Goal: Task Accomplishment & Management: Use online tool/utility

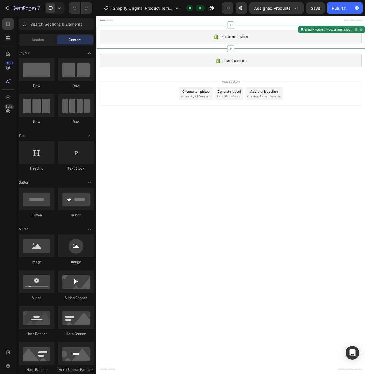
click at [290, 45] on div "Product information" at bounding box center [267, 43] width 333 height 17
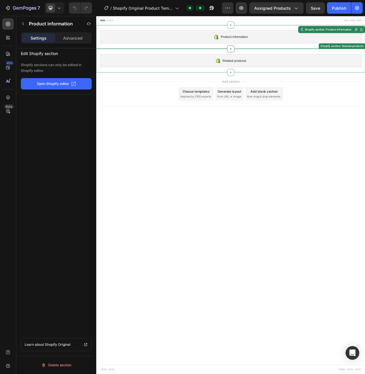
click at [294, 74] on div "Related products" at bounding box center [267, 73] width 333 height 17
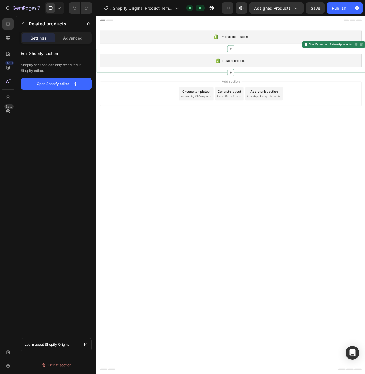
click at [231, 121] on span "inspired by CRO experts" at bounding box center [222, 118] width 39 height 5
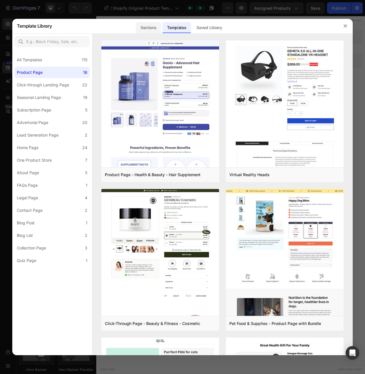
click at [153, 25] on div "Sections" at bounding box center [148, 27] width 25 height 11
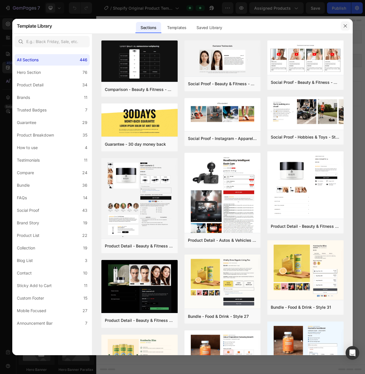
drag, startPoint x: 347, startPoint y: 23, endPoint x: 346, endPoint y: 27, distance: 3.3
click at [346, 26] on button "button" at bounding box center [344, 25] width 9 height 9
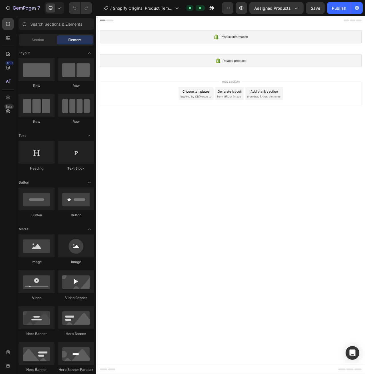
click at [105, 23] on div at bounding box center [267, 21] width 333 height 11
click at [315, 6] on span "Save" at bounding box center [315, 8] width 9 height 5
click at [313, 8] on span "Save" at bounding box center [315, 8] width 9 height 5
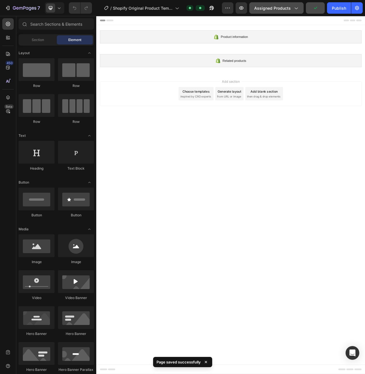
click at [292, 8] on div "Assigned Products" at bounding box center [276, 8] width 45 height 6
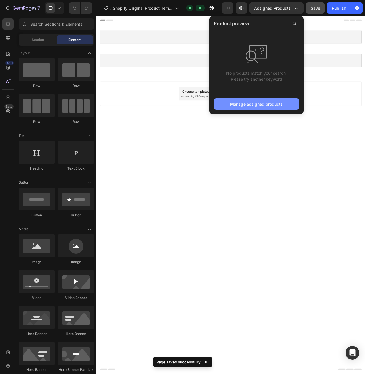
click at [268, 104] on div "Manage assigned products" at bounding box center [256, 104] width 53 height 6
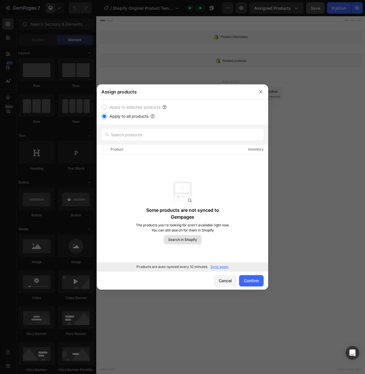
click at [194, 241] on span "Search in Shopify" at bounding box center [182, 239] width 29 height 5
click at [225, 268] on p "Sync again" at bounding box center [219, 267] width 18 height 5
click at [105, 118] on input "Apply to all products" at bounding box center [104, 117] width 6 height 6
click at [127, 138] on input "text" at bounding box center [182, 134] width 162 height 11
click at [222, 266] on p "Sync again" at bounding box center [219, 267] width 18 height 5
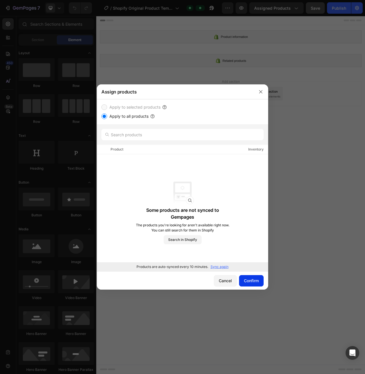
click at [255, 283] on div "Confirm" at bounding box center [251, 281] width 15 height 6
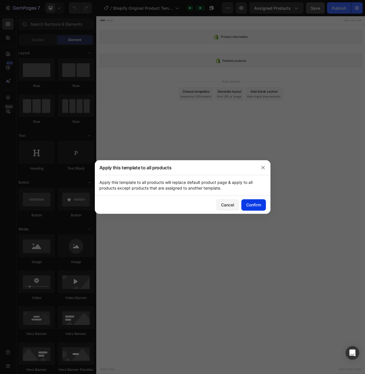
click at [253, 203] on div "Confirm" at bounding box center [253, 205] width 15 height 6
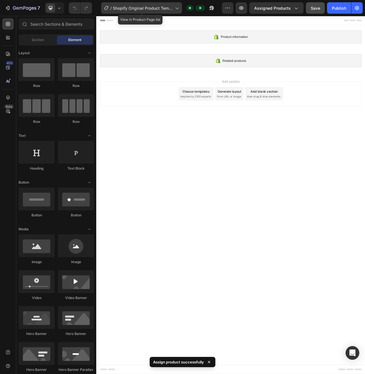
click at [170, 8] on span "Shopify Original Product Template" at bounding box center [143, 8] width 60 height 6
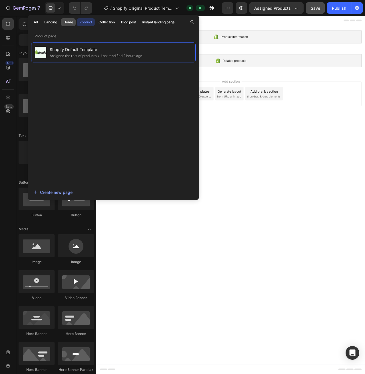
click at [71, 21] on div "Home" at bounding box center [68, 22] width 10 height 5
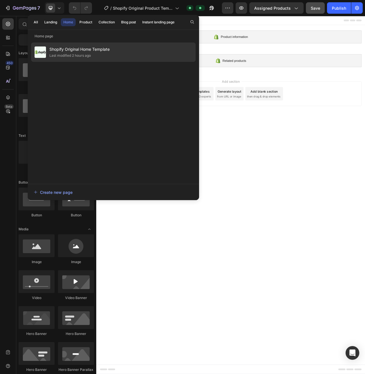
click at [73, 55] on div "Last modified 2 hours ago" at bounding box center [69, 56] width 41 height 6
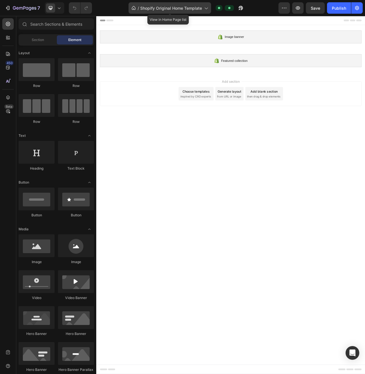
click at [187, 7] on span "Shopify Original Home Template" at bounding box center [171, 8] width 62 height 6
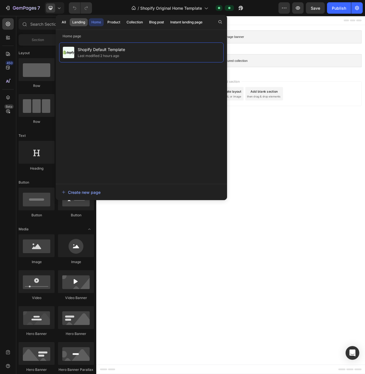
click at [79, 24] on div "Landing" at bounding box center [78, 22] width 13 height 5
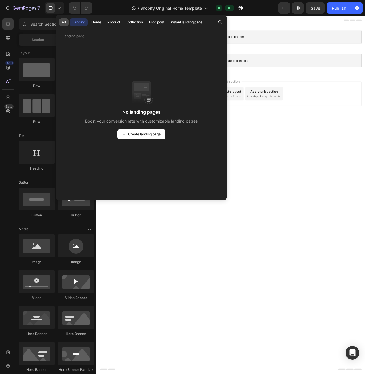
click at [61, 23] on button "All" at bounding box center [63, 22] width 9 height 8
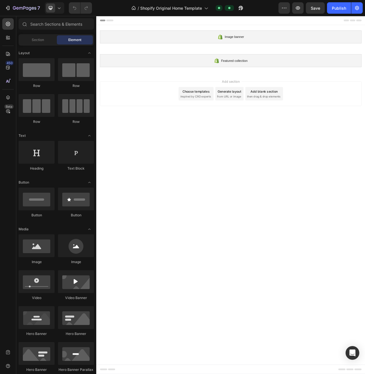
click at [349, 182] on body "Image banner Shopify section: Image banner Featured collection Shopify section:…" at bounding box center [267, 244] width 342 height 457
click at [170, 7] on span "Shopify Original Home Template" at bounding box center [171, 8] width 62 height 6
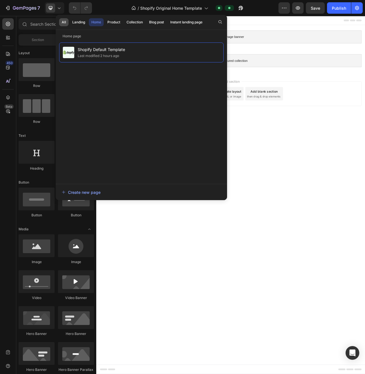
click at [63, 21] on div "All" at bounding box center [64, 22] width 4 height 5
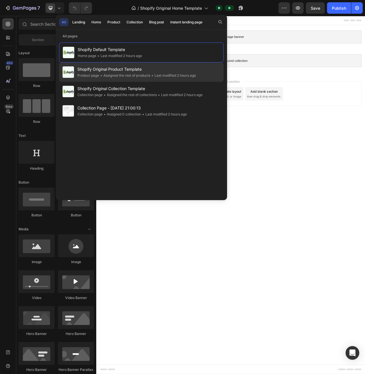
click at [129, 70] on span "Shopify Original Product Template" at bounding box center [136, 69] width 118 height 7
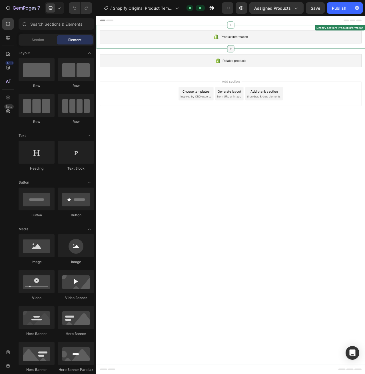
click at [268, 59] on icon at bounding box center [267, 58] width 5 height 5
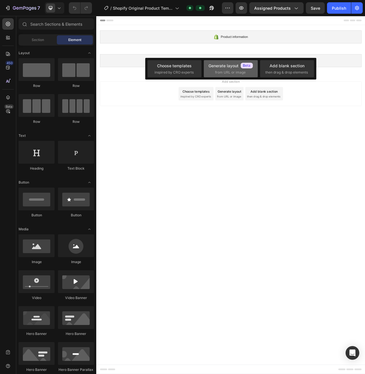
click at [227, 64] on div "Generate layout" at bounding box center [230, 66] width 45 height 6
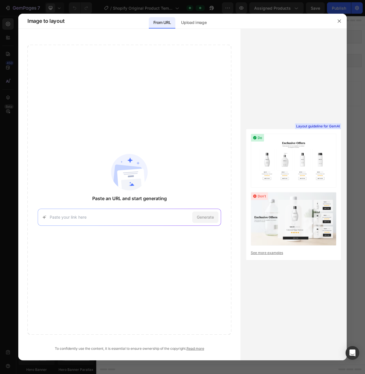
click at [272, 162] on img at bounding box center [294, 161] width 86 height 54
click at [259, 136] on img at bounding box center [294, 161] width 86 height 54
click at [283, 160] on img at bounding box center [294, 161] width 86 height 54
drag, startPoint x: 300, startPoint y: 143, endPoint x: 117, endPoint y: 130, distance: 183.7
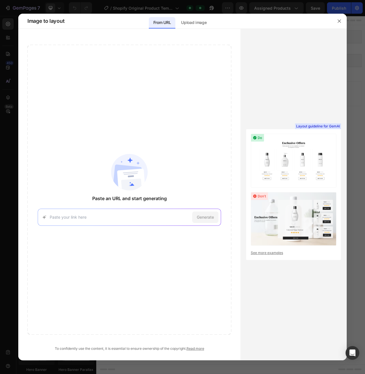
click at [117, 130] on div "Paste an URL and start generating Generate To confidently use the content, it i…" at bounding box center [182, 195] width 328 height 332
click at [75, 214] on div "Generate" at bounding box center [130, 217] width 184 height 17
click at [93, 220] on input at bounding box center [120, 217] width 140 height 6
drag, startPoint x: 240, startPoint y: 168, endPoint x: 251, endPoint y: 169, distance: 10.7
click at [242, 169] on div "Paste an URL and start generating Generate To confidently use the content, it i…" at bounding box center [182, 195] width 328 height 332
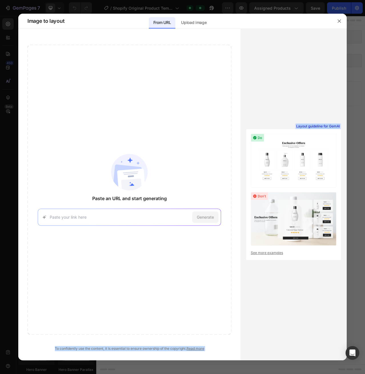
click at [283, 154] on img at bounding box center [294, 161] width 86 height 54
click at [313, 126] on span "Layout guideline for GemAI" at bounding box center [318, 126] width 44 height 5
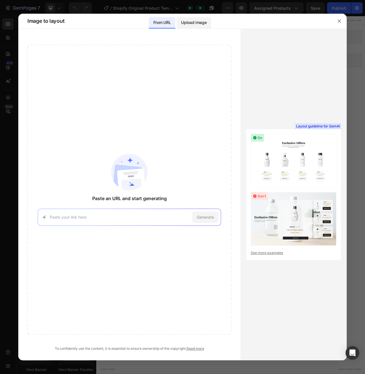
click at [190, 23] on p "Upload image" at bounding box center [193, 22] width 25 height 7
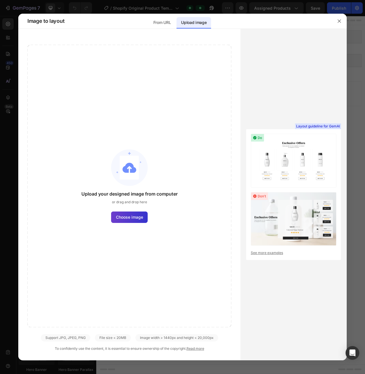
click at [125, 217] on span "Choose image" at bounding box center [129, 217] width 27 height 6
click at [0, 0] on input "Choose image" at bounding box center [0, 0] width 0 height 0
drag, startPoint x: 340, startPoint y: 20, endPoint x: 323, endPoint y: 7, distance: 21.4
click at [340, 20] on icon "button" at bounding box center [339, 21] width 5 height 5
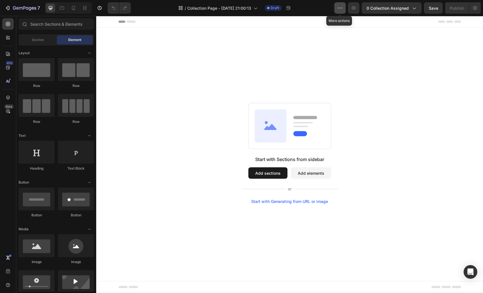
click at [344, 6] on button "button" at bounding box center [339, 7] width 11 height 11
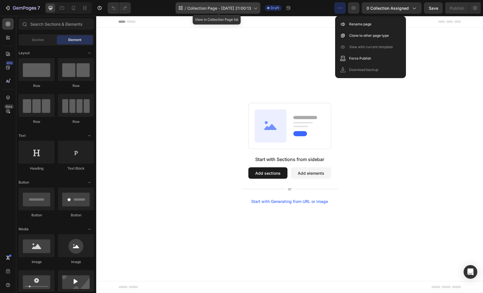
click at [200, 8] on span "Collection Page - [DATE] 21:00:13" at bounding box center [219, 8] width 64 height 6
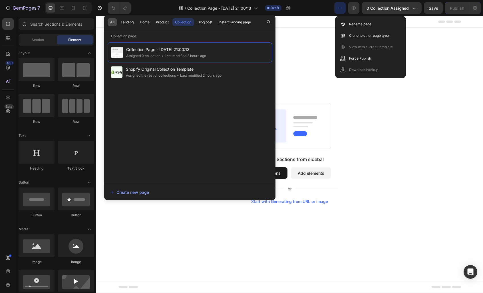
click at [114, 21] on div "All" at bounding box center [112, 22] width 4 height 5
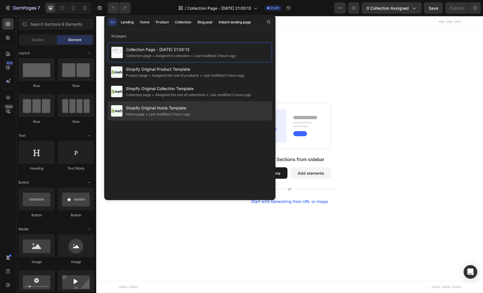
click at [170, 110] on span "Shopify Original Home Template" at bounding box center [158, 108] width 64 height 7
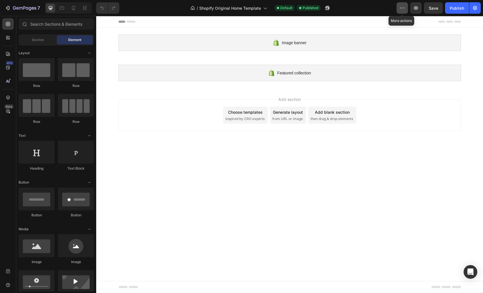
click at [397, 6] on button "button" at bounding box center [401, 7] width 11 height 11
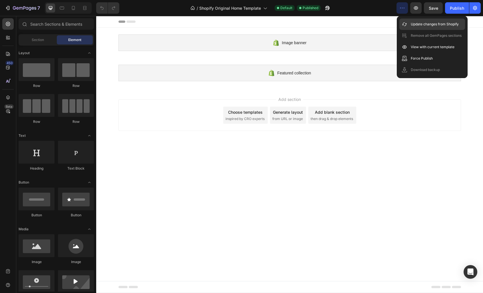
click at [416, 27] on p "Update changes from Shopify" at bounding box center [435, 24] width 48 height 6
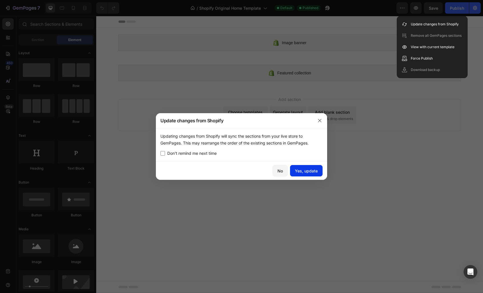
click at [302, 170] on div "Yes, update" at bounding box center [306, 171] width 23 height 6
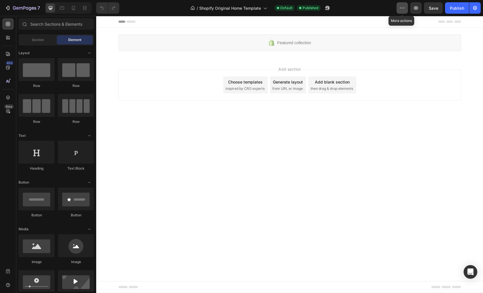
click at [407, 9] on button "button" at bounding box center [401, 7] width 11 height 11
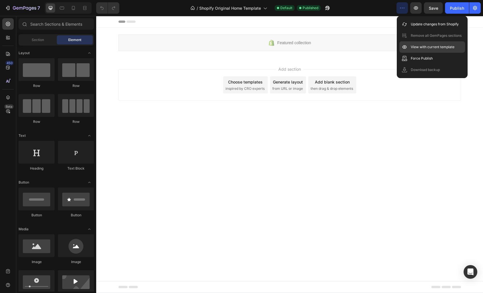
click at [419, 47] on p "View with current template" at bounding box center [433, 47] width 44 height 6
click at [418, 56] on p "Force Publish" at bounding box center [422, 59] width 22 height 6
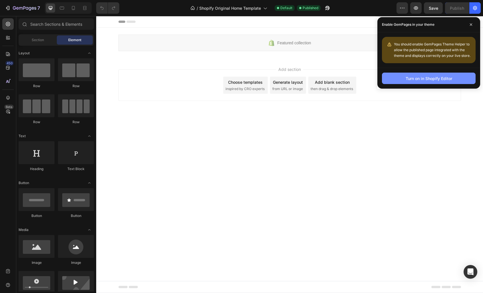
click at [449, 81] on div "Turn on in Shopify Editor" at bounding box center [429, 78] width 47 height 6
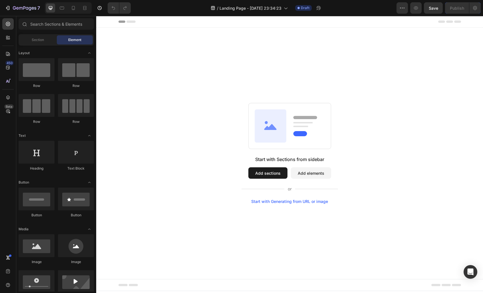
click at [452, 21] on icon at bounding box center [449, 22] width 7 height 2
click at [228, 8] on span "Landing Page - [DATE] 23:34:23" at bounding box center [250, 8] width 62 height 6
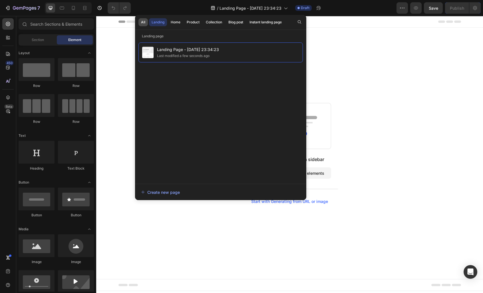
click at [141, 23] on div "All" at bounding box center [143, 22] width 4 height 5
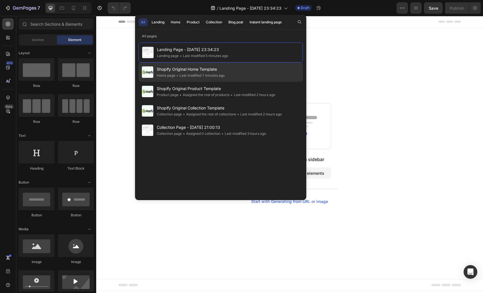
click at [237, 72] on div "Shopify Original Home Template Home page • Last modified 7 minutes ago" at bounding box center [220, 72] width 164 height 19
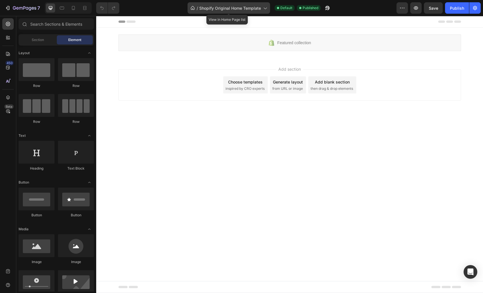
click at [212, 8] on span "Shopify Original Home Template" at bounding box center [230, 8] width 62 height 6
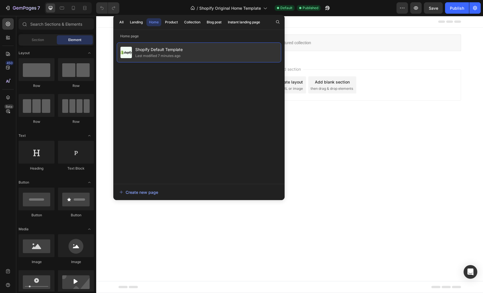
click at [138, 51] on span "Shopify Default Template" at bounding box center [158, 49] width 47 height 7
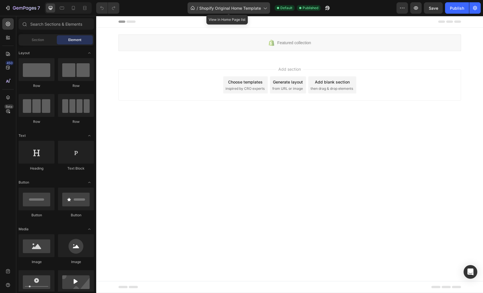
click at [239, 10] on span "Shopify Original Home Template" at bounding box center [230, 8] width 62 height 6
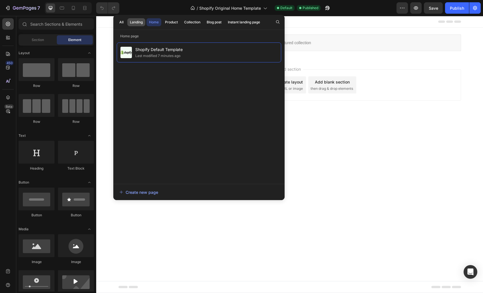
click at [134, 23] on div "Landing" at bounding box center [136, 22] width 13 height 5
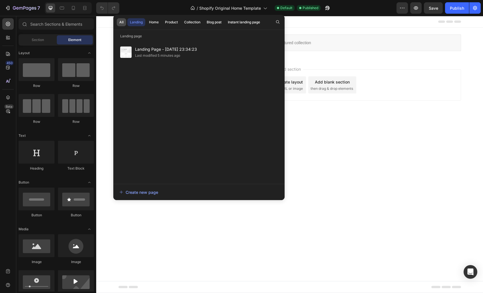
click at [120, 23] on div "All" at bounding box center [121, 22] width 4 height 5
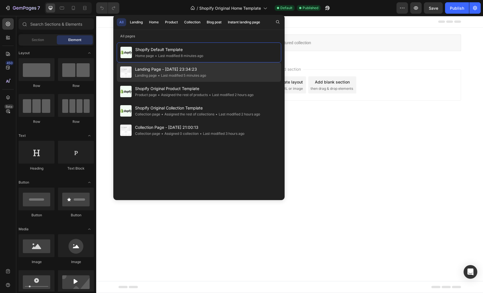
click at [157, 69] on span "Landing Page - [DATE] 23:34:23" at bounding box center [170, 69] width 71 height 7
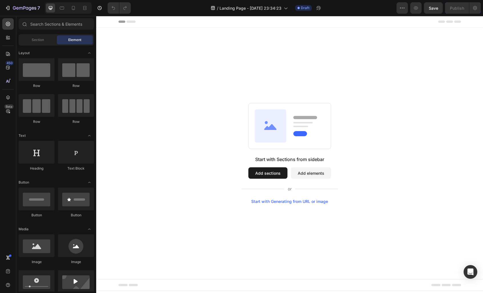
click at [110, 20] on span "Header" at bounding box center [113, 22] width 13 height 6
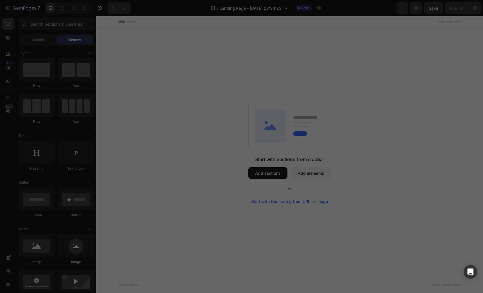
scroll to position [223, 0]
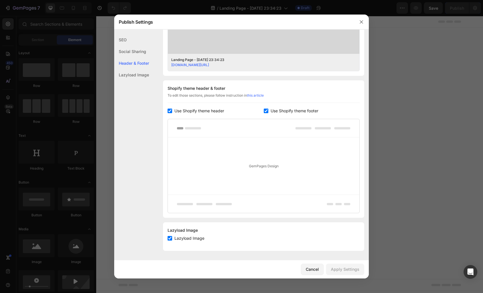
click at [265, 113] on div "Use Shopify theme footer" at bounding box center [312, 111] width 96 height 7
checkbox input "false"
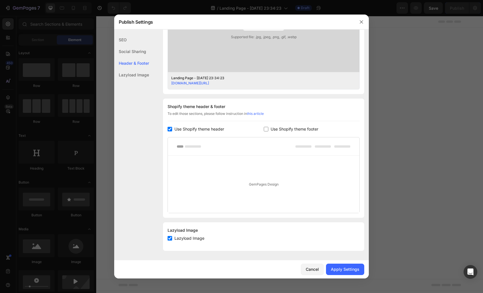
click at [133, 78] on div "Lazyload Image" at bounding box center [131, 75] width 35 height 12
click at [173, 237] on label "Lazyload Image" at bounding box center [188, 238] width 32 height 7
checkbox input "false"
click at [359, 271] on div "Apply Settings" at bounding box center [345, 270] width 29 height 6
click at [142, 63] on div "Header & Footer" at bounding box center [131, 63] width 35 height 12
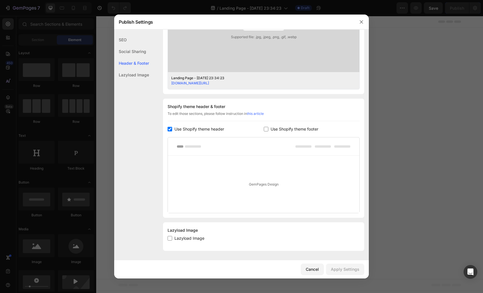
click at [209, 83] on link "tqtkis-i1.myshopify.com/pages/landing-page-sep-25-23-34-23" at bounding box center [190, 83] width 38 height 4
click at [138, 51] on div "Social Sharing" at bounding box center [131, 52] width 35 height 12
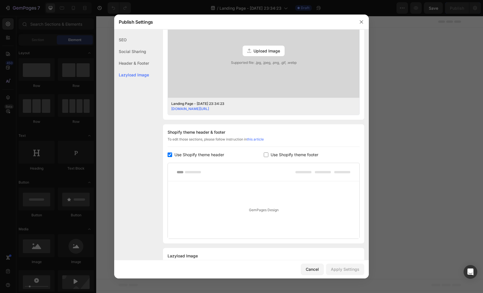
scroll to position [205, 0]
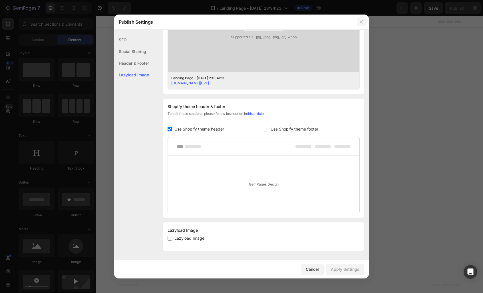
click at [365, 21] on button "button" at bounding box center [361, 21] width 9 height 9
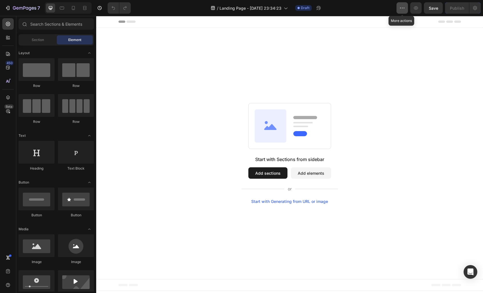
click at [405, 11] on button "button" at bounding box center [401, 7] width 11 height 11
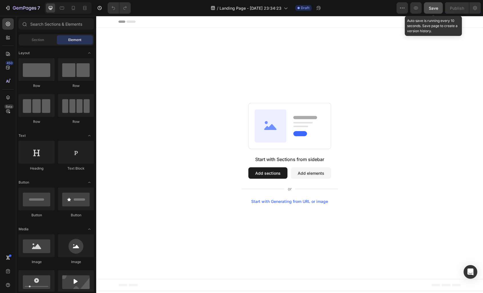
click at [430, 10] on span "Save" at bounding box center [433, 8] width 9 height 5
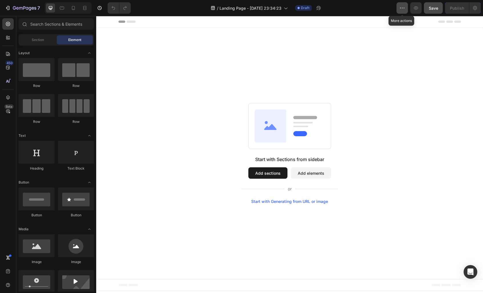
click at [406, 8] on button "button" at bounding box center [401, 7] width 11 height 11
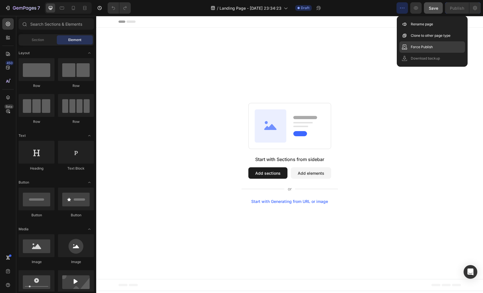
click at [413, 46] on p "Force Publish" at bounding box center [422, 47] width 22 height 6
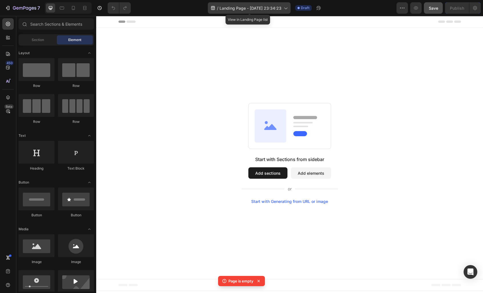
click at [228, 5] on div "/ Landing Page - Sep 25, 23:34:23" at bounding box center [249, 7] width 83 height 11
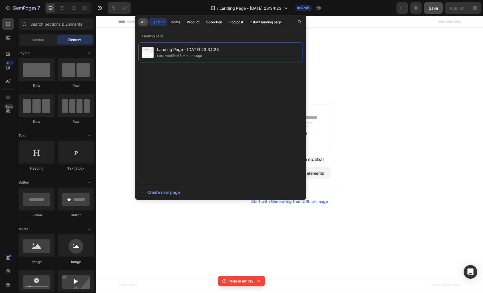
click at [144, 21] on div "All" at bounding box center [143, 22] width 4 height 5
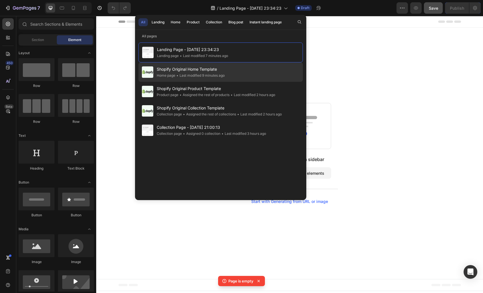
click at [212, 70] on span "Shopify Original Home Template" at bounding box center [191, 69] width 68 height 7
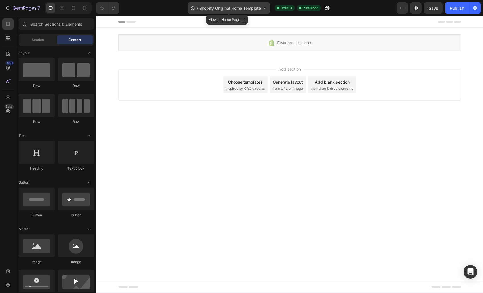
click at [241, 8] on span "Shopify Original Home Template" at bounding box center [230, 8] width 62 height 6
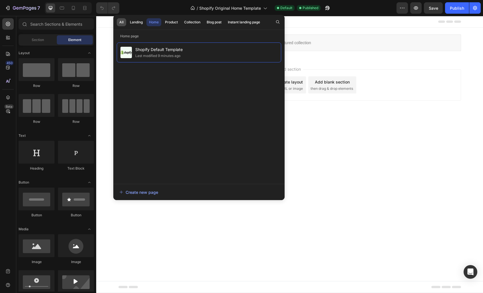
click at [120, 23] on div "All" at bounding box center [121, 22] width 4 height 5
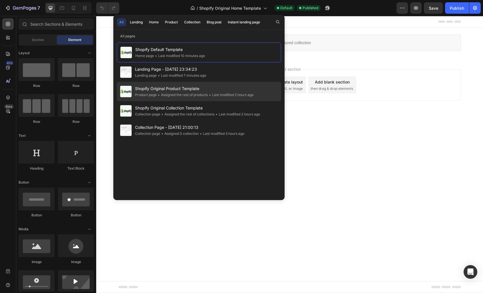
click at [172, 88] on span "Shopify Original Product Template" at bounding box center [194, 88] width 118 height 7
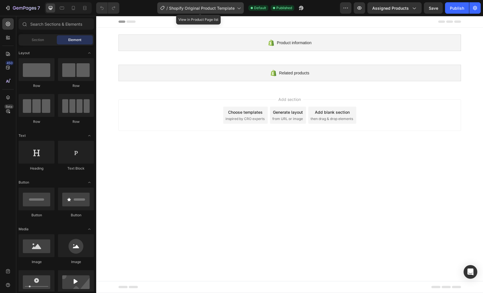
click at [175, 7] on span "Shopify Original Product Template" at bounding box center [202, 8] width 66 height 6
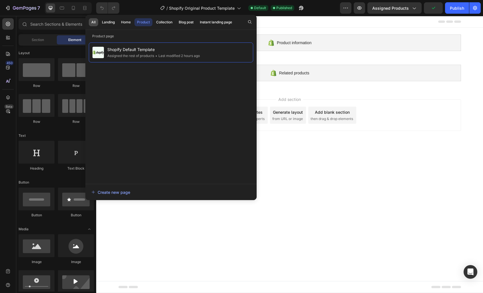
click at [95, 21] on div "All" at bounding box center [93, 22] width 4 height 5
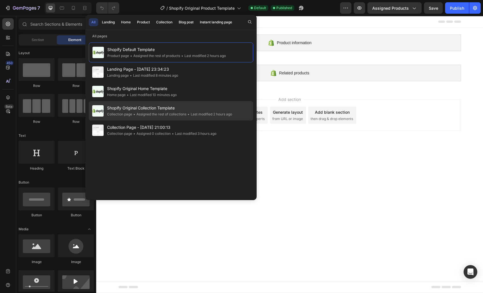
click at [172, 111] on span "Shopify Original Collection Template" at bounding box center [169, 108] width 125 height 7
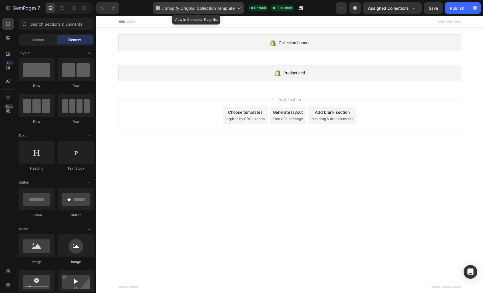
click at [172, 9] on span "Shopify Original Collection Template" at bounding box center [200, 8] width 70 height 6
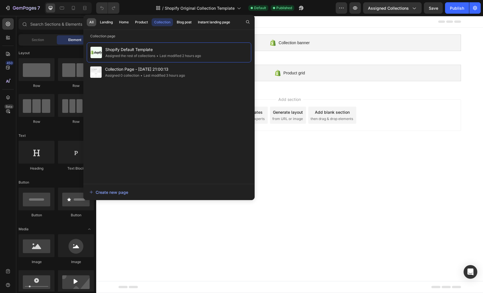
click at [94, 24] on button "All" at bounding box center [91, 22] width 9 height 8
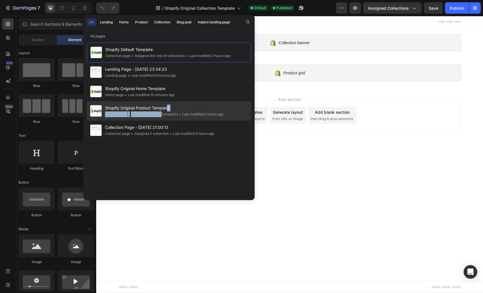
click at [168, 111] on div "Shopify Original Product Template Product page • Assigned the rest of products …" at bounding box center [164, 111] width 118 height 13
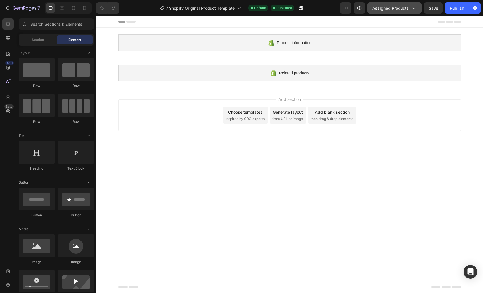
click at [414, 8] on icon "button" at bounding box center [414, 8] width 6 height 6
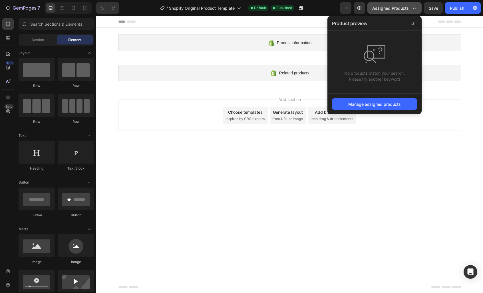
click at [413, 7] on icon "button" at bounding box center [414, 8] width 6 height 6
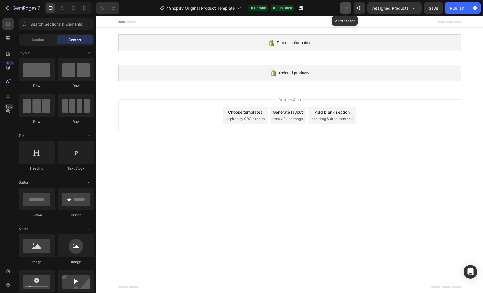
click at [342, 12] on button "button" at bounding box center [345, 7] width 11 height 11
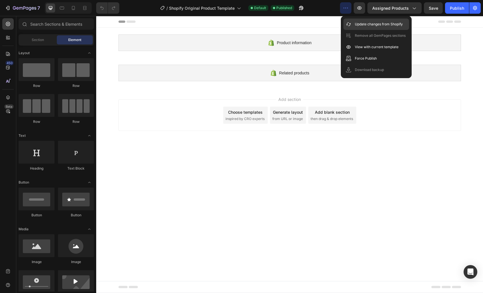
click at [355, 21] on p "Update changes from Shopify" at bounding box center [379, 24] width 48 height 6
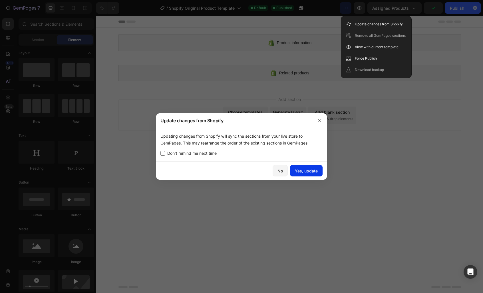
drag, startPoint x: 309, startPoint y: 171, endPoint x: 317, endPoint y: 167, distance: 8.6
click at [309, 171] on div "Yes, update" at bounding box center [306, 171] width 23 height 6
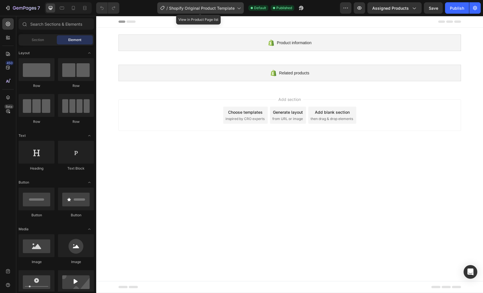
click at [214, 7] on span "Shopify Original Product Template" at bounding box center [202, 8] width 66 height 6
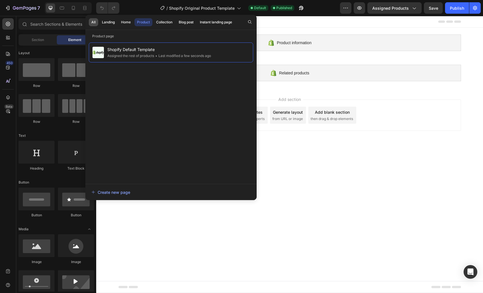
click at [93, 22] on div "All" at bounding box center [93, 22] width 4 height 5
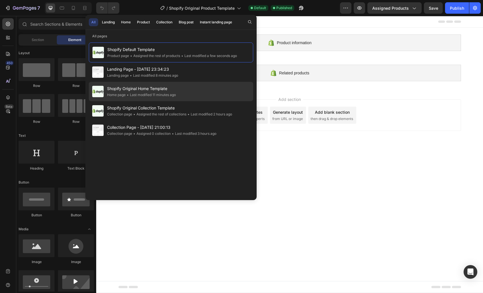
click at [121, 88] on span "Shopify Original Home Template" at bounding box center [141, 88] width 69 height 7
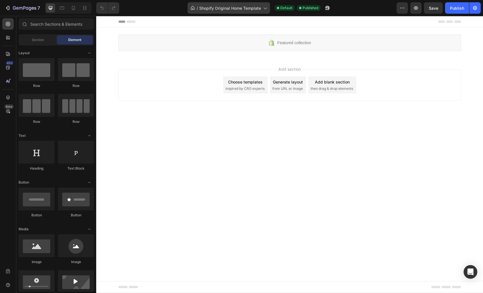
click at [240, 0] on body "7 / Shopify Original Home Template Default Published Preview Save Publish 450 B…" at bounding box center [241, 0] width 483 height 0
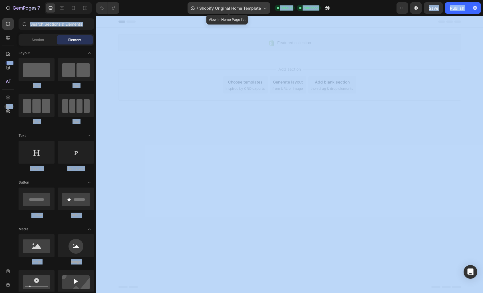
click at [241, 7] on span "Shopify Original Home Template" at bounding box center [230, 8] width 62 height 6
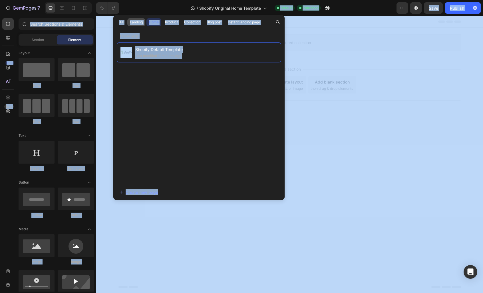
click at [137, 22] on div "Landing" at bounding box center [136, 22] width 13 height 5
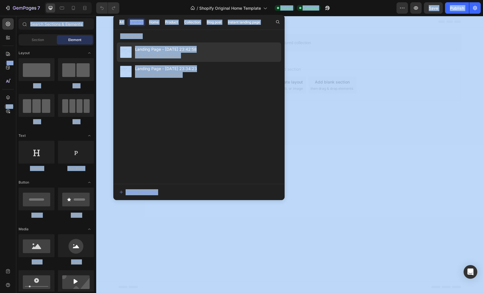
click at [177, 46] on span "Landing Page - [DATE] 23:42:58" at bounding box center [166, 49] width 62 height 7
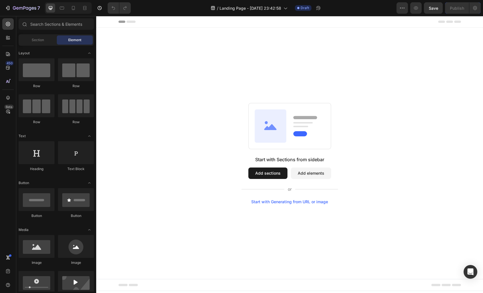
click at [112, 22] on span "Header" at bounding box center [113, 22] width 13 height 6
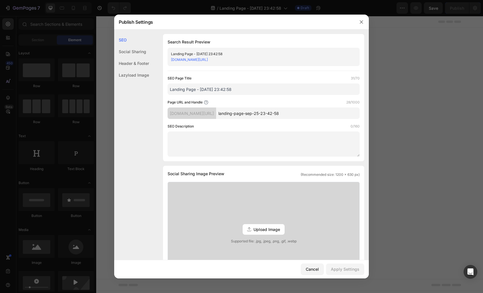
click at [275, 89] on input "Landing Page - [DATE] 23:42:58" at bounding box center [264, 88] width 192 height 11
click at [140, 63] on div "Header & Footer" at bounding box center [131, 63] width 35 height 12
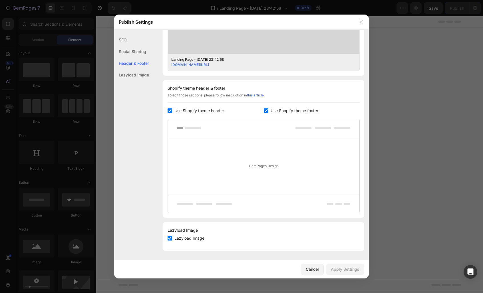
scroll to position [223, 0]
click at [271, 168] on div "GemPages Design" at bounding box center [264, 165] width 192 height 57
click at [192, 63] on link "tqtkis-i1.myshopify.com/pages/landing-page-sep-25-23-42-58" at bounding box center [190, 65] width 38 height 4
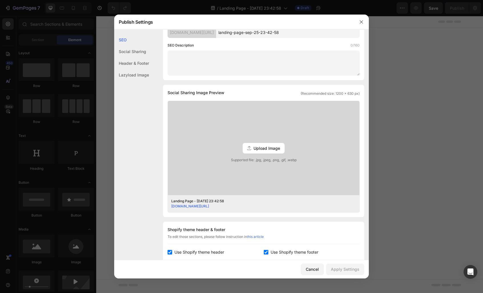
scroll to position [0, 0]
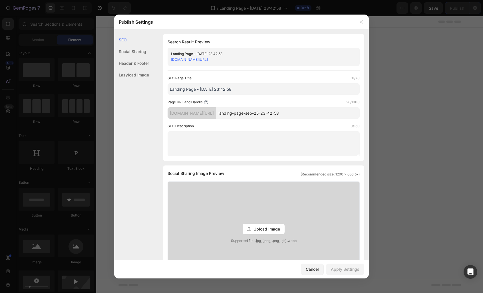
click at [208, 60] on link "tqtkis-i1.myshopify.com/pages/landing-page-sep-25-23-42-58" at bounding box center [189, 59] width 37 height 4
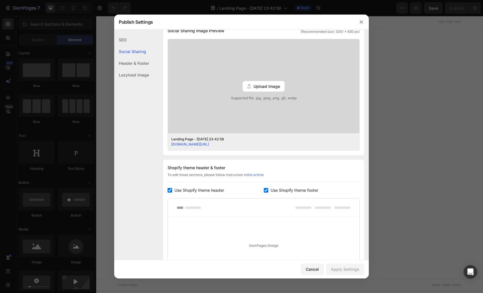
scroll to position [223, 0]
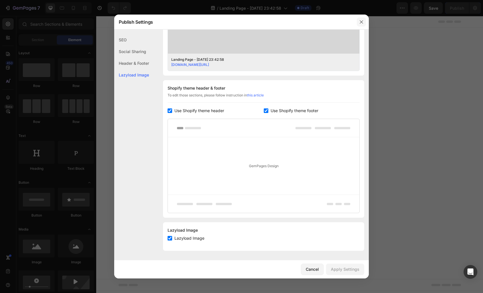
click at [362, 24] on icon "button" at bounding box center [361, 22] width 5 height 5
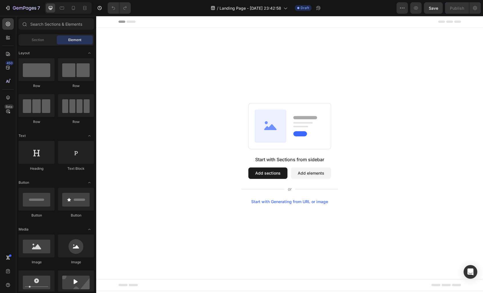
click at [109, 22] on span "Header" at bounding box center [113, 22] width 13 height 6
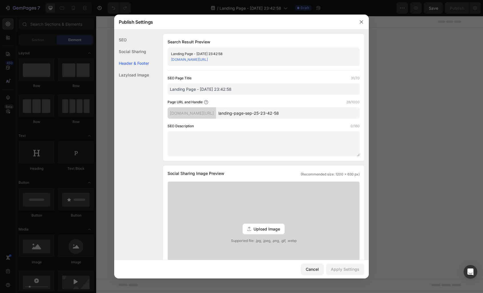
scroll to position [224, 0]
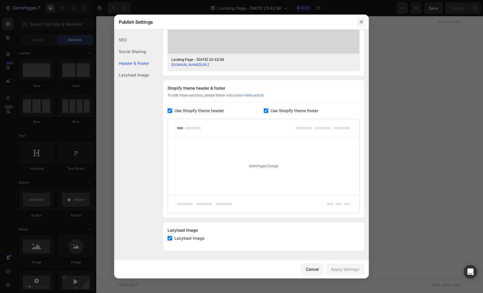
click at [361, 21] on icon "button" at bounding box center [361, 22] width 5 height 5
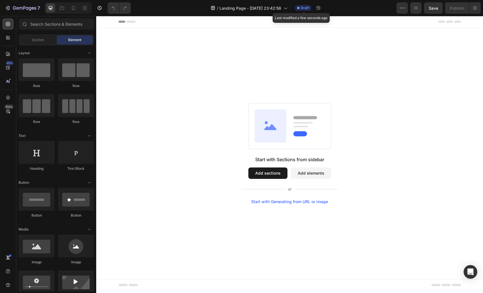
click at [303, 9] on span "Draft" at bounding box center [305, 7] width 9 height 5
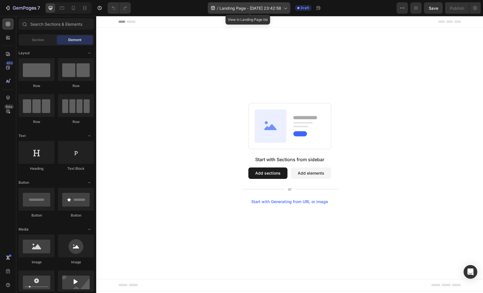
click at [243, 11] on span "Landing Page - Sep 25, 23:42:58" at bounding box center [250, 8] width 62 height 6
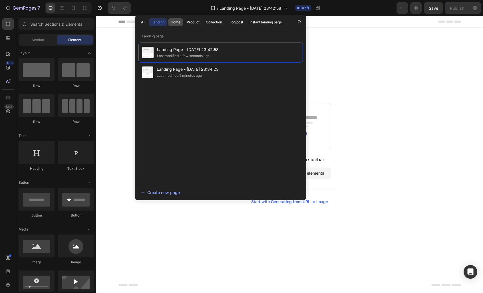
click at [177, 23] on div "Home" at bounding box center [176, 22] width 10 height 5
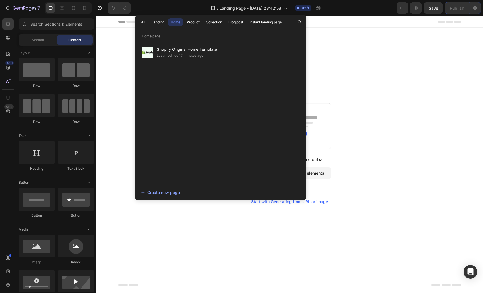
click at [149, 24] on div "All Landing Home Product Collection Blog post Instant landing page" at bounding box center [211, 22] width 153 height 15
click at [145, 22] on div "All" at bounding box center [143, 22] width 4 height 5
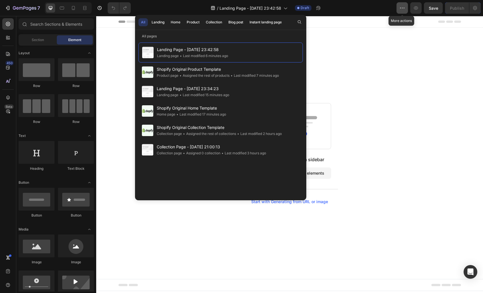
click at [403, 9] on icon "button" at bounding box center [402, 8] width 6 height 6
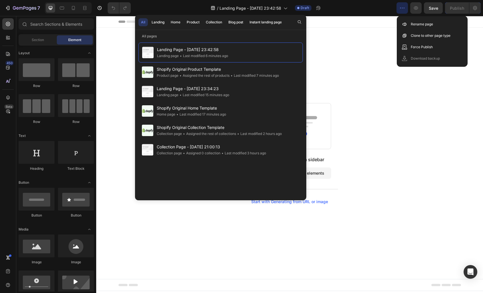
click at [325, 23] on div "Header" at bounding box center [289, 21] width 342 height 11
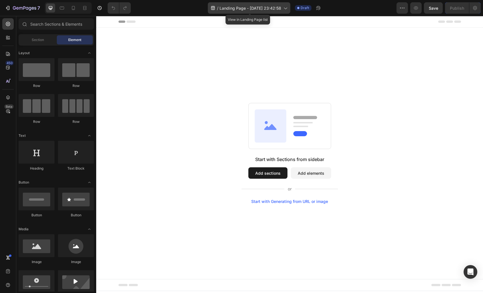
click at [236, 12] on div "/ Landing Page - [DATE] 23:42:58" at bounding box center [249, 7] width 82 height 11
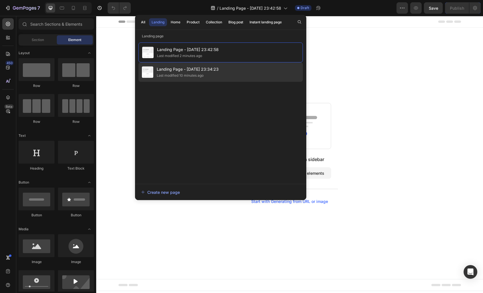
click at [197, 68] on span "Landing Page - [DATE] 23:34:23" at bounding box center [188, 69] width 62 height 7
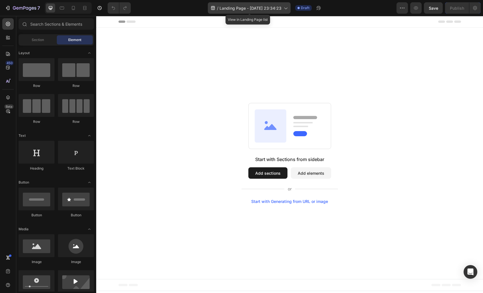
click at [259, 5] on span "Landing Page - [DATE] 23:34:23" at bounding box center [250, 8] width 62 height 6
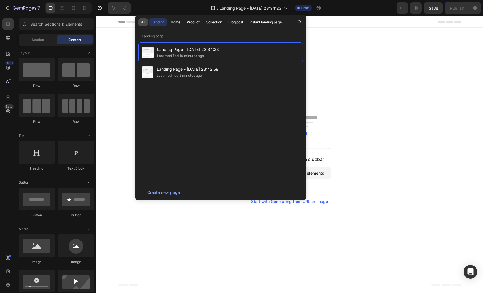
click at [147, 19] on button "All" at bounding box center [142, 22] width 9 height 8
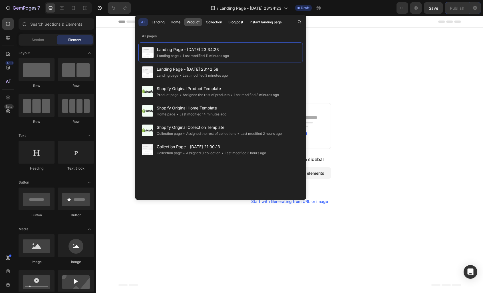
click at [194, 21] on div "Product" at bounding box center [193, 22] width 13 height 5
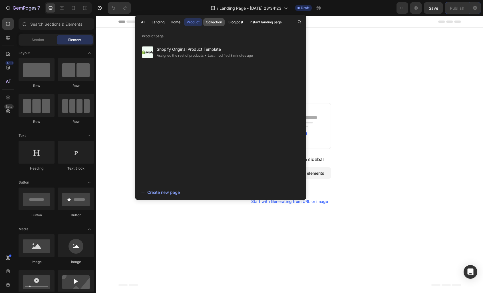
click at [210, 23] on div "Collection" at bounding box center [214, 22] width 16 height 5
click at [193, 21] on div "Product" at bounding box center [193, 22] width 13 height 5
click at [164, 19] on button "Landing" at bounding box center [158, 22] width 18 height 8
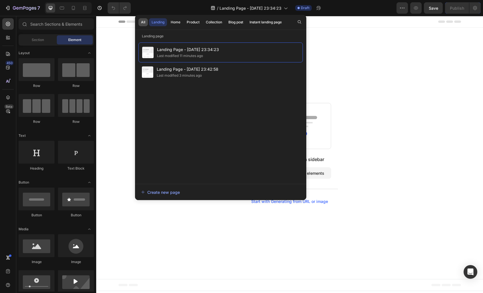
click at [146, 23] on button "All" at bounding box center [142, 22] width 9 height 8
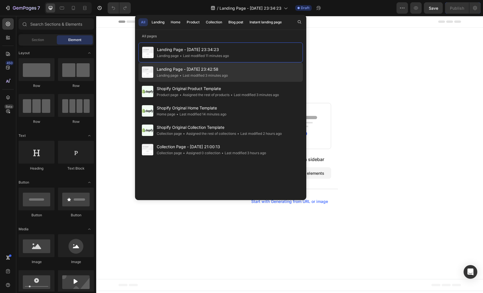
click at [171, 70] on span "Landing Page - [DATE] 23:42:58" at bounding box center [192, 69] width 71 height 7
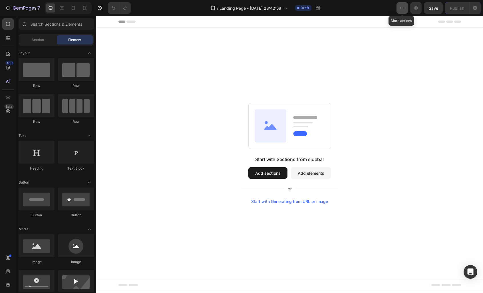
click at [404, 4] on button "button" at bounding box center [401, 7] width 11 height 11
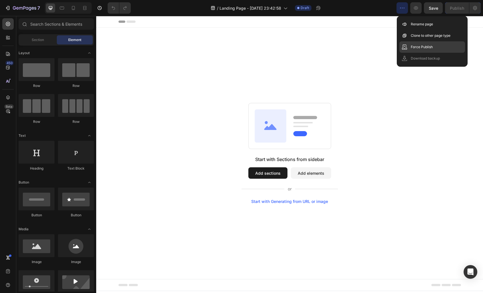
click at [410, 48] on div "Force Publish" at bounding box center [432, 46] width 66 height 11
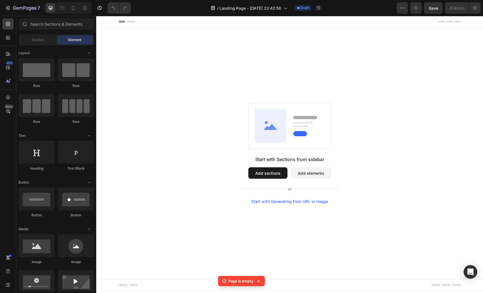
click at [114, 21] on span "Header" at bounding box center [113, 22] width 13 height 6
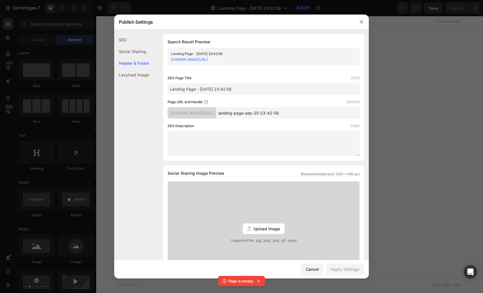
scroll to position [223, 0]
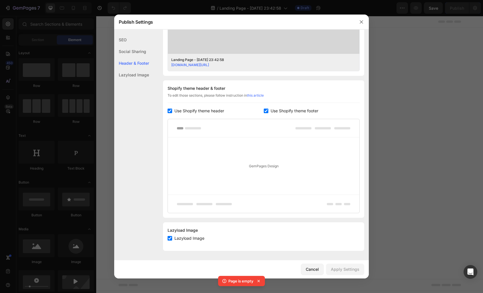
click at [171, 112] on input "checkbox" at bounding box center [170, 111] width 5 height 5
checkbox input "false"
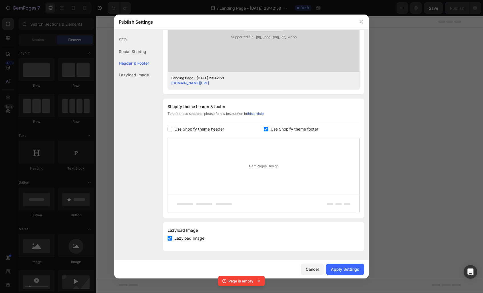
scroll to position [205, 0]
click at [268, 128] on label "Use Shopify theme footer" at bounding box center [293, 129] width 50 height 7
checkbox input "false"
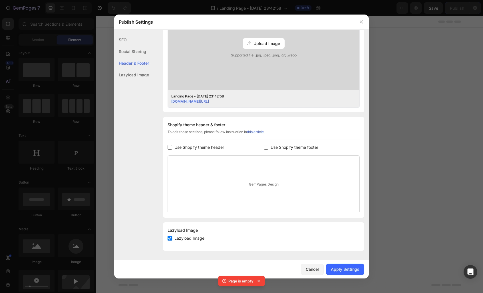
scroll to position [187, 0]
click at [177, 239] on span "Lazyload Image" at bounding box center [189, 238] width 30 height 7
checkbox input "false"
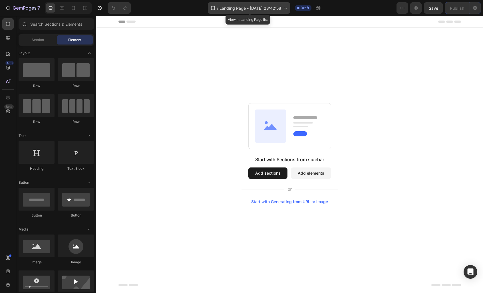
click at [256, 10] on span "Landing Page - [DATE] 23:42:58" at bounding box center [250, 8] width 62 height 6
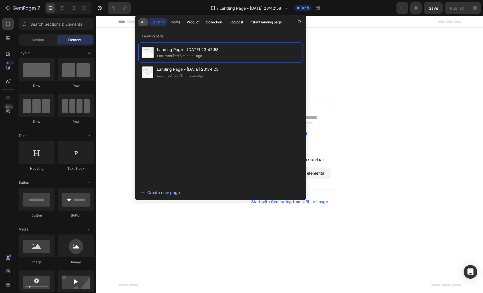
click at [141, 23] on div "All" at bounding box center [143, 22] width 4 height 5
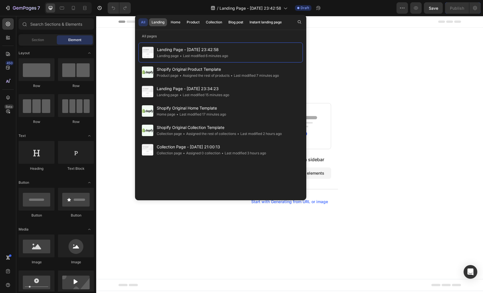
click at [157, 23] on div "Landing" at bounding box center [158, 22] width 13 height 5
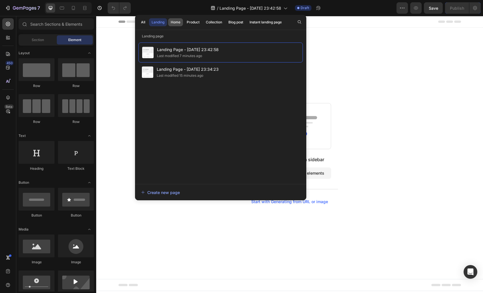
click at [177, 20] on div "Home" at bounding box center [176, 22] width 10 height 5
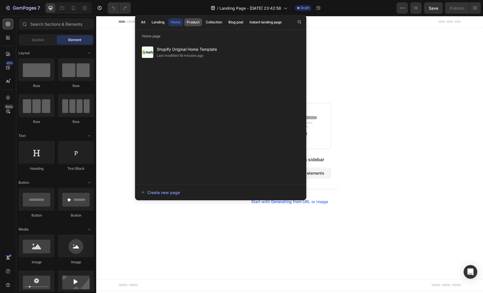
click at [197, 24] on div "Product" at bounding box center [193, 22] width 13 height 5
click at [222, 20] on div "Collection" at bounding box center [214, 22] width 16 height 5
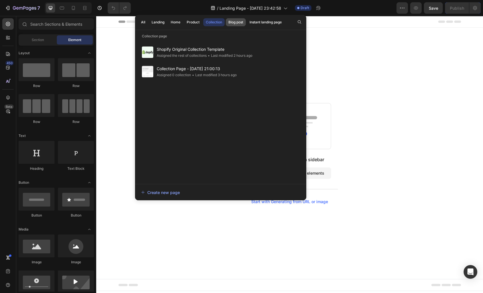
click at [238, 20] on div "Blog post" at bounding box center [235, 22] width 15 height 5
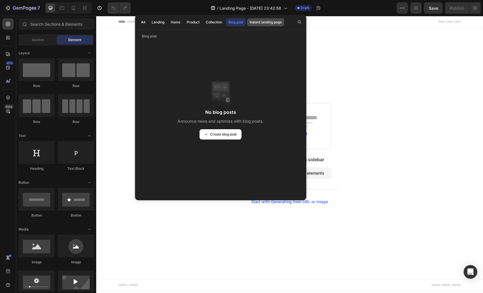
click at [276, 20] on div "Instant landing page" at bounding box center [265, 22] width 32 height 5
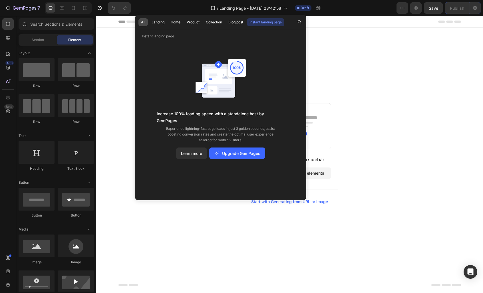
click at [140, 23] on button "All" at bounding box center [142, 22] width 9 height 8
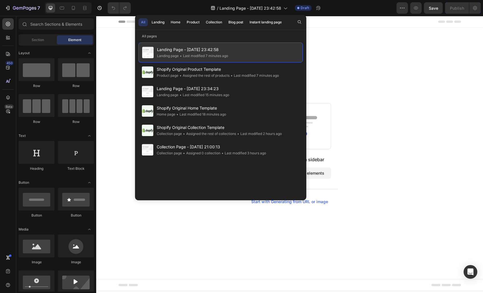
click at [191, 47] on span "Landing Page - [DATE] 23:42:58" at bounding box center [192, 49] width 71 height 7
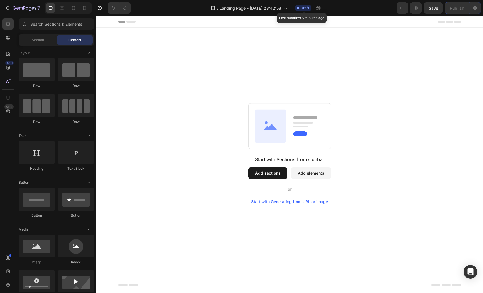
click at [301, 9] on div "Draft" at bounding box center [303, 8] width 17 height 6
click at [404, 9] on icon "button" at bounding box center [402, 8] width 6 height 6
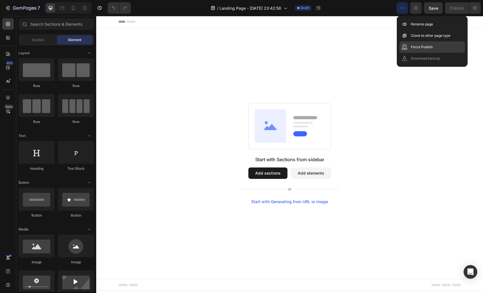
click at [422, 45] on p "Force Publish" at bounding box center [422, 47] width 22 height 6
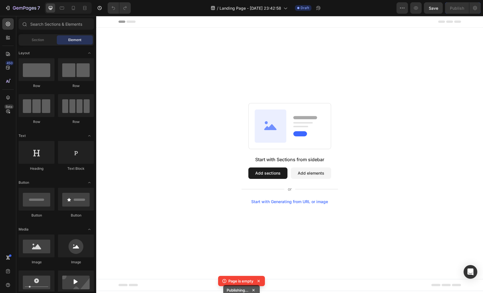
drag, startPoint x: 418, startPoint y: 21, endPoint x: 399, endPoint y: 36, distance: 23.6
click at [399, 36] on div "Start with Sections from sidebar Add sections Add elements Start with Generatin…" at bounding box center [289, 153] width 387 height 251
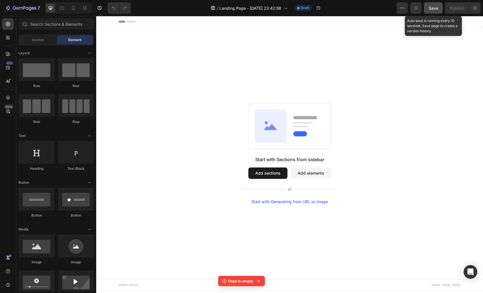
click at [434, 8] on span "Save" at bounding box center [433, 8] width 9 height 5
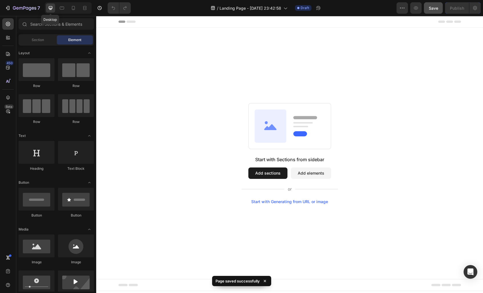
click at [52, 10] on icon at bounding box center [51, 8] width 6 height 6
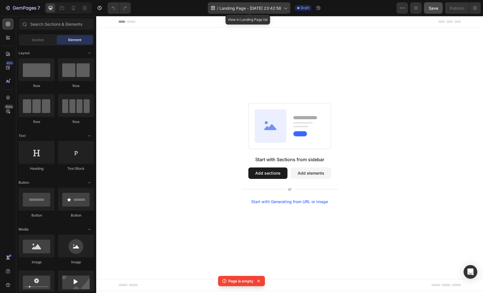
click at [225, 7] on span "Landing Page - [DATE] 23:42:58" at bounding box center [250, 8] width 62 height 6
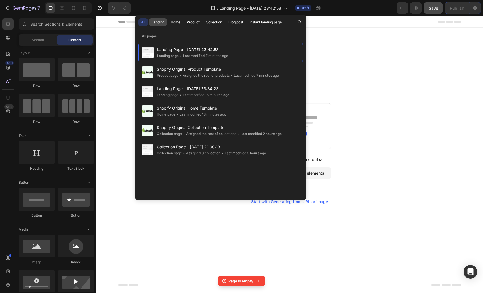
click at [162, 24] on div "Landing" at bounding box center [158, 22] width 13 height 5
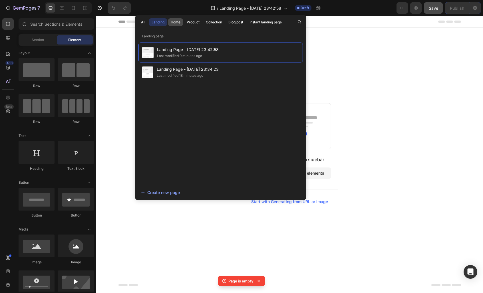
drag, startPoint x: 176, startPoint y: 23, endPoint x: 181, endPoint y: 25, distance: 5.0
click at [178, 24] on div "Home" at bounding box center [176, 22] width 10 height 5
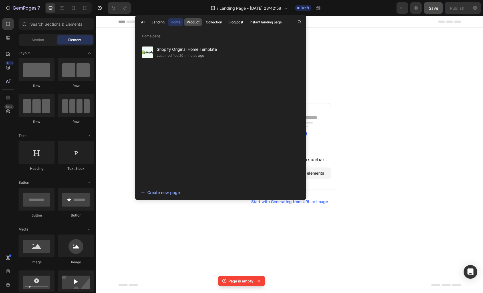
click at [198, 24] on div "Product" at bounding box center [193, 22] width 13 height 5
click at [402, 8] on icon "button" at bounding box center [402, 8] width 1 height 1
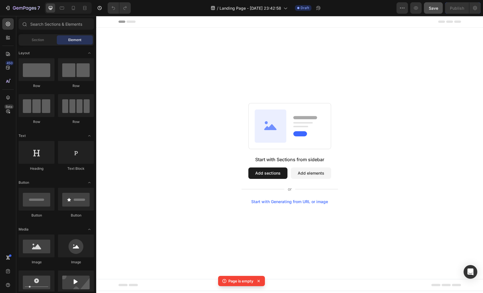
click at [383, 28] on div "Start with Sections from sidebar Add sections Add elements Start with Generatin…" at bounding box center [289, 153] width 387 height 251
click at [400, 3] on button "button" at bounding box center [401, 7] width 11 height 11
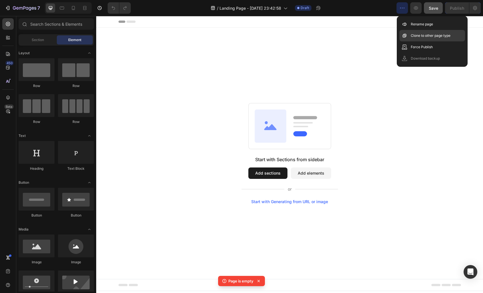
click at [442, 34] on p "Clone to other page type" at bounding box center [431, 36] width 40 height 6
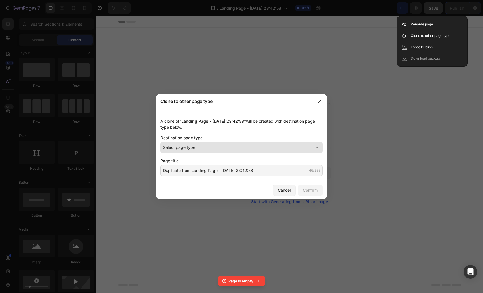
click at [196, 147] on div "Select page type" at bounding box center [238, 147] width 150 height 6
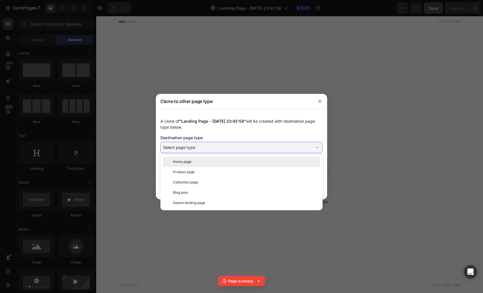
click at [208, 162] on div "Home page" at bounding box center [245, 161] width 145 height 5
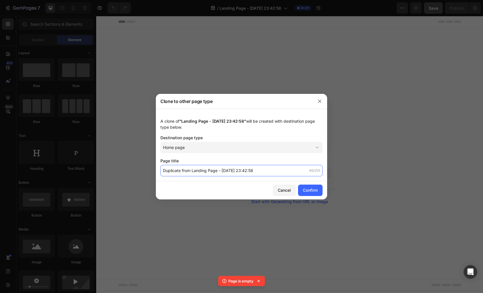
click at [212, 168] on input "Duplicate from Landing Page - [DATE] 23:42:58" at bounding box center [241, 170] width 162 height 11
click at [286, 172] on input "Duplicate from Landing Page - [DATE] 23:42:58" at bounding box center [241, 170] width 162 height 11
drag, startPoint x: 260, startPoint y: 172, endPoint x: 158, endPoint y: 168, distance: 101.9
click at [158, 168] on div "A clone of “Landing Page - [DATE] 23:42:58” will be created with destination pa…" at bounding box center [241, 145] width 171 height 72
type input "Maiin"
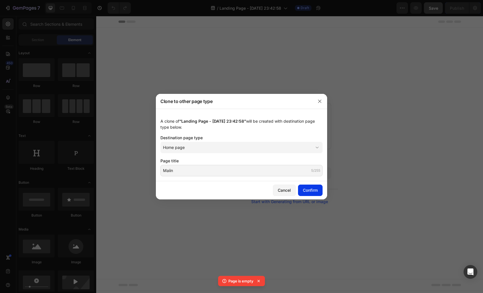
click at [313, 188] on div "Confirm" at bounding box center [310, 190] width 15 height 6
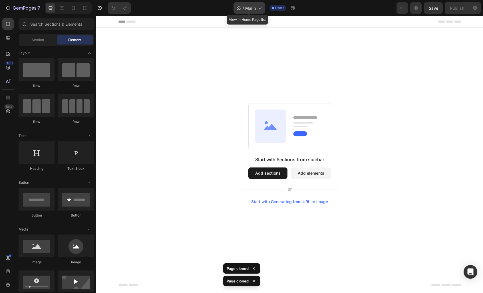
click at [254, 9] on span "Maiin" at bounding box center [250, 8] width 11 height 6
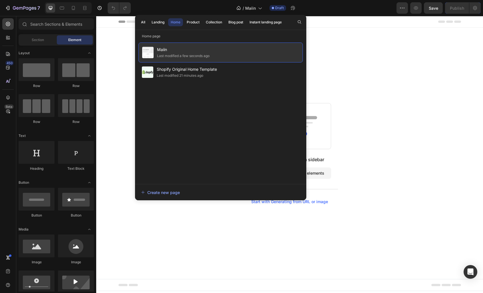
drag, startPoint x: 216, startPoint y: 50, endPoint x: 203, endPoint y: 53, distance: 13.4
click at [203, 53] on div "Last modified a few seconds ago" at bounding box center [183, 56] width 53 height 6
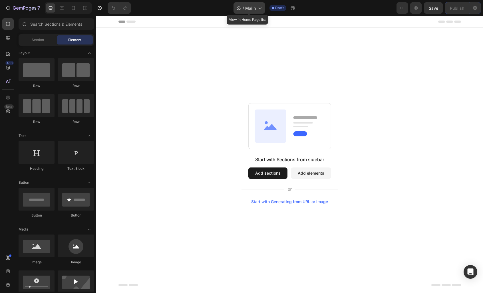
click at [258, 8] on icon at bounding box center [260, 8] width 6 height 6
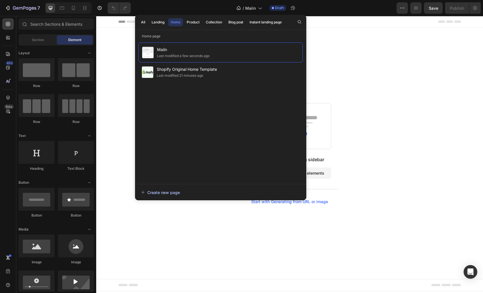
click at [171, 192] on div "Create new page" at bounding box center [160, 193] width 39 height 6
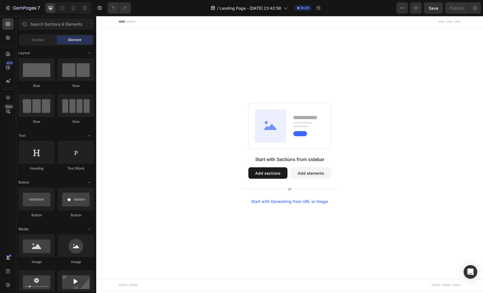
click at [108, 21] on span "Header" at bounding box center [113, 22] width 13 height 6
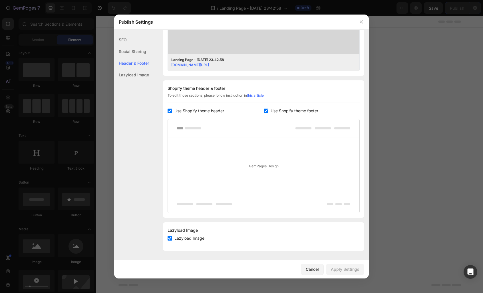
scroll to position [176, 0]
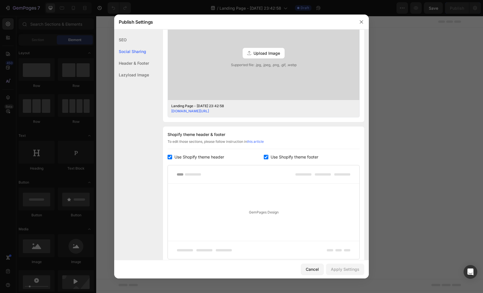
click at [265, 159] on input "checkbox" at bounding box center [266, 157] width 5 height 5
checkbox input "false"
click at [348, 277] on div "Cancel Apply Settings" at bounding box center [241, 270] width 255 height 18
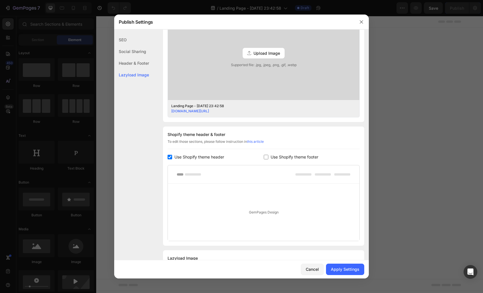
scroll to position [205, 0]
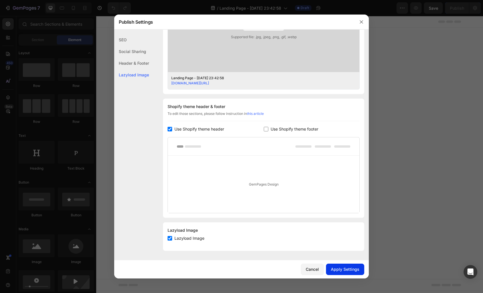
click at [340, 271] on div "Apply Settings" at bounding box center [345, 270] width 29 height 6
click at [130, 52] on div "Social Sharing" at bounding box center [131, 52] width 35 height 12
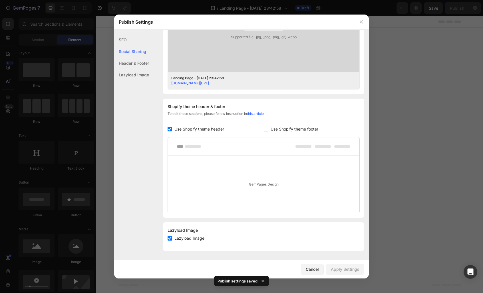
scroll to position [130, 0]
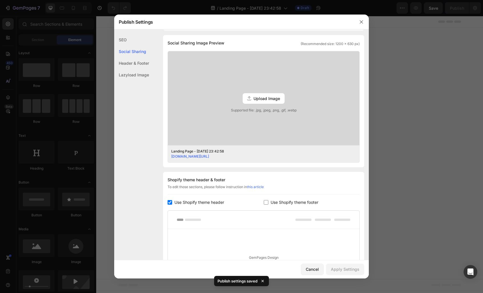
click at [126, 44] on div "SEO" at bounding box center [131, 40] width 35 height 12
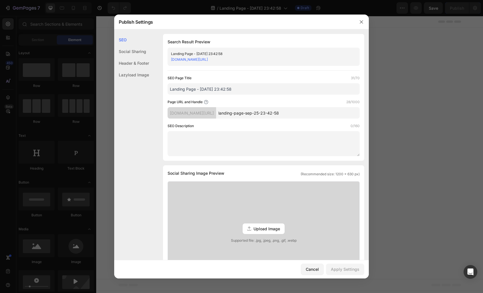
click at [211, 90] on input "Landing Page - [DATE] 23:42:58" at bounding box center [264, 88] width 192 height 11
click at [227, 88] on input "Landing Page - [DATE] 23:42:58" at bounding box center [264, 88] width 192 height 11
click at [318, 272] on div "Cancel" at bounding box center [312, 270] width 13 height 6
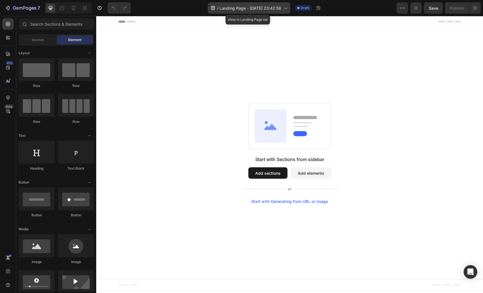
click at [259, 11] on span "Landing Page - [DATE] 23:42:58" at bounding box center [250, 8] width 62 height 6
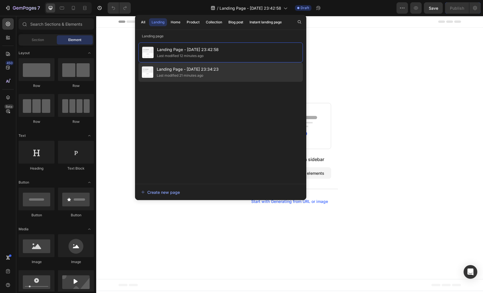
click at [199, 71] on span "Landing Page - [DATE] 23:34:23" at bounding box center [188, 69] width 62 height 7
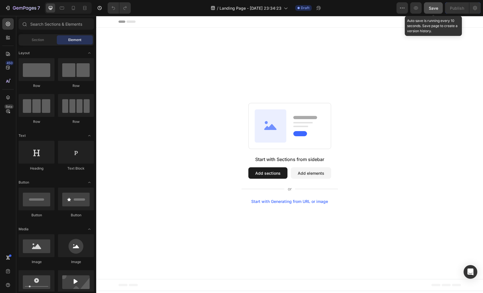
click at [432, 9] on span "Save" at bounding box center [433, 8] width 9 height 5
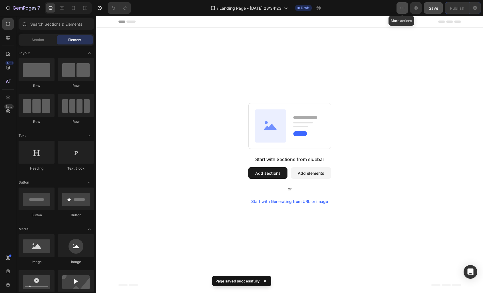
click at [402, 8] on icon "button" at bounding box center [402, 8] width 1 height 1
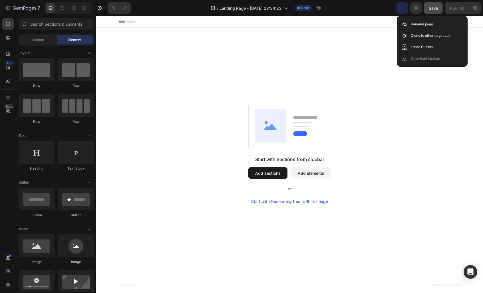
click at [313, 41] on div "Start with Sections from sidebar Add sections Add elements Start with Generatin…" at bounding box center [289, 154] width 387 height 252
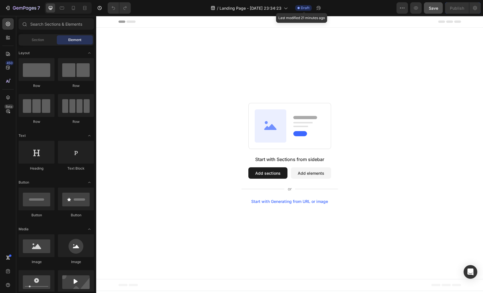
click at [302, 6] on span "Draft" at bounding box center [305, 7] width 9 height 5
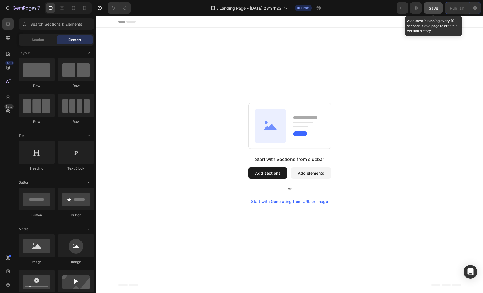
click at [428, 7] on button "Save" at bounding box center [433, 7] width 19 height 11
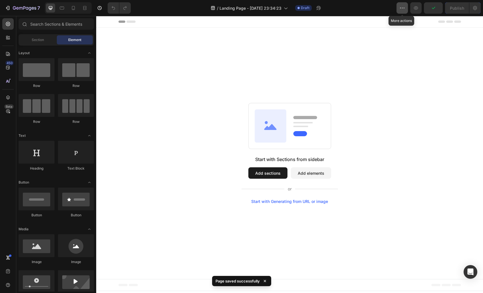
click at [400, 11] on button "button" at bounding box center [401, 7] width 11 height 11
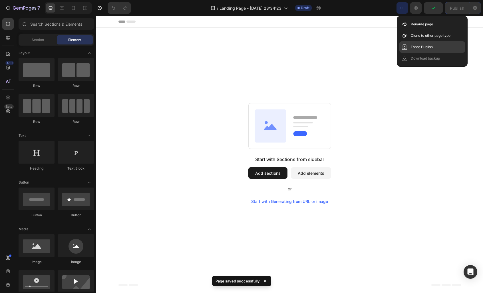
click at [420, 46] on p "Force Publish" at bounding box center [422, 47] width 22 height 6
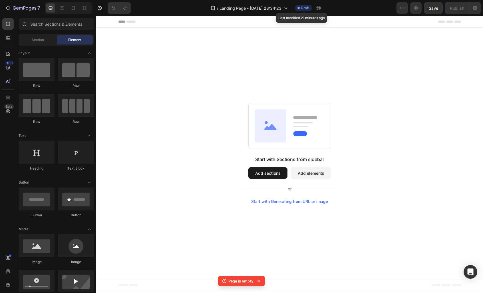
click at [300, 11] on div "Draft" at bounding box center [303, 8] width 17 height 6
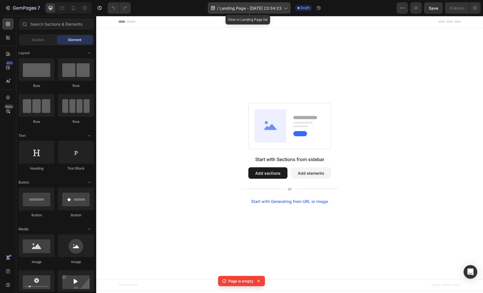
click at [280, 10] on span "Landing Page - Sep 25, 23:34:23" at bounding box center [250, 8] width 62 height 6
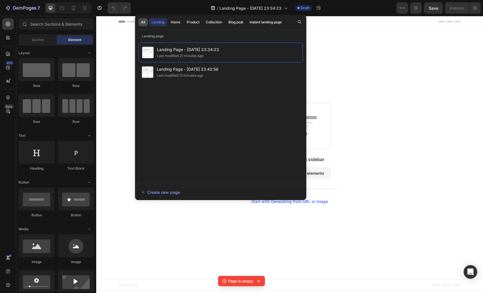
click at [146, 23] on button "All" at bounding box center [142, 22] width 9 height 8
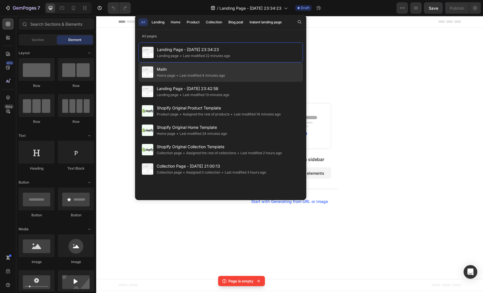
click at [178, 68] on span "Maiin" at bounding box center [191, 69] width 68 height 7
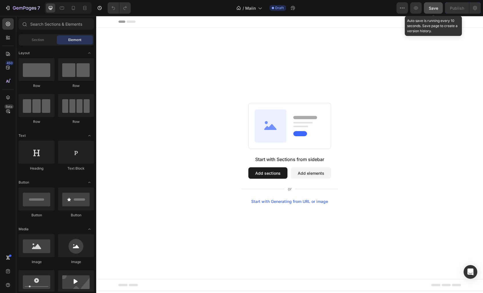
click at [435, 11] on div "Save" at bounding box center [433, 8] width 9 height 6
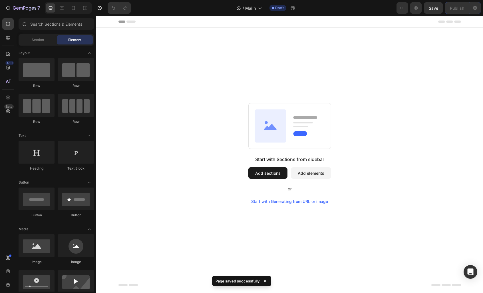
click at [267, 174] on button "Add sections" at bounding box center [267, 173] width 39 height 11
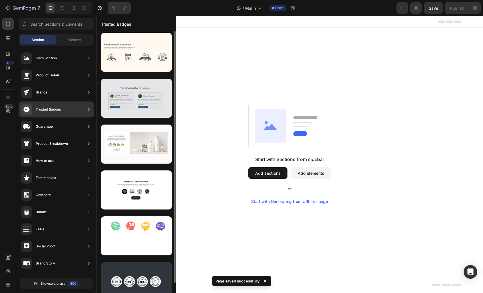
click at [130, 102] on div at bounding box center [136, 98] width 71 height 39
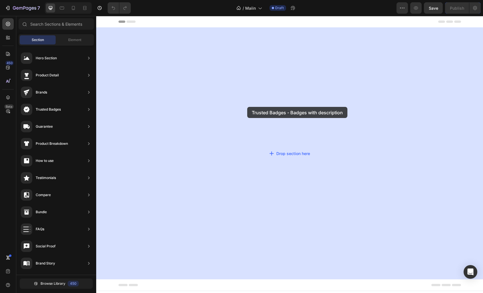
drag, startPoint x: 227, startPoint y: 122, endPoint x: 247, endPoint y: 107, distance: 24.9
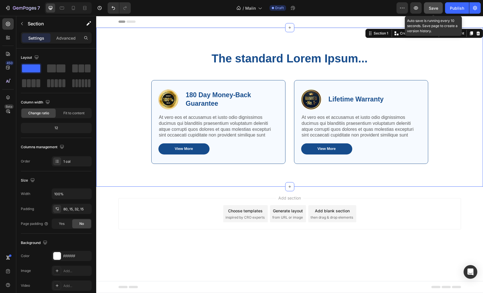
click at [436, 6] on span "Save" at bounding box center [433, 8] width 9 height 5
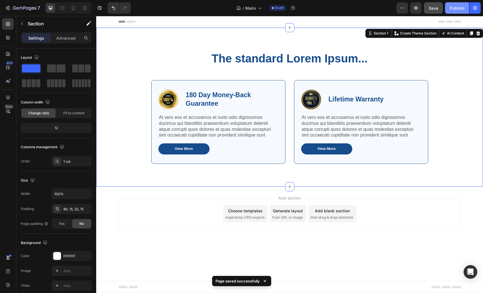
click at [460, 9] on div "Publish" at bounding box center [457, 8] width 14 height 6
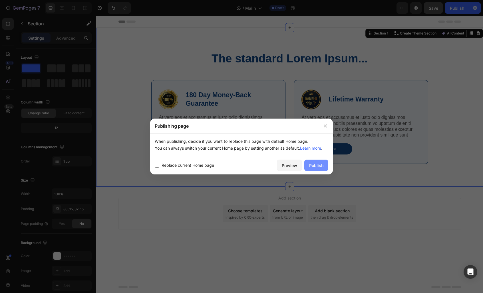
click at [318, 165] on div "Publish" at bounding box center [316, 166] width 14 height 6
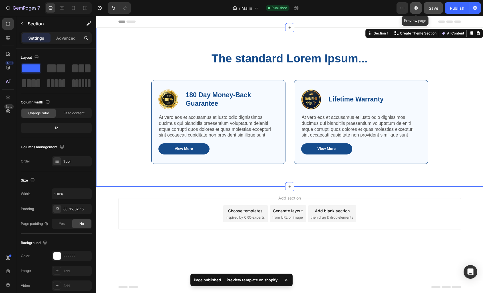
click at [417, 9] on icon "button" at bounding box center [416, 8] width 6 height 6
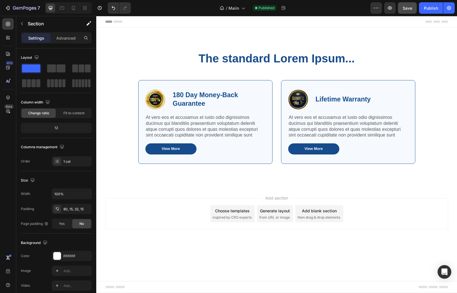
click at [109, 20] on span "Header" at bounding box center [113, 22] width 13 height 6
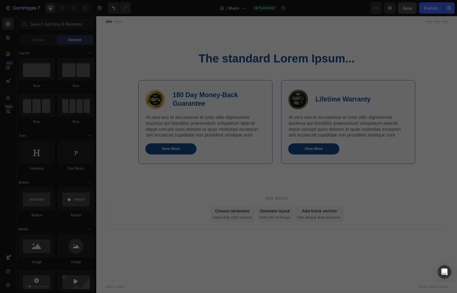
scroll to position [32, 0]
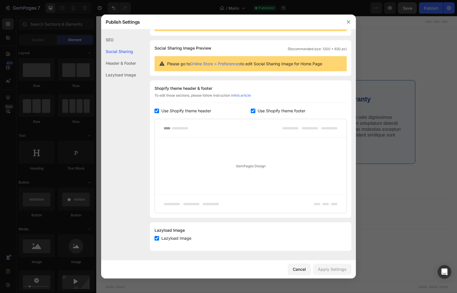
click at [234, 62] on link "Online Store > Preferences" at bounding box center [215, 63] width 50 height 5
click at [205, 63] on link "Online Store > Preferences" at bounding box center [215, 63] width 50 height 5
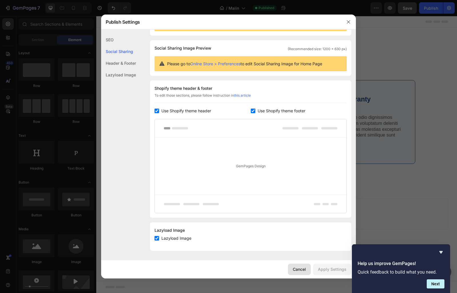
click at [302, 269] on div "Cancel" at bounding box center [299, 270] width 13 height 6
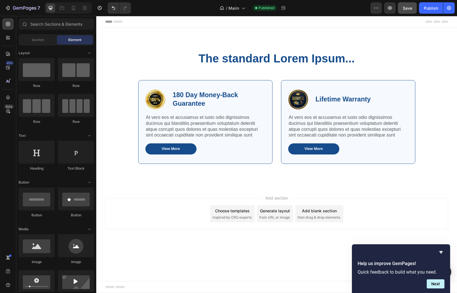
click at [112, 21] on span "Header" at bounding box center [113, 22] width 13 height 6
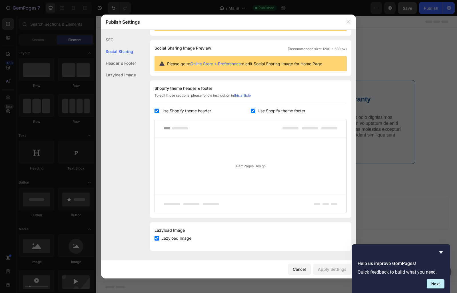
click at [157, 238] on input "checkbox" at bounding box center [156, 238] width 5 height 5
checkbox input "false"
click at [345, 270] on div "Apply Settings" at bounding box center [332, 270] width 29 height 6
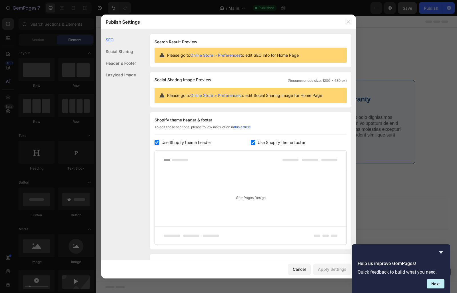
click at [178, 160] on rect at bounding box center [180, 160] width 16 height 2
click at [248, 199] on div "GemPages Design" at bounding box center [251, 197] width 192 height 57
click at [259, 210] on div "GemPages Design" at bounding box center [251, 197] width 192 height 57
click at [249, 197] on div "GemPages Design" at bounding box center [251, 197] width 192 height 57
click at [117, 53] on div "Social Sharing" at bounding box center [118, 52] width 35 height 12
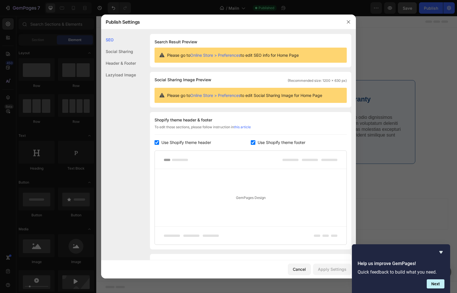
scroll to position [32, 0]
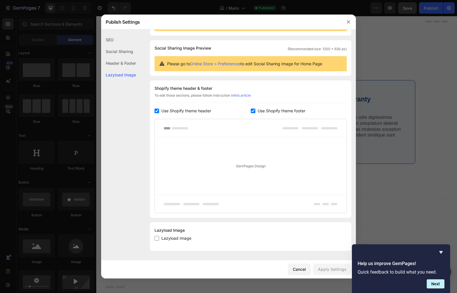
click at [124, 51] on div "Social Sharing" at bounding box center [118, 52] width 35 height 12
click at [107, 43] on div "SEO" at bounding box center [118, 40] width 35 height 12
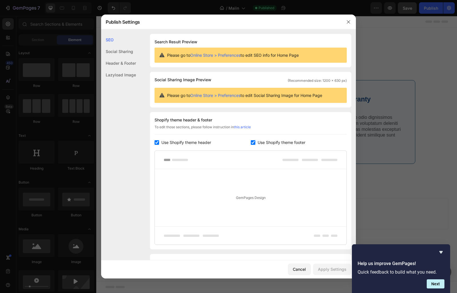
click at [186, 82] on span "Social Sharing Image Preview" at bounding box center [182, 79] width 57 height 7
drag, startPoint x: 177, startPoint y: 185, endPoint x: 189, endPoint y: 182, distance: 12.7
click at [180, 184] on div "GemPages Design" at bounding box center [251, 197] width 192 height 57
click at [277, 188] on div "GemPages Design" at bounding box center [251, 197] width 192 height 57
drag, startPoint x: 261, startPoint y: 205, endPoint x: 253, endPoint y: 196, distance: 11.3
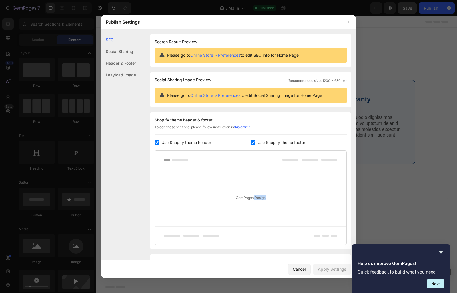
click at [253, 197] on div "GemPages Design" at bounding box center [251, 197] width 192 height 57
click at [248, 169] on div at bounding box center [251, 160] width 192 height 18
click at [160, 143] on label "Use Shopify theme header" at bounding box center [185, 142] width 52 height 7
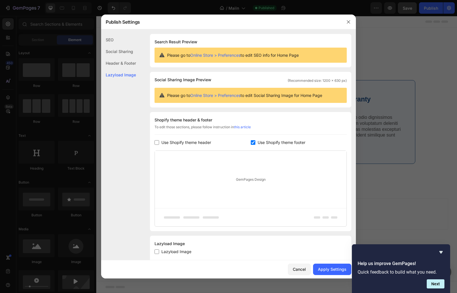
scroll to position [14, 0]
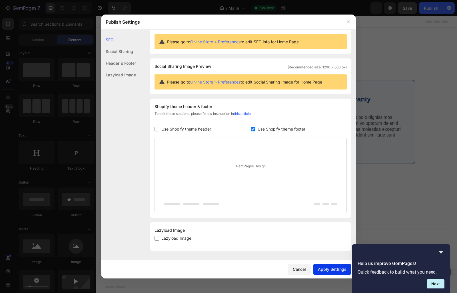
click at [326, 267] on div "Apply Settings" at bounding box center [332, 270] width 29 height 6
click at [122, 51] on div "Social Sharing" at bounding box center [118, 52] width 35 height 12
click at [126, 64] on div "Header & Footer" at bounding box center [118, 63] width 35 height 12
click at [126, 78] on div "Lazyload Image" at bounding box center [118, 75] width 35 height 12
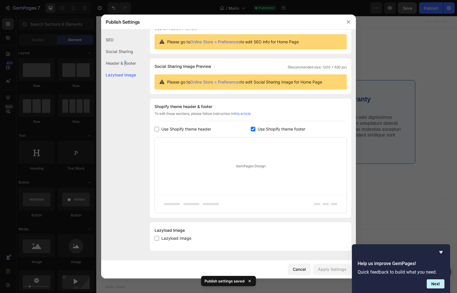
click at [126, 68] on div "Header & Footer" at bounding box center [118, 63] width 35 height 12
click at [152, 128] on div "Shopify theme header & footer To edit those sections, please follow instruction…" at bounding box center [250, 158] width 201 height 119
click at [158, 128] on input "checkbox" at bounding box center [156, 129] width 5 height 5
checkbox input "true"
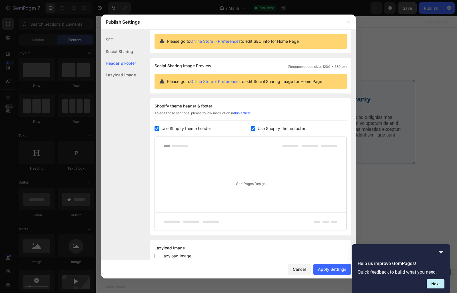
click at [164, 146] on div at bounding box center [251, 146] width 192 height 18
click at [184, 146] on rect at bounding box center [180, 146] width 16 height 2
click at [233, 182] on div "GemPages Design" at bounding box center [251, 183] width 192 height 57
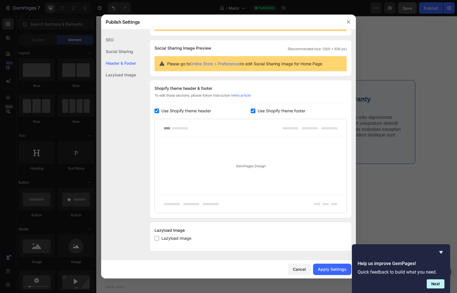
click at [173, 239] on span "Lazyload Image" at bounding box center [176, 238] width 30 height 7
checkbox input "true"
click at [336, 270] on div "Apply Settings" at bounding box center [332, 270] width 29 height 6
click at [126, 77] on div "Lazyload Image" at bounding box center [118, 75] width 35 height 12
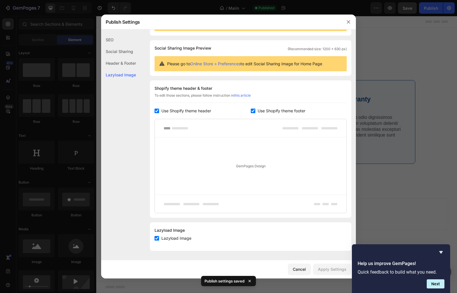
click at [121, 61] on div "Header & Footer" at bounding box center [118, 63] width 35 height 12
click at [118, 45] on div "SEO" at bounding box center [118, 40] width 35 height 12
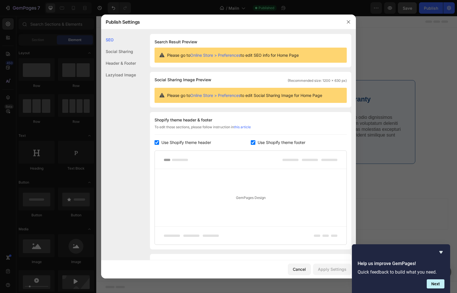
click at [112, 39] on div "SEO" at bounding box center [118, 40] width 35 height 12
click at [106, 35] on div "SEO" at bounding box center [118, 40] width 35 height 12
click at [155, 143] on input "checkbox" at bounding box center [156, 142] width 5 height 5
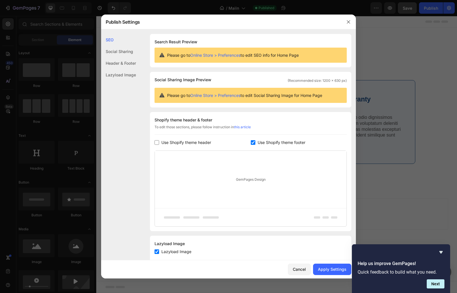
click at [158, 144] on input "checkbox" at bounding box center [156, 142] width 5 height 5
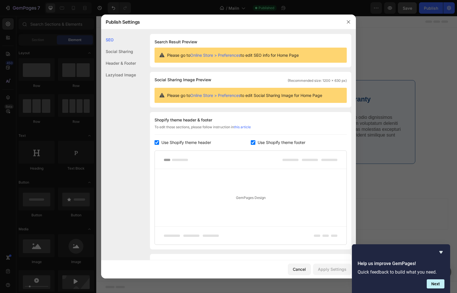
click at [159, 144] on input "checkbox" at bounding box center [156, 142] width 5 height 5
checkbox input "false"
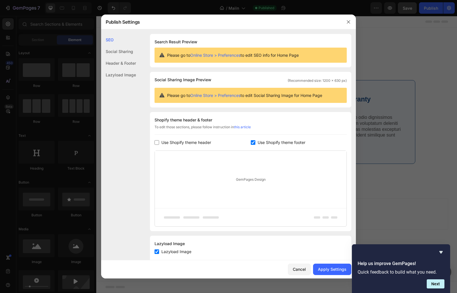
scroll to position [14, 0]
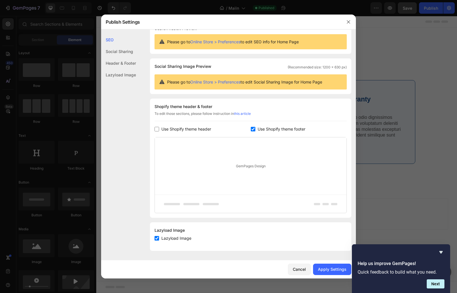
click at [255, 130] on label "Use Shopify theme footer" at bounding box center [280, 129] width 50 height 7
checkbox input "false"
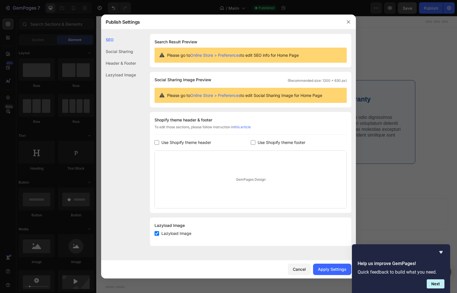
scroll to position [0, 0]
click at [156, 144] on input "checkbox" at bounding box center [156, 142] width 5 height 5
checkbox input "true"
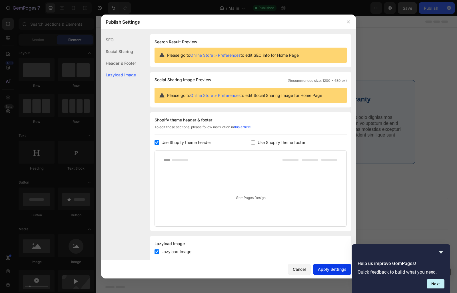
click at [333, 268] on div "Apply Settings" at bounding box center [332, 270] width 29 height 6
click at [109, 53] on div "Social Sharing" at bounding box center [118, 52] width 35 height 12
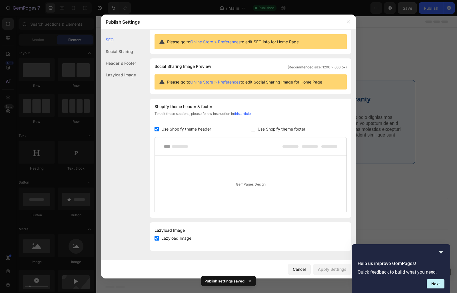
click at [110, 38] on div "SEO" at bounding box center [118, 40] width 35 height 12
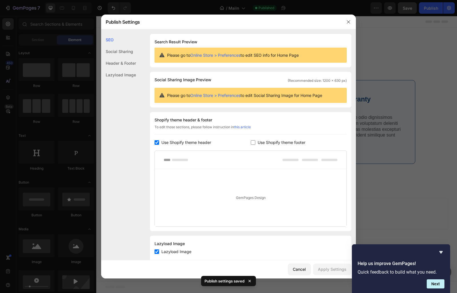
click at [120, 65] on div "Header & Footer" at bounding box center [118, 63] width 35 height 12
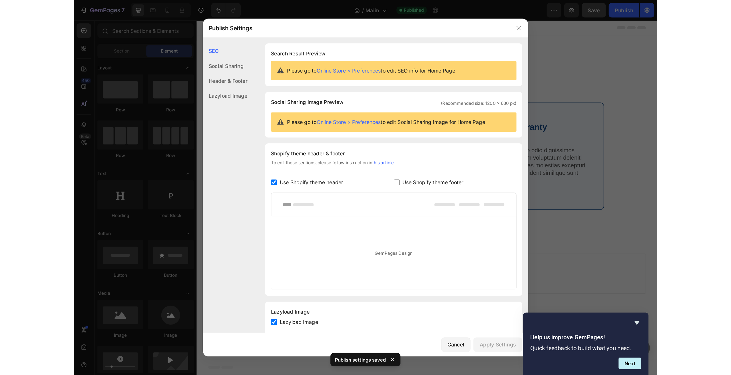
scroll to position [14, 0]
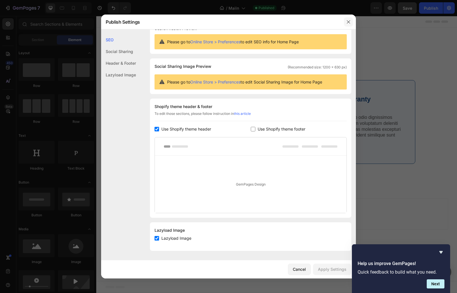
click at [346, 23] on icon "button" at bounding box center [348, 22] width 5 height 5
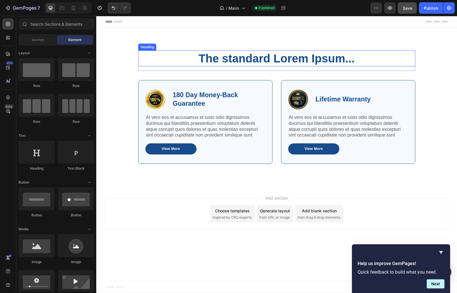
click at [145, 46] on div "Heading" at bounding box center [147, 47] width 16 height 5
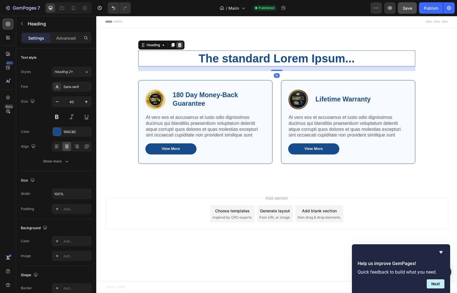
click at [182, 46] on icon at bounding box center [179, 45] width 5 height 5
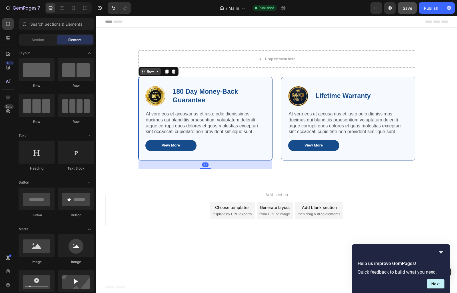
click at [144, 74] on div "Row" at bounding box center [150, 71] width 21 height 7
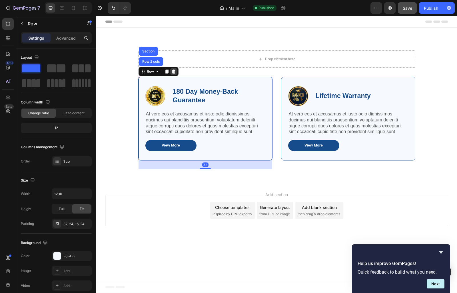
click at [174, 72] on icon at bounding box center [174, 72] width 4 height 4
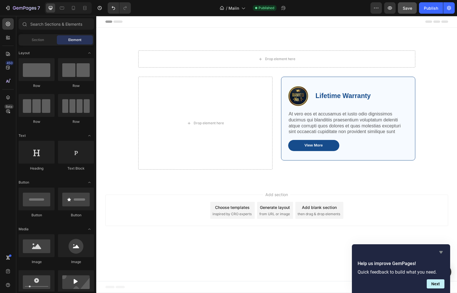
click at [442, 253] on icon "Hide survey" at bounding box center [440, 252] width 7 height 7
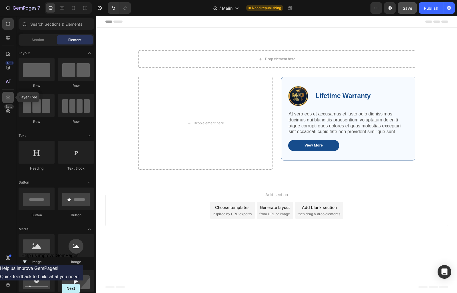
click at [9, 98] on icon at bounding box center [8, 98] width 6 height 6
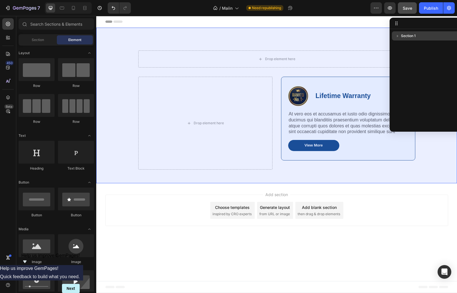
click at [397, 38] on icon "button" at bounding box center [397, 36] width 6 height 6
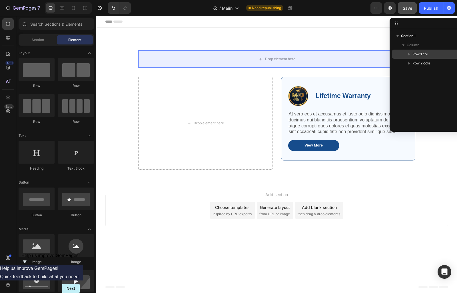
click at [418, 55] on span "Row 1 col" at bounding box center [419, 54] width 15 height 6
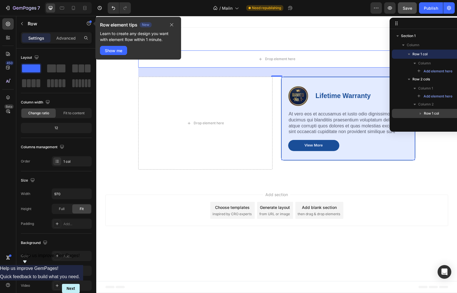
click at [418, 113] on icon "button" at bounding box center [420, 114] width 6 height 6
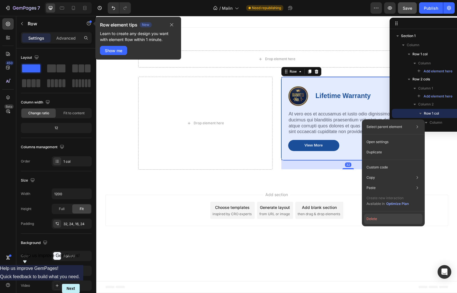
click at [380, 221] on button "Delete" at bounding box center [393, 219] width 58 height 10
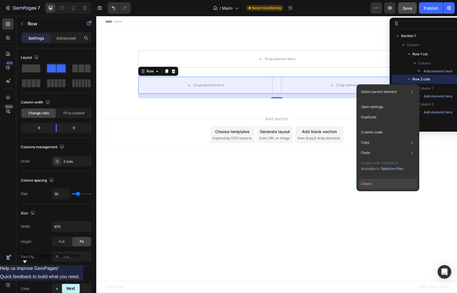
click at [375, 185] on button "Delete" at bounding box center [387, 184] width 58 height 10
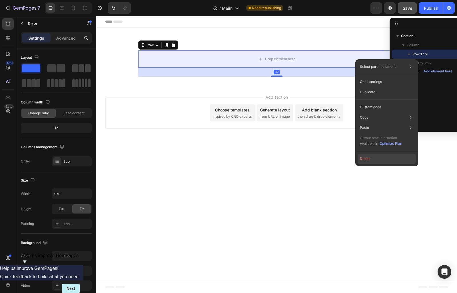
drag, startPoint x: 378, startPoint y: 160, endPoint x: 287, endPoint y: 141, distance: 93.3
click at [378, 160] on button "Delete" at bounding box center [386, 159] width 58 height 10
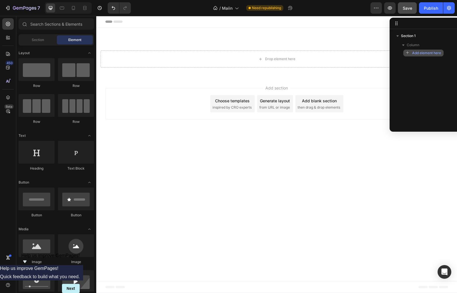
drag, startPoint x: 413, startPoint y: 52, endPoint x: 405, endPoint y: 52, distance: 7.4
click at [405, 52] on button "Add element here" at bounding box center [423, 53] width 40 height 7
click at [406, 53] on icon "button" at bounding box center [408, 53] width 4 height 4
click at [404, 45] on icon "button" at bounding box center [403, 45] width 2 height 1
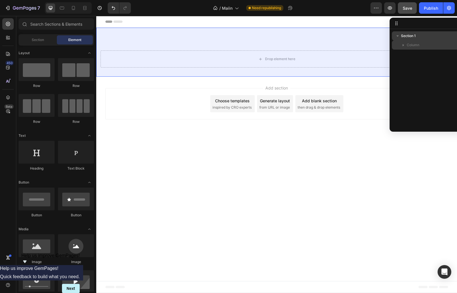
click at [403, 38] on span "Section 1" at bounding box center [408, 36] width 15 height 6
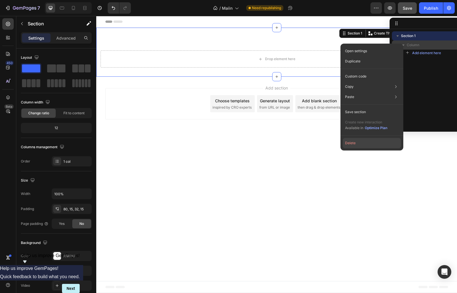
click at [357, 144] on button "Delete" at bounding box center [371, 143] width 58 height 10
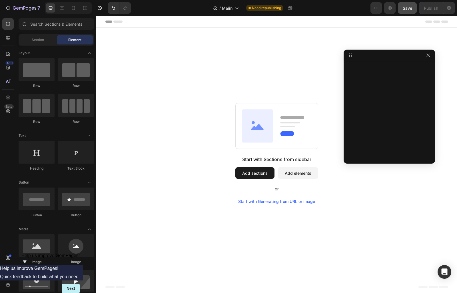
drag, startPoint x: 396, startPoint y: 23, endPoint x: 360, endPoint y: 85, distance: 71.7
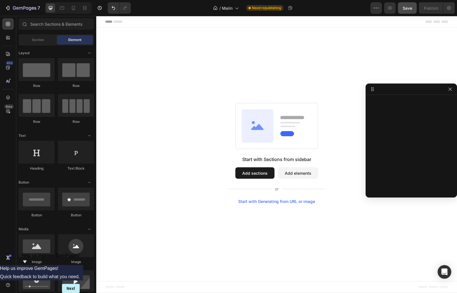
drag, startPoint x: 368, startPoint y: 91, endPoint x: 602, endPoint y: 53, distance: 236.8
click at [457, 0] on html "7 / Maiin Need republishing Preview Save Publish 450 Beta Sections(18) Elements…" at bounding box center [228, 0] width 457 height 0
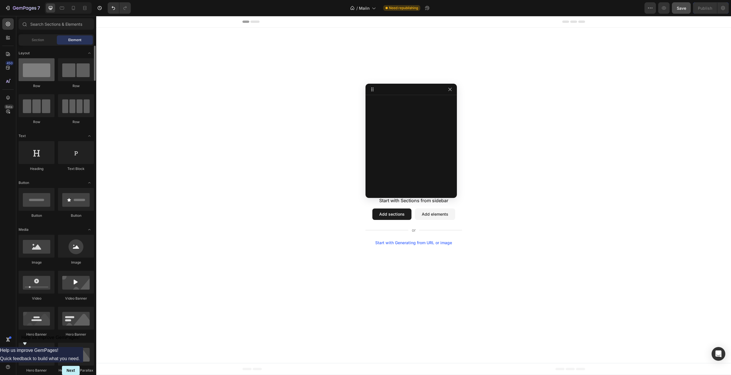
click at [37, 76] on div at bounding box center [37, 69] width 36 height 23
click at [100, 34] on div "Start with Sections from sidebar Add sections Add elements Start with Generatin…" at bounding box center [413, 194] width 634 height 333
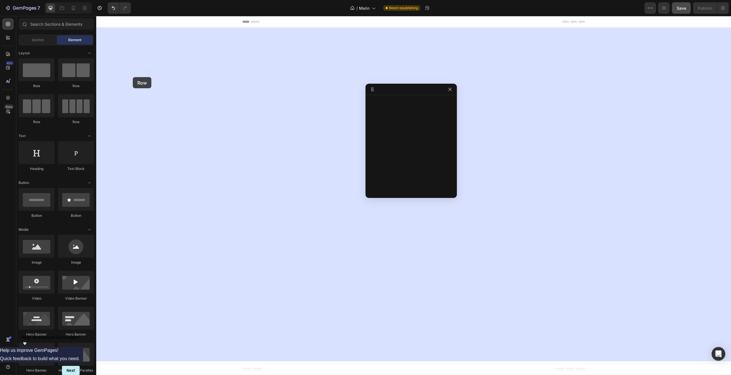
drag, startPoint x: 125, startPoint y: 88, endPoint x: 193, endPoint y: 82, distance: 67.9
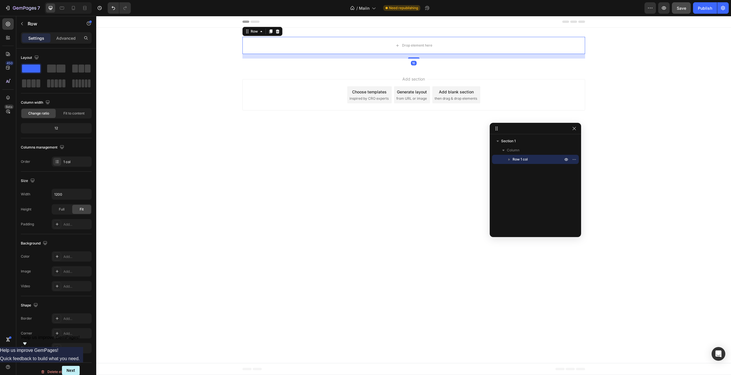
drag, startPoint x: 431, startPoint y: 89, endPoint x: 632, endPoint y: 138, distance: 206.3
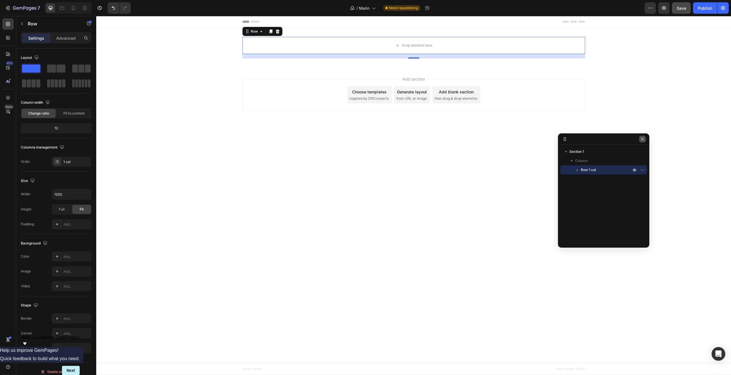
click at [483, 138] on icon "button" at bounding box center [642, 139] width 5 height 5
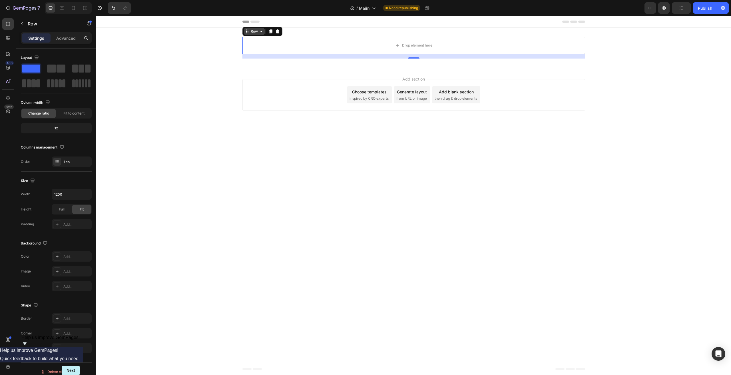
click at [249, 34] on div "Row" at bounding box center [254, 31] width 21 height 7
click at [252, 35] on div "Row Section" at bounding box center [262, 31] width 40 height 9
click at [252, 33] on div "Row" at bounding box center [253, 31] width 9 height 5
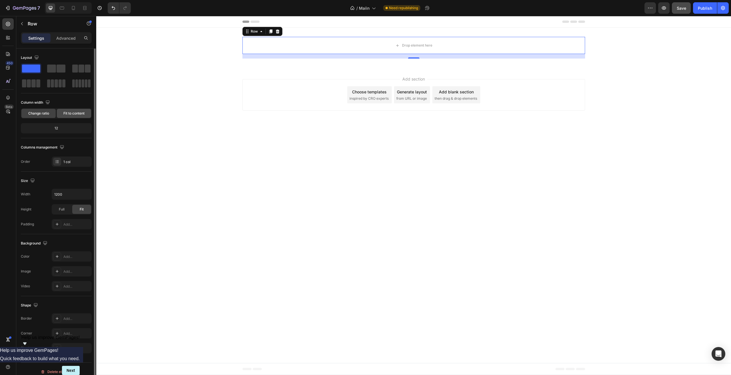
click at [71, 115] on span "Fit to content" at bounding box center [73, 113] width 21 height 5
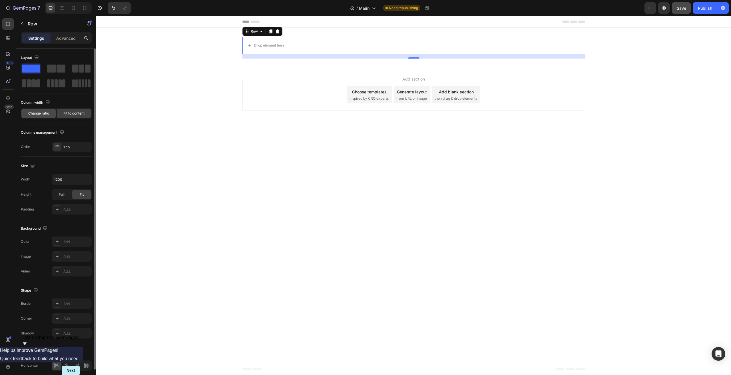
click at [44, 116] on span "Change ratio" at bounding box center [38, 113] width 21 height 5
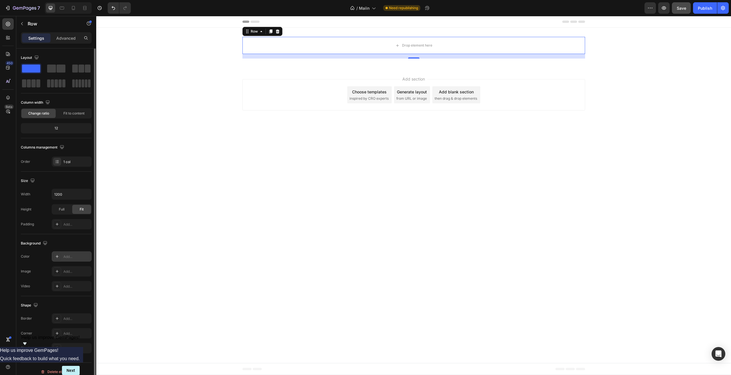
click at [73, 259] on div "Add..." at bounding box center [76, 256] width 27 height 5
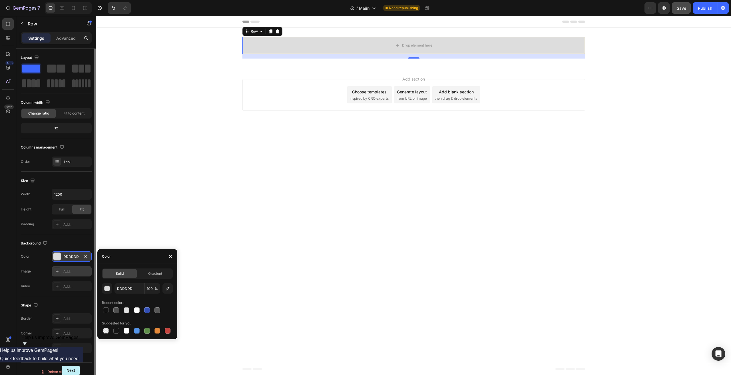
click at [61, 272] on div at bounding box center [57, 271] width 8 height 8
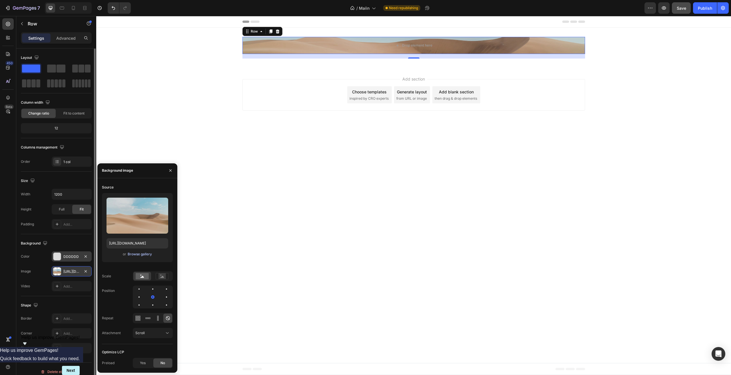
click at [142, 254] on div "Browse gallery" at bounding box center [140, 253] width 24 height 5
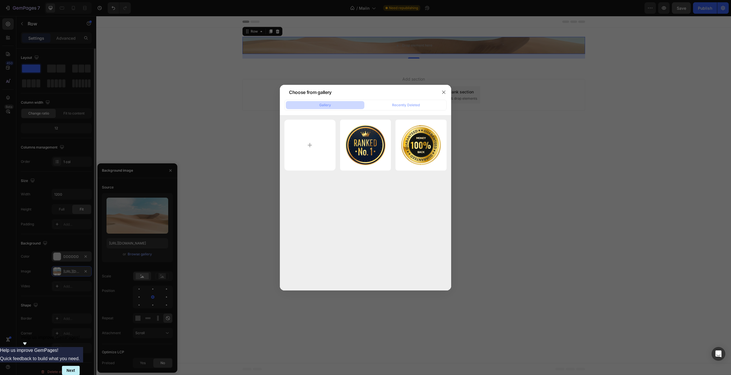
click at [325, 107] on div "Gallery" at bounding box center [325, 104] width 12 height 5
click at [405, 106] on div "Recently Deleted" at bounding box center [406, 104] width 28 height 5
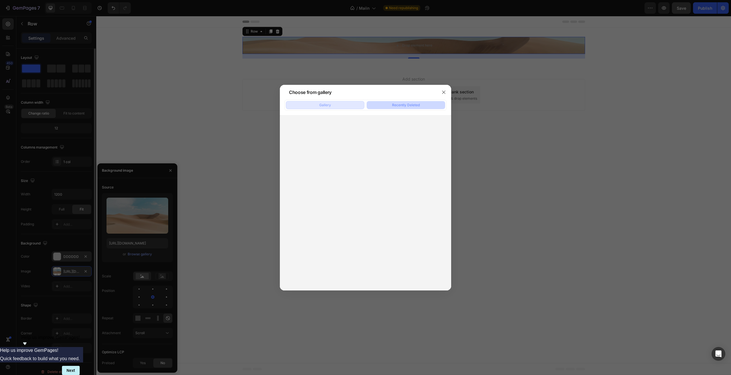
click at [348, 106] on button "Gallery" at bounding box center [325, 105] width 78 height 8
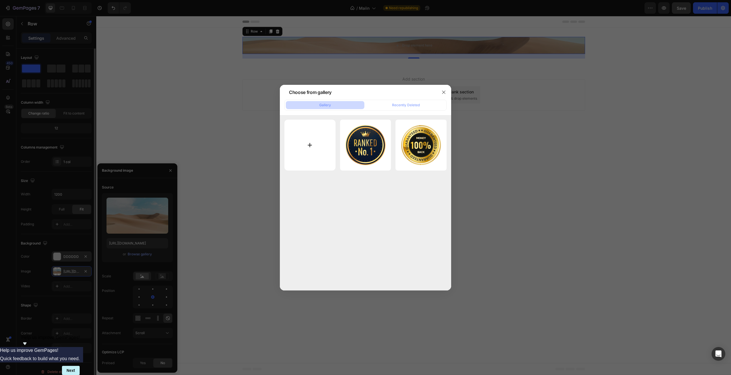
click at [311, 142] on input "file" at bounding box center [309, 145] width 51 height 51
type input "C:\fakepath\replicate-prediction-67h5jtbhsdrg80cs6vbb1vk4h8.png"
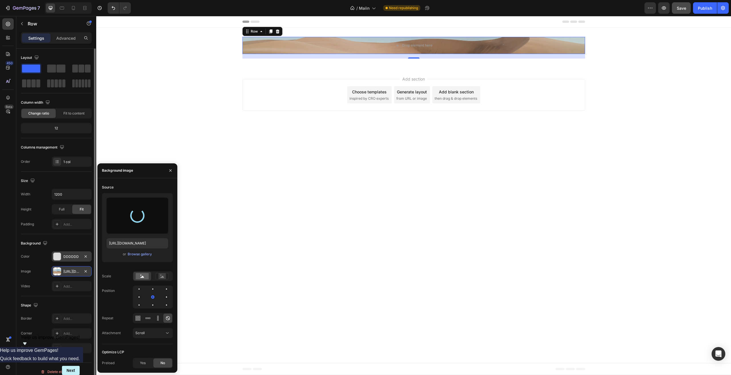
type input "https://cdn.shopify.com/s/files/1/0634/4871/1230/files/gempages_586077117087744…"
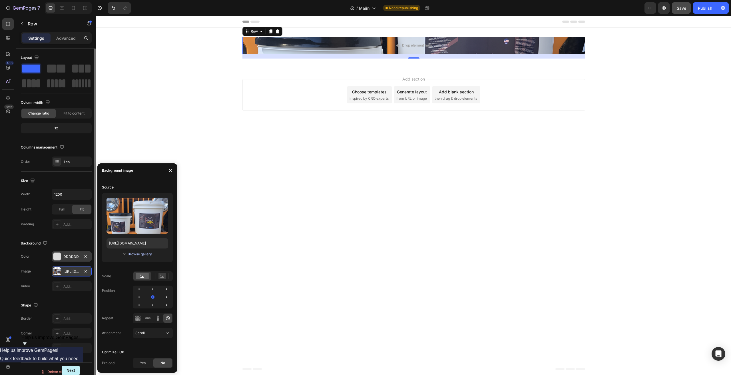
click at [140, 253] on div "Browse gallery" at bounding box center [140, 253] width 24 height 5
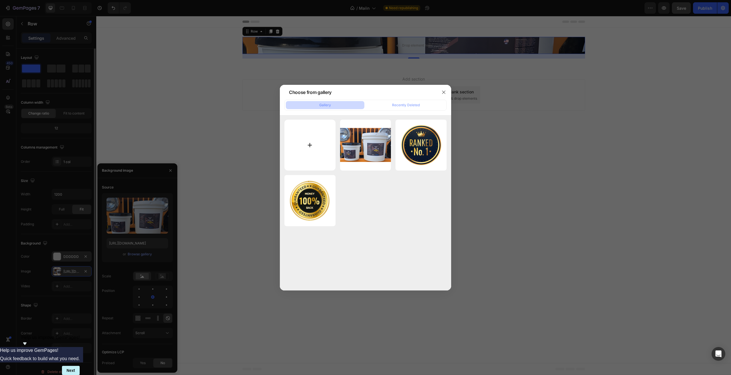
click at [309, 136] on input "file" at bounding box center [309, 145] width 51 height 51
type input "C:\fakepath\Layer 4.png"
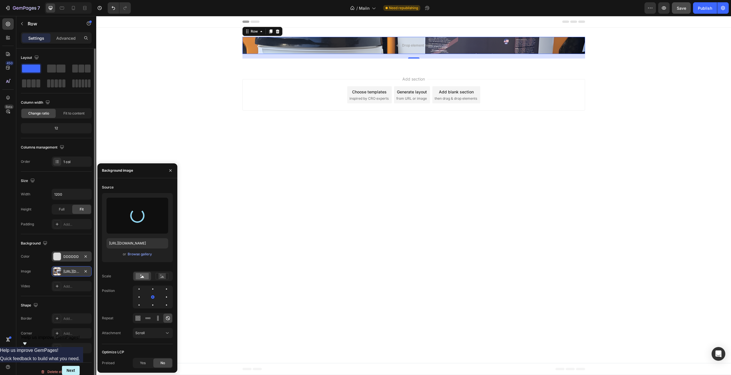
type input "https://cdn.shopify.com/s/files/1/0634/4871/1230/files/gempages_586077117087744…"
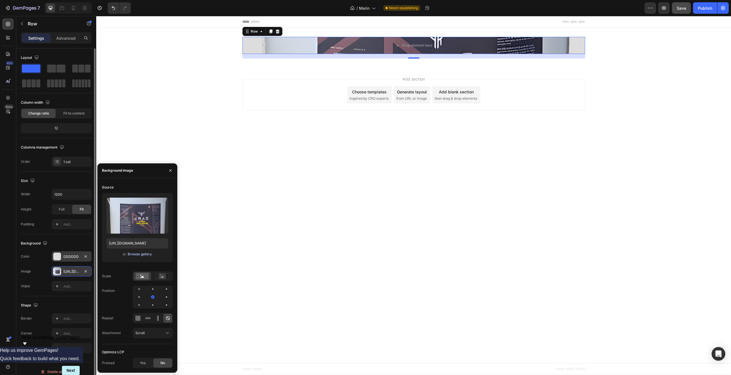
click at [142, 252] on div "Browse gallery" at bounding box center [140, 253] width 24 height 5
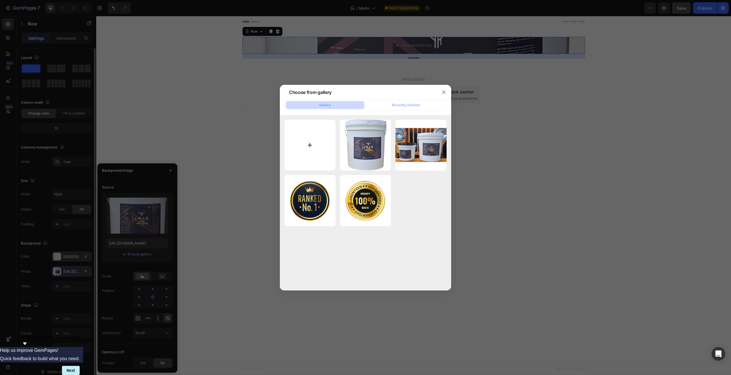
click at [309, 145] on input "file" at bounding box center [309, 145] width 51 height 51
type input "C:\fakepath\Layer 5.png"
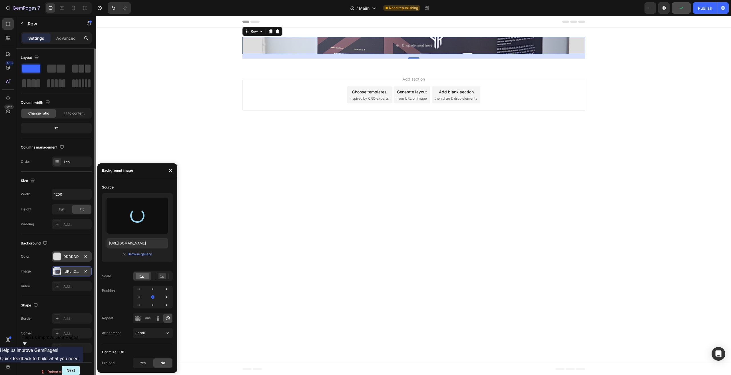
type input "https://cdn.shopify.com/s/files/1/0634/4871/1230/files/gempages_586077117087744…"
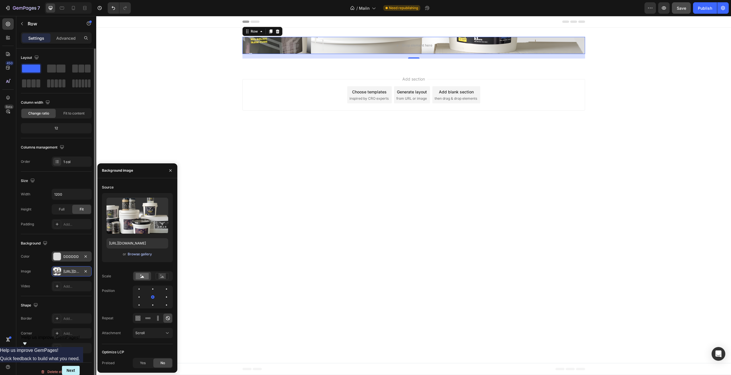
click at [130, 255] on div "Browse gallery" at bounding box center [140, 253] width 24 height 5
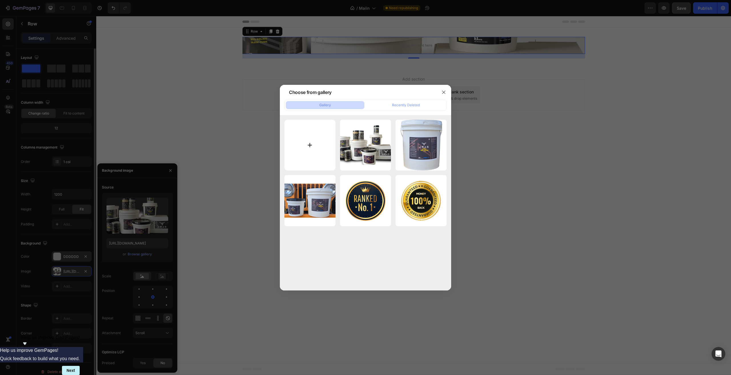
click at [313, 142] on input "file" at bounding box center [309, 145] width 51 height 51
type input "C:\fakepath\LOGO_V2@0.3x.png"
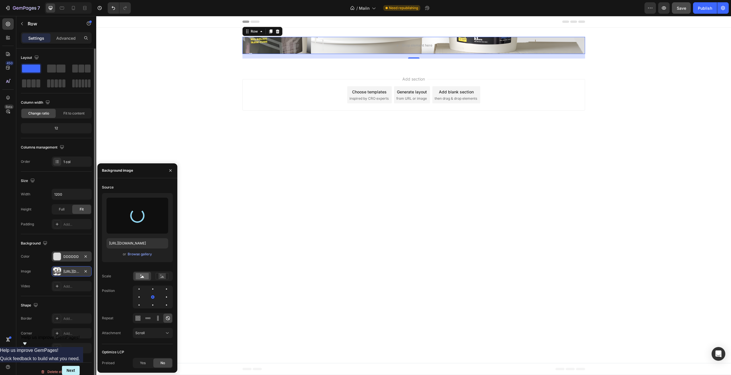
type input "https://cdn.shopify.com/s/files/1/0634/4871/1230/files/gempages_586077117087744…"
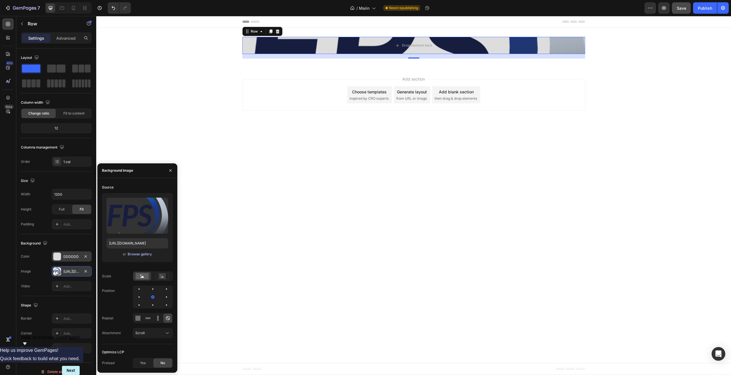
click at [138, 256] on div "Browse gallery" at bounding box center [140, 253] width 24 height 5
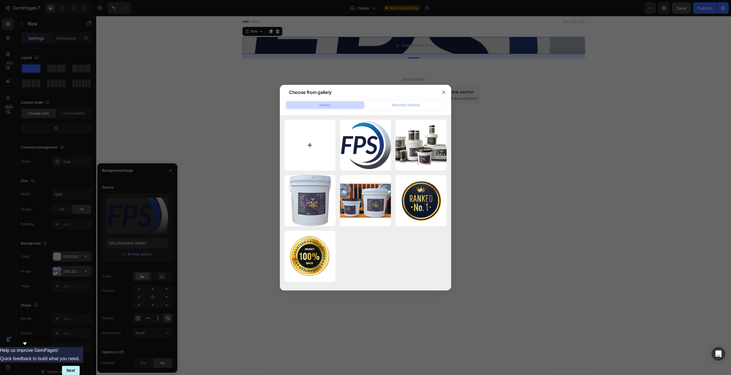
click at [315, 138] on input "file" at bounding box center [309, 145] width 51 height 51
type input "C:\fakepath\LOGO_V2@0.1x.png"
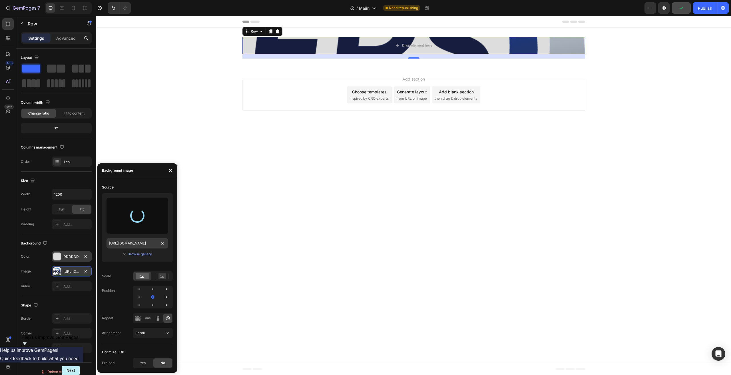
type input "https://cdn.shopify.com/s/files/1/0634/4871/1230/files/gempages_586077117087744…"
click at [144, 255] on div "Browse gallery" at bounding box center [140, 253] width 24 height 5
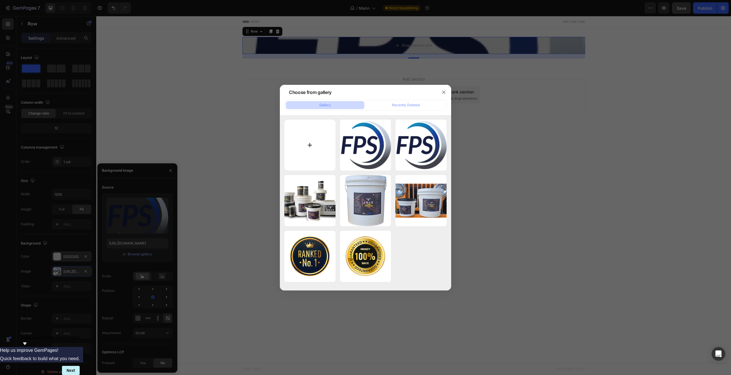
click at [315, 144] on input "file" at bounding box center [309, 145] width 51 height 51
type input "C:\fakepath\LOGO_V2@0.1x.png"
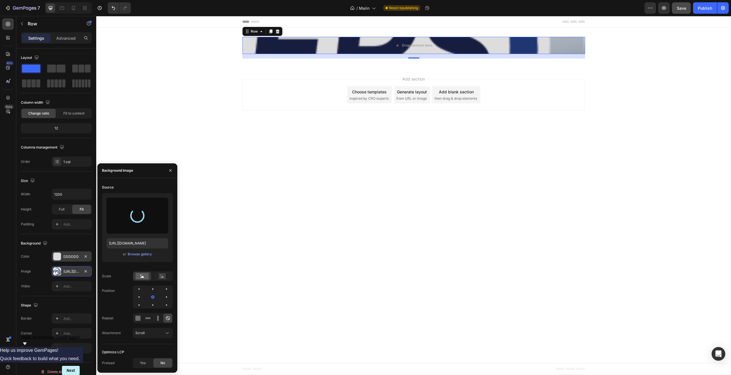
type input "https://cdn.shopify.com/s/files/1/0634/4871/1230/files/gempages_586077117087744…"
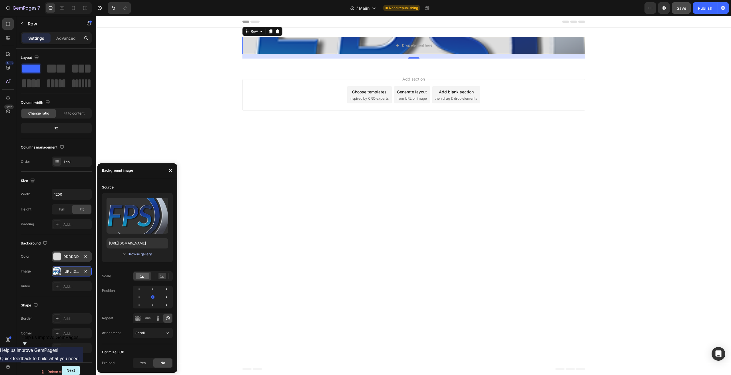
click at [133, 253] on div "Browse gallery" at bounding box center [140, 253] width 24 height 5
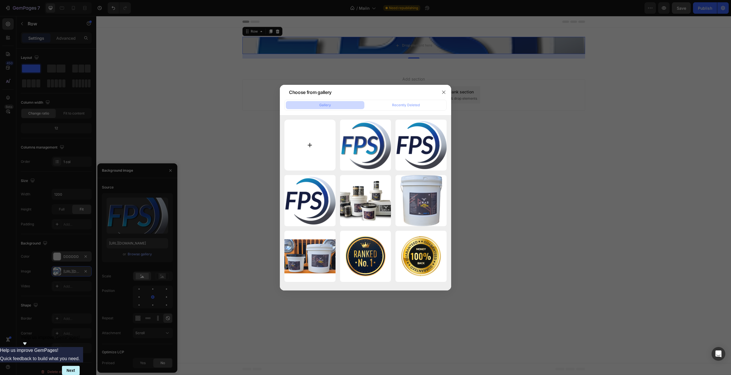
click at [321, 147] on input "file" at bounding box center [309, 145] width 51 height 51
click at [317, 148] on input "file" at bounding box center [309, 145] width 51 height 51
type input "C:\fakepath\hero-floor.jpg"
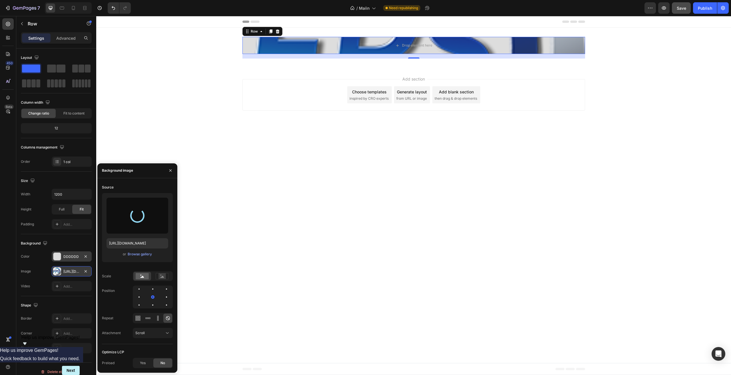
type input "[URL][DOMAIN_NAME]"
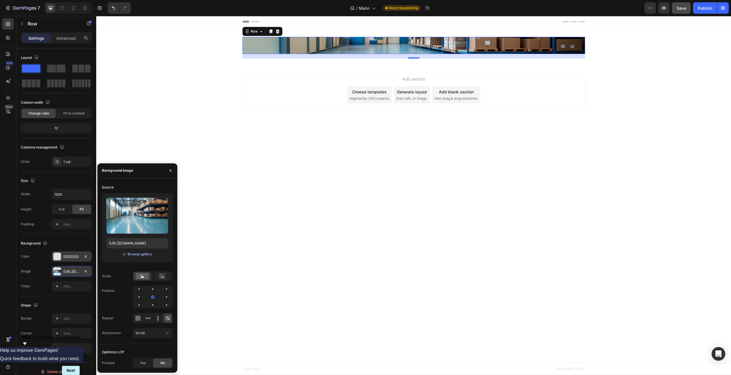
click at [140, 255] on div "Browse gallery" at bounding box center [140, 253] width 24 height 5
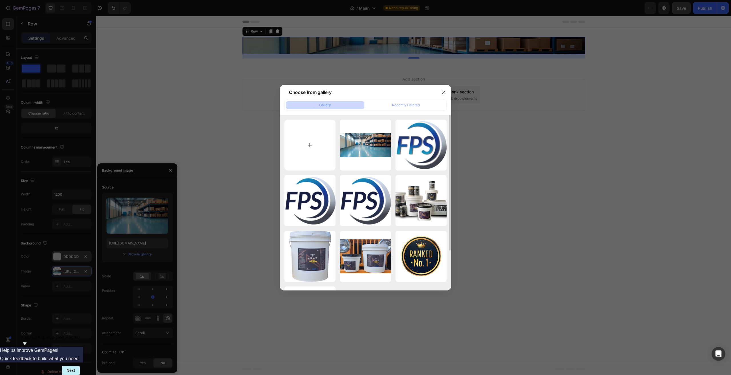
click at [310, 141] on input "file" at bounding box center [309, 145] width 51 height 51
type input "C:\fakepath\909523888218619871.png"
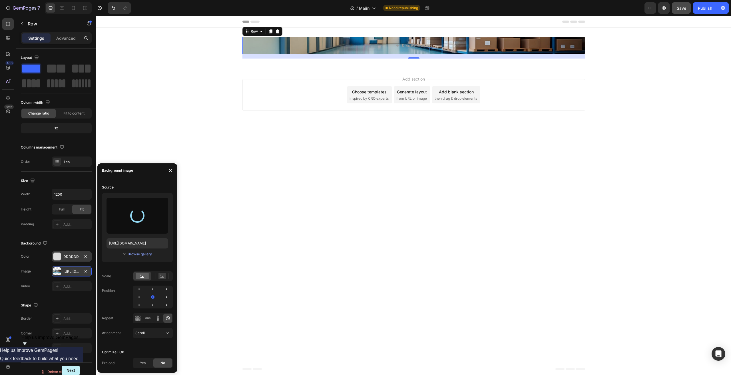
type input "https://cdn.shopify.com/s/files/1/0634/4871/1230/files/gempages_586077117087744…"
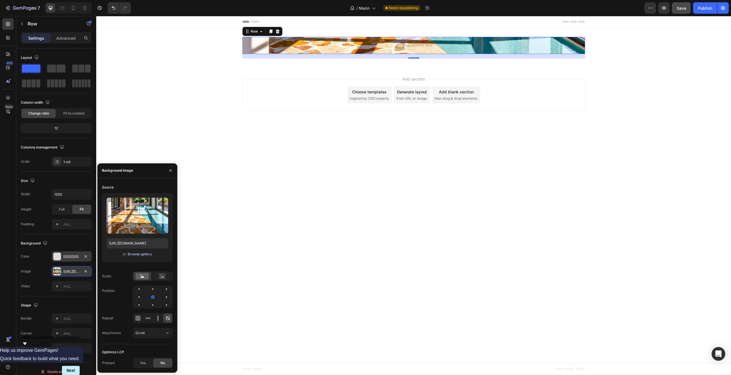
click at [135, 253] on div "Browse gallery" at bounding box center [140, 253] width 24 height 5
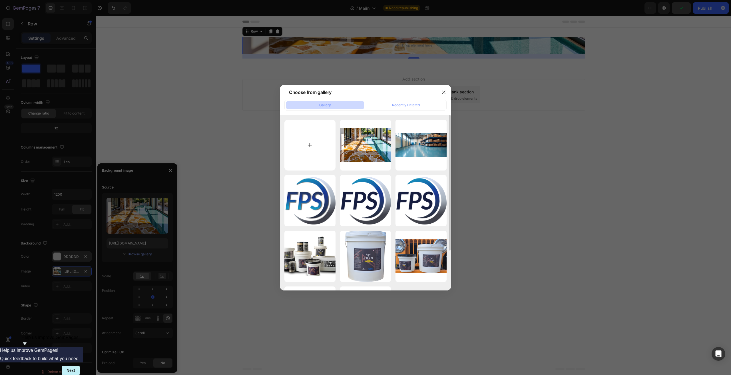
click at [311, 146] on input "file" at bounding box center [309, 145] width 51 height 51
type input "C:\fakepath\909080437140278812.png"
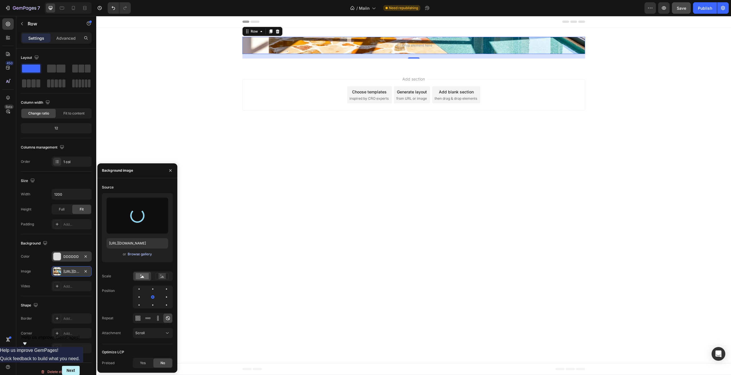
click at [135, 255] on div "Browse gallery" at bounding box center [140, 253] width 24 height 5
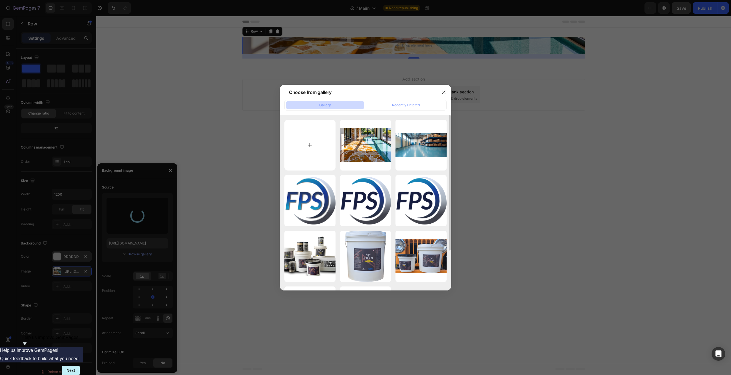
click at [309, 146] on input "file" at bounding box center [309, 145] width 51 height 51
type input "https://cdn.shopify.com/s/files/1/0634/4871/1230/files/gempages_586077117087744…"
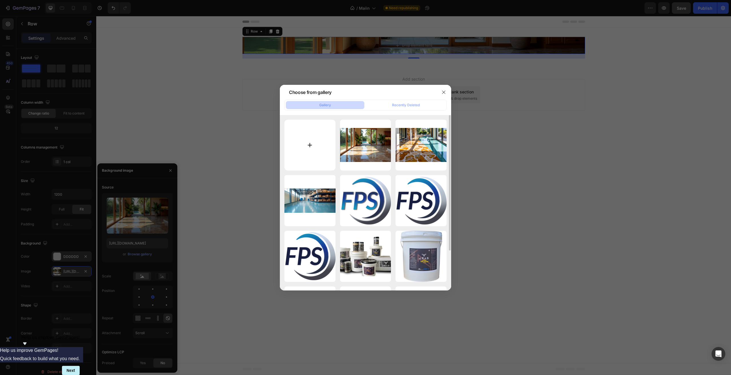
type input "C:\fakepath\909078921016816341.png"
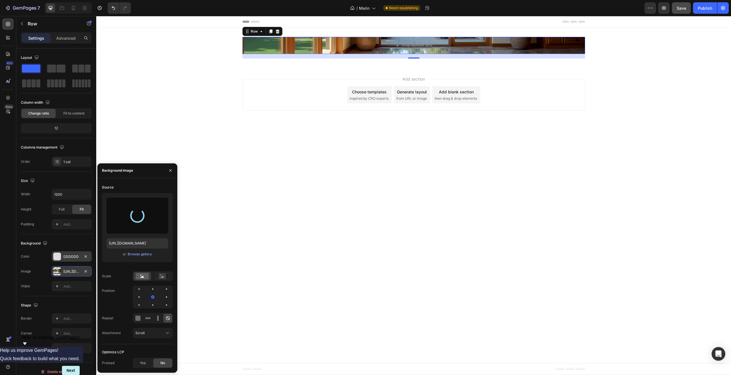
type input "https://cdn.shopify.com/s/files/1/0634/4871/1230/files/gempages_586077117087744…"
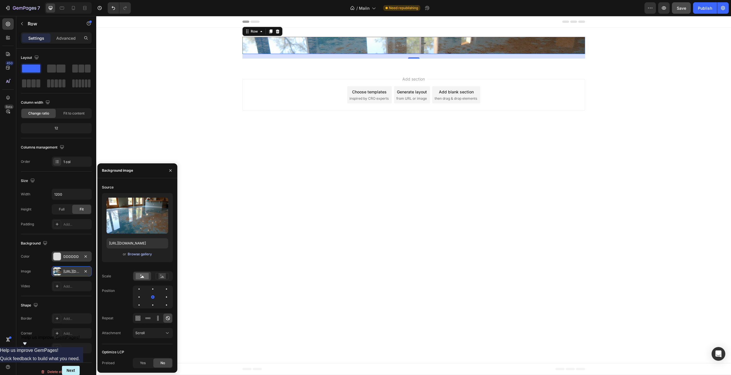
click at [134, 255] on div "Browse gallery" at bounding box center [140, 253] width 24 height 5
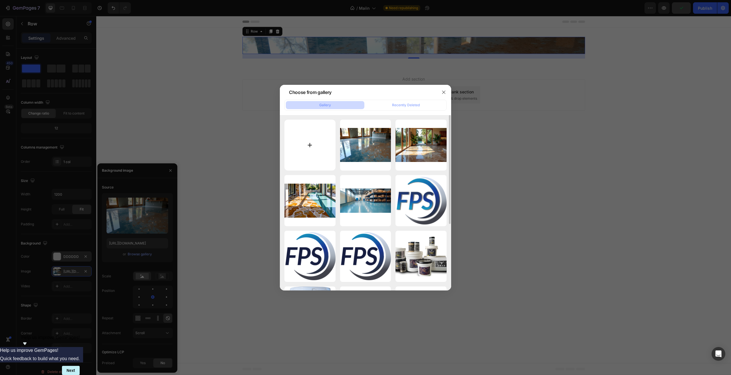
click at [304, 150] on input "file" at bounding box center [309, 145] width 51 height 51
type input "C:\fakepath\909080419960409539.png"
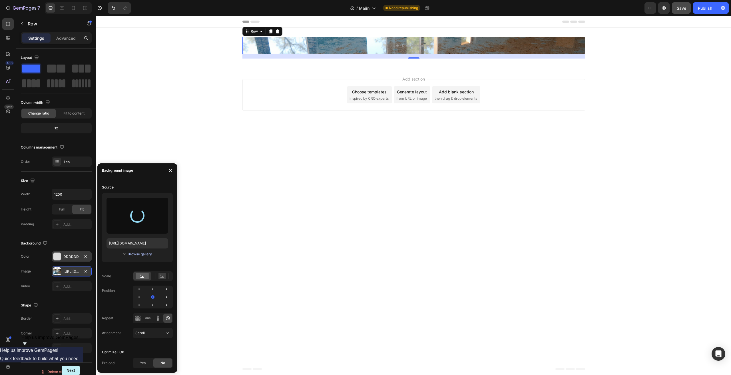
click at [132, 254] on div "Browse gallery" at bounding box center [140, 253] width 24 height 5
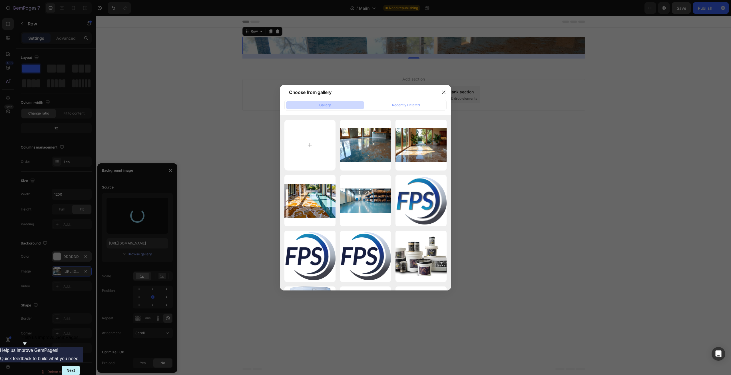
type input "https://cdn.shopify.com/s/files/1/0634/4871/1230/files/gempages_586077117087744…"
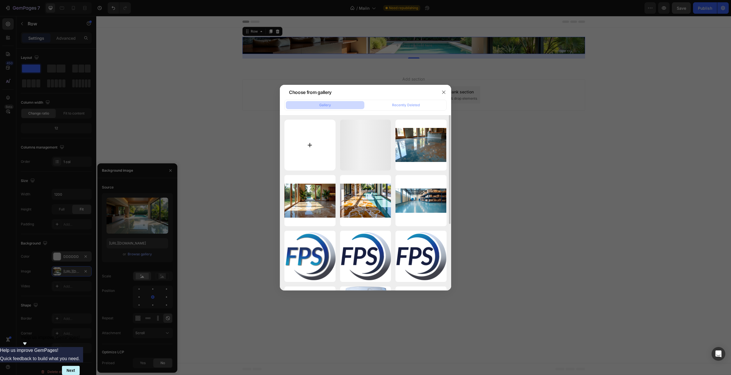
click at [304, 144] on input "file" at bounding box center [309, 145] width 51 height 51
type input "C:\fakepath\909080419960409540.png"
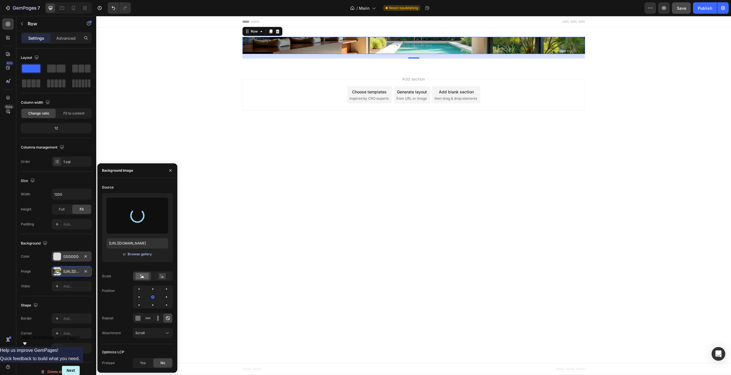
click at [130, 253] on div "Browse gallery" at bounding box center [140, 253] width 24 height 5
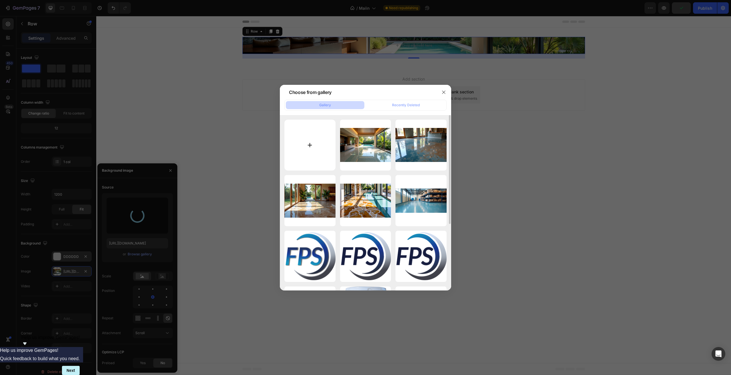
click at [306, 144] on input "file" at bounding box center [309, 145] width 51 height 51
type input "https://cdn.shopify.com/s/files/1/0634/4871/1230/files/gempages_586077117087744…"
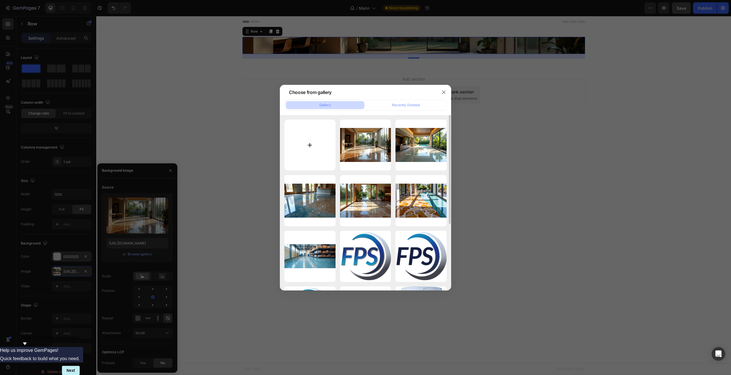
type input "C:\fakepath\909522233582435352.png"
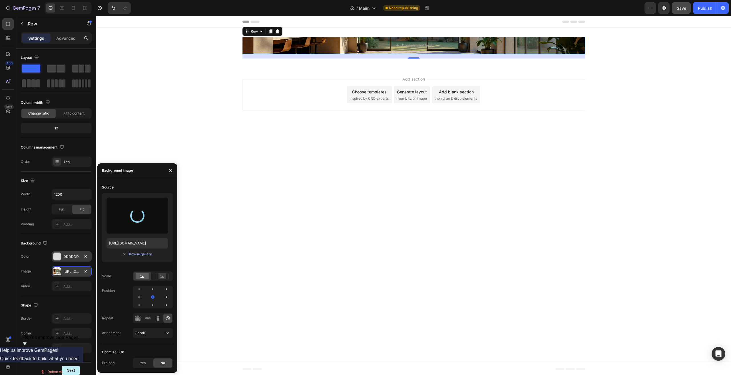
type input "https://cdn.shopify.com/s/files/1/0634/4871/1230/files/gempages_586077117087744…"
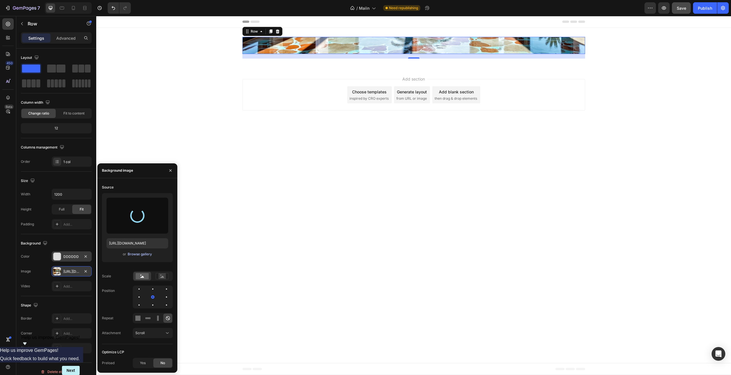
click at [142, 256] on div "Browse gallery" at bounding box center [140, 253] width 24 height 5
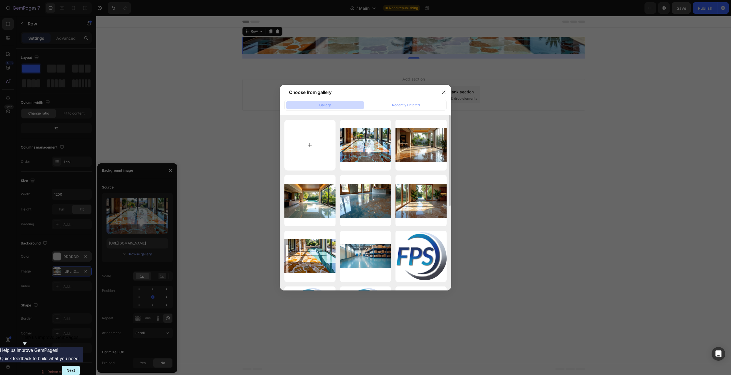
click at [311, 142] on input "file" at bounding box center [309, 145] width 51 height 51
type input "C:\fakepath\909078921016816343.png"
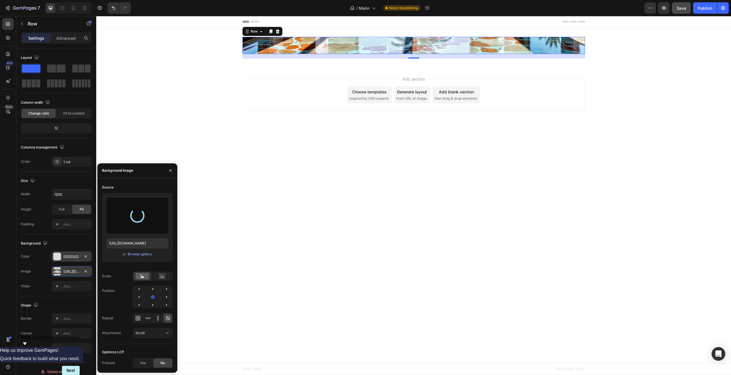
type input "https://cdn.shopify.com/s/files/1/0634/4871/1230/files/gempages_586077117087744…"
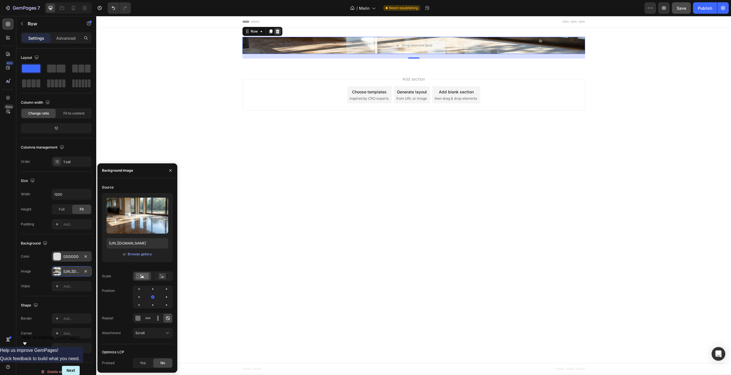
click at [277, 31] on icon at bounding box center [277, 31] width 4 height 4
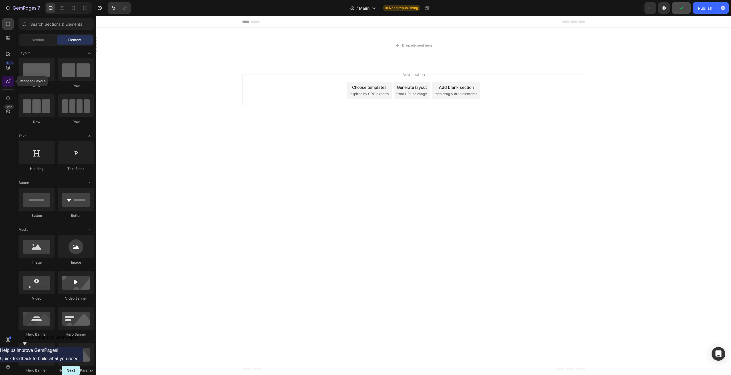
click at [10, 82] on icon at bounding box center [8, 81] width 6 height 6
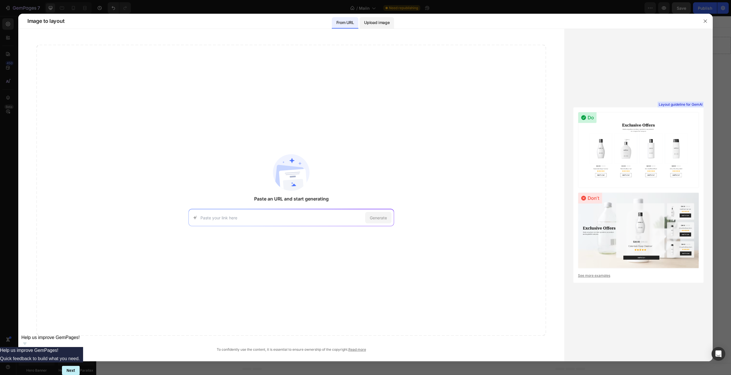
click at [373, 23] on p "Upload image" at bounding box center [376, 22] width 25 height 7
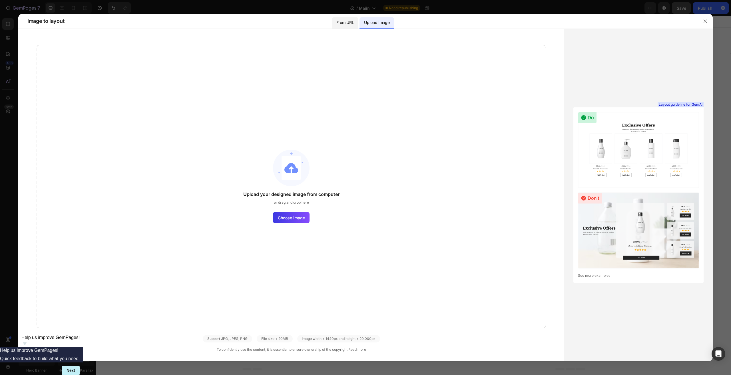
click at [341, 23] on p "From URL" at bounding box center [344, 22] width 17 height 7
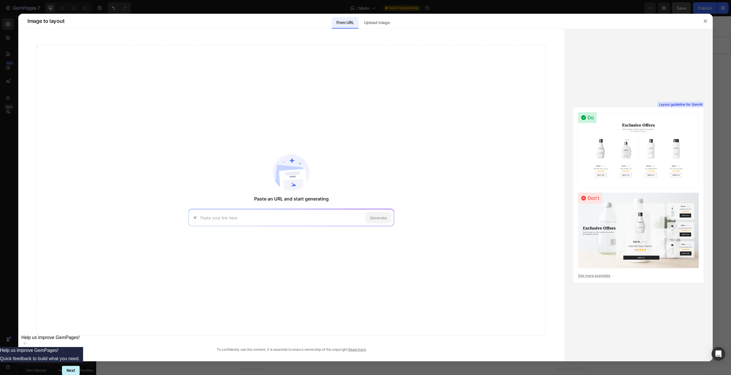
click at [253, 219] on input at bounding box center [281, 218] width 162 height 6
click at [255, 218] on input at bounding box center [281, 218] width 162 height 6
click at [373, 21] on p "Upload image" at bounding box center [376, 22] width 25 height 7
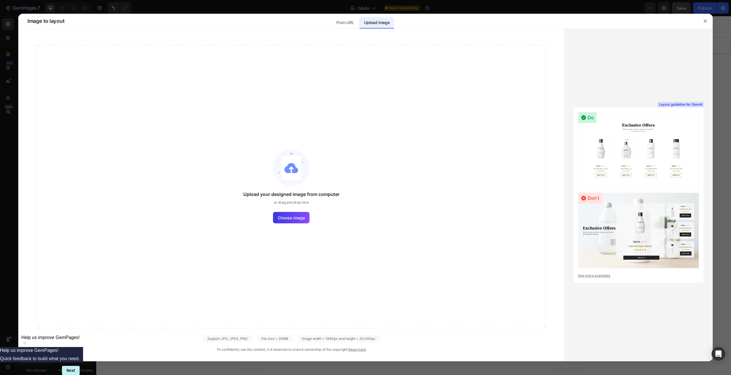
drag, startPoint x: 382, startPoint y: 96, endPoint x: 413, endPoint y: 97, distance: 30.5
click at [413, 97] on div "Upload your designed image from computer or drag and drop here Choose image" at bounding box center [291, 186] width 509 height 283
click at [301, 220] on span "Choose image" at bounding box center [291, 218] width 27 height 6
click at [0, 0] on input "Choose image" at bounding box center [0, 0] width 0 height 0
click at [289, 216] on span "Choose image" at bounding box center [291, 218] width 27 height 6
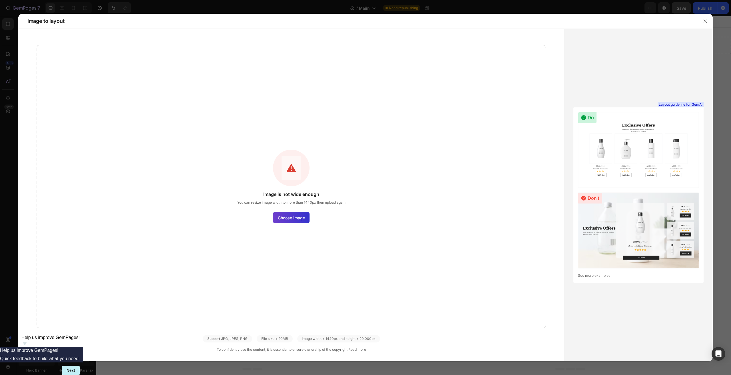
click at [0, 0] on input "Choose image" at bounding box center [0, 0] width 0 height 0
click at [297, 221] on label "Choose image" at bounding box center [291, 217] width 37 height 11
click at [0, 0] on input "Choose image" at bounding box center [0, 0] width 0 height 0
click at [293, 215] on span "Choose image" at bounding box center [291, 218] width 27 height 6
click at [0, 0] on input "Choose image" at bounding box center [0, 0] width 0 height 0
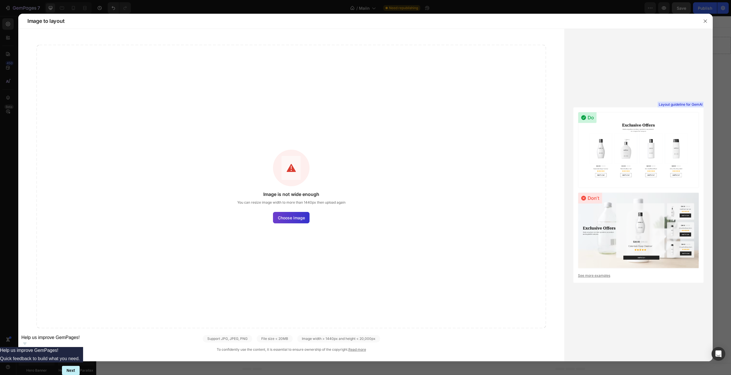
click at [305, 221] on label "Choose image" at bounding box center [291, 217] width 37 height 11
click at [0, 0] on input "Choose image" at bounding box center [0, 0] width 0 height 0
click at [294, 220] on label "Choose image" at bounding box center [291, 217] width 37 height 11
click at [0, 0] on input "Choose image" at bounding box center [0, 0] width 0 height 0
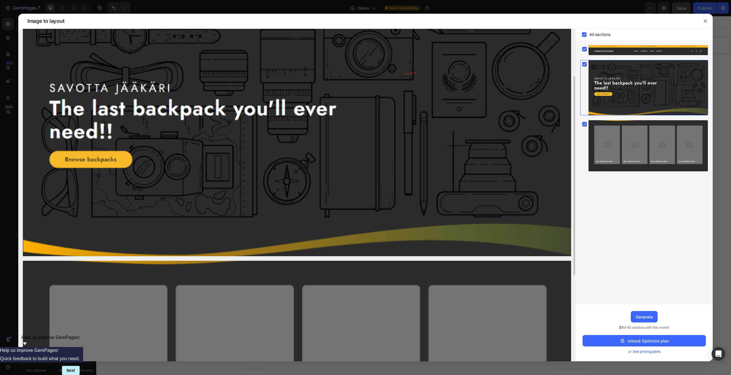
scroll to position [0, 0]
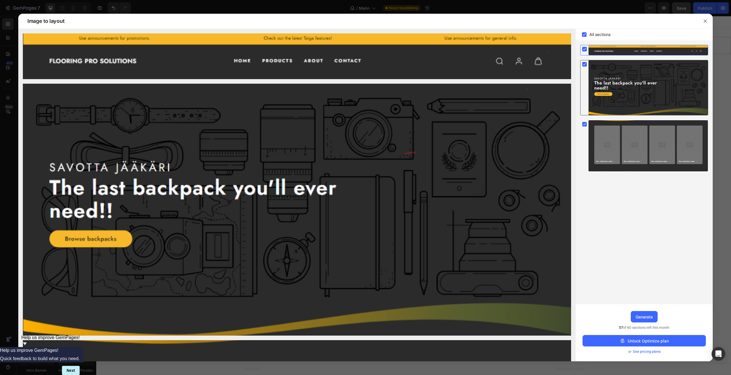
click at [483, 65] on icon at bounding box center [584, 64] width 3 height 2
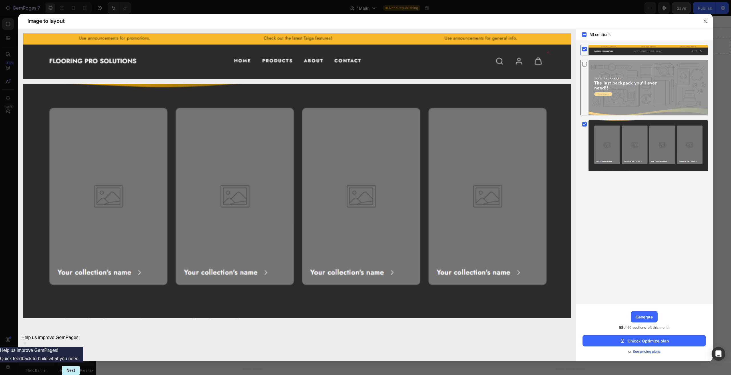
click at [483, 65] on icon at bounding box center [584, 64] width 6 height 6
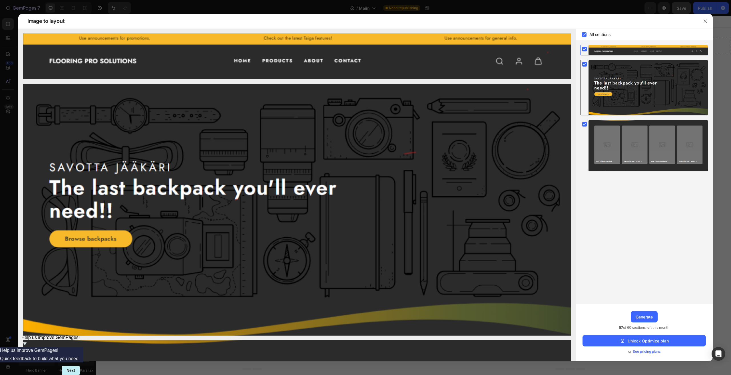
click at [483, 65] on rect at bounding box center [584, 64] width 5 height 5
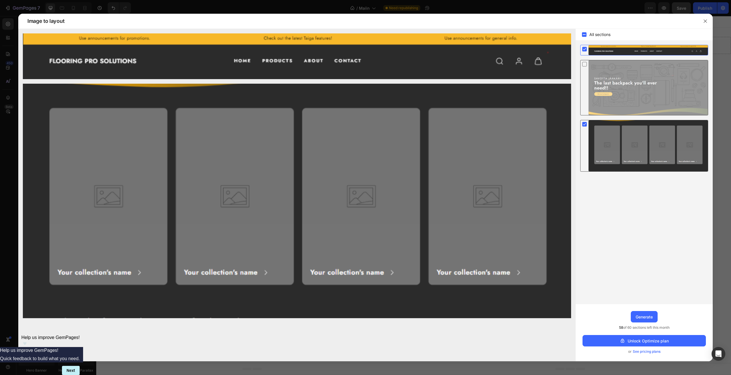
click at [483, 123] on rect at bounding box center [584, 124] width 5 height 5
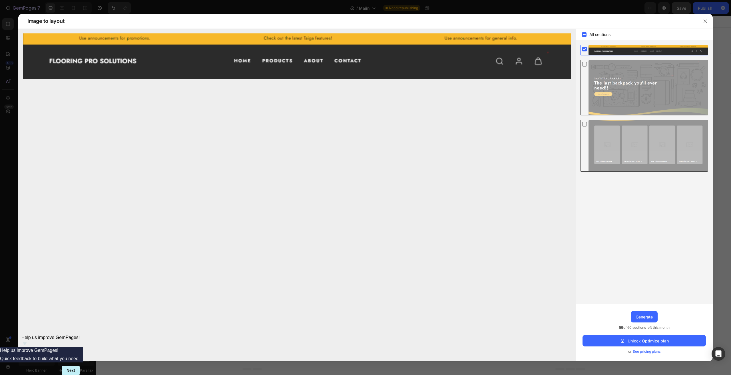
click at [483, 123] on icon at bounding box center [584, 124] width 6 height 6
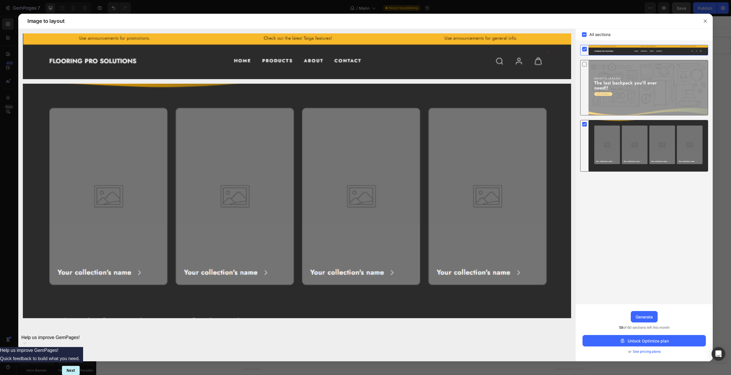
click at [483, 65] on icon at bounding box center [584, 64] width 6 height 6
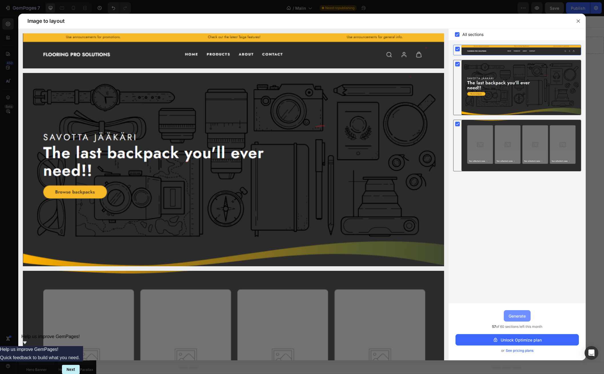
click at [483, 293] on div "Generate" at bounding box center [516, 316] width 17 height 6
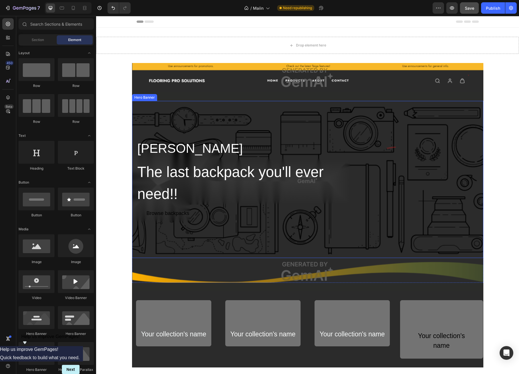
click at [149, 100] on div "Hero Banner" at bounding box center [144, 97] width 25 height 7
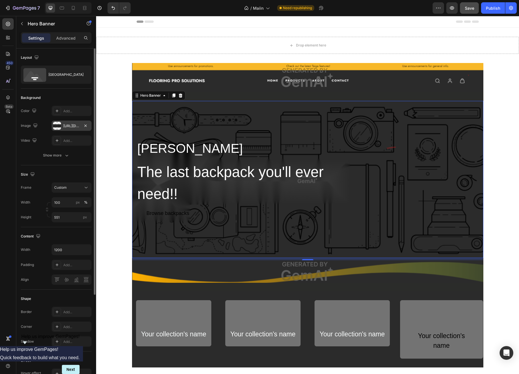
click at [68, 126] on div "https://image2layout-detection-trainimagebucket-02g83vbxbb2s.s3.amazonaws.com/i…" at bounding box center [71, 126] width 17 height 5
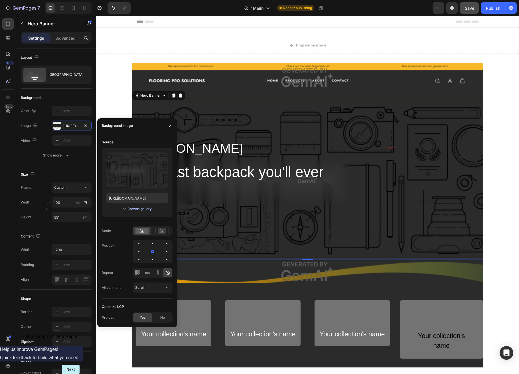
click at [143, 208] on div "Browse gallery" at bounding box center [140, 209] width 24 height 5
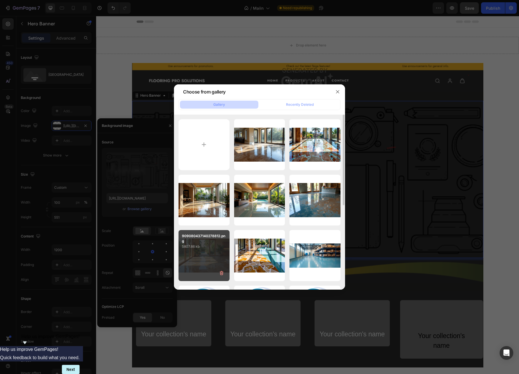
click at [207, 255] on div "909080437140278812.png 5807.66 kb" at bounding box center [204, 255] width 51 height 51
type input "https://cdn.shopify.com/s/files/1/0634/4871/1230/files/gempages_586077117087744…"
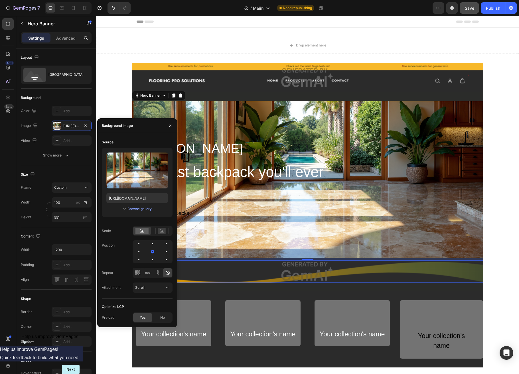
click at [360, 273] on img at bounding box center [308, 272] width 352 height 23
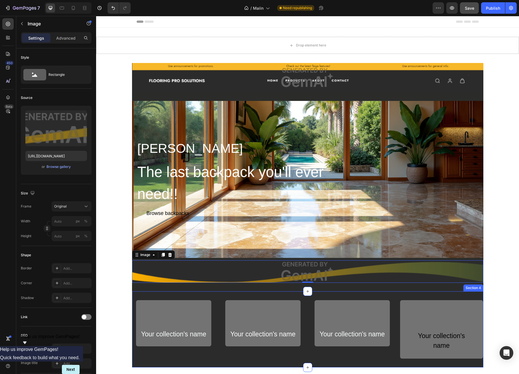
click at [308, 293] on div "Your collection's name Text Block Row Your collection's name Text Block Row You…" at bounding box center [308, 330] width 352 height 76
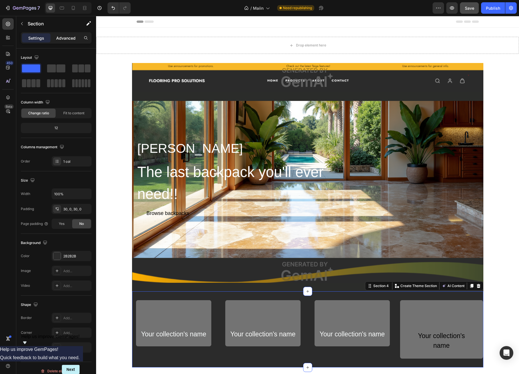
click at [65, 37] on p "Advanced" at bounding box center [65, 38] width 19 height 6
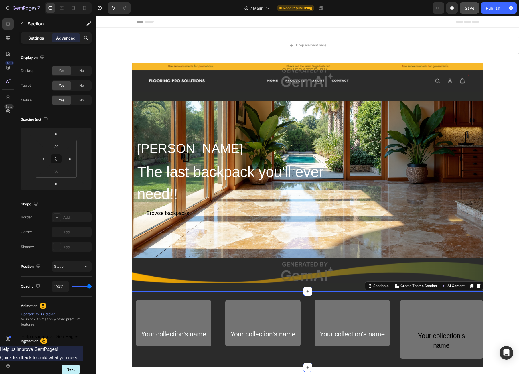
click at [33, 40] on p "Settings" at bounding box center [36, 38] width 16 height 6
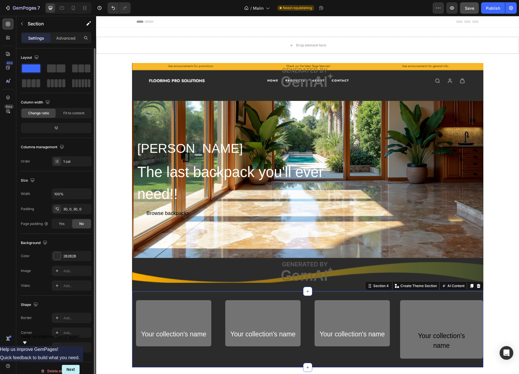
scroll to position [6, 0]
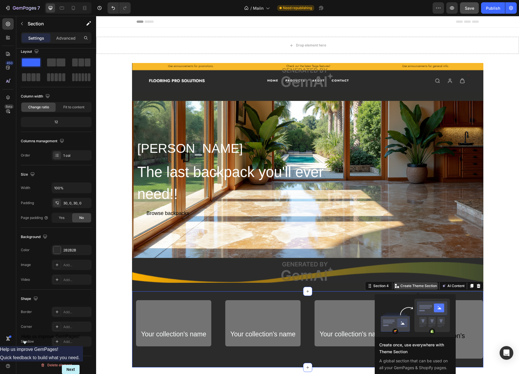
click at [401, 286] on p "Create Theme Section" at bounding box center [419, 286] width 37 height 5
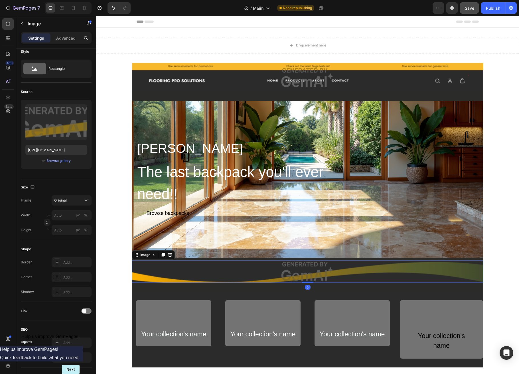
scroll to position [0, 0]
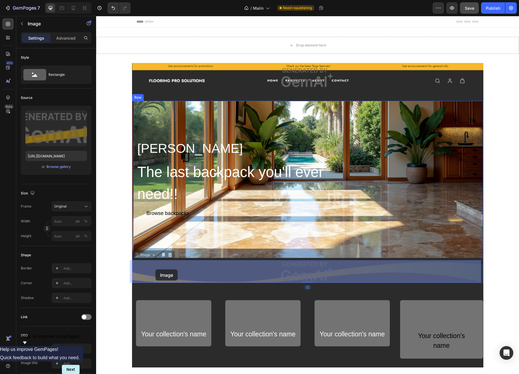
drag, startPoint x: 148, startPoint y: 278, endPoint x: 156, endPoint y: 270, distance: 11.7
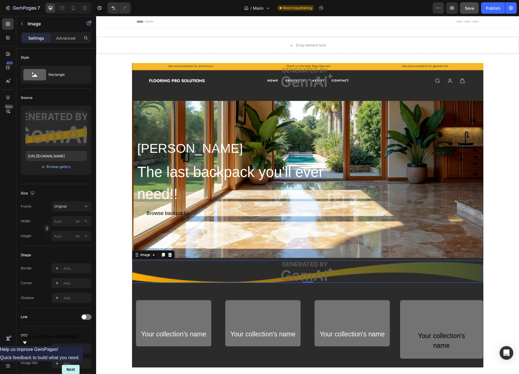
click at [318, 276] on img at bounding box center [308, 272] width 352 height 23
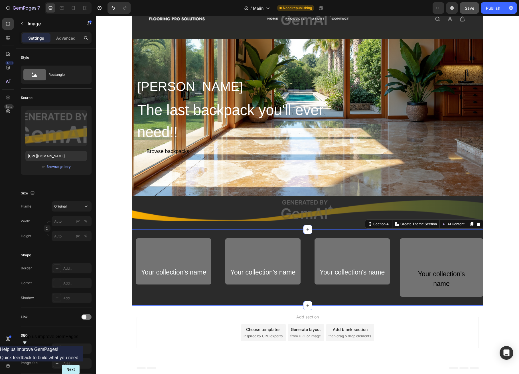
click at [151, 293] on div "Your collection's name Text Block Row Your collection's name Text Block Row You…" at bounding box center [308, 268] width 352 height 76
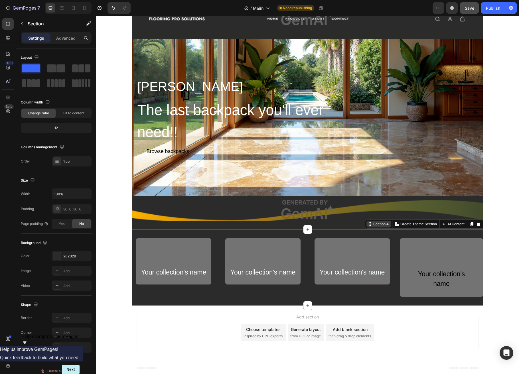
click at [372, 225] on div "Section 4" at bounding box center [381, 224] width 18 height 5
click at [57, 39] on p "Advanced" at bounding box center [65, 38] width 19 height 6
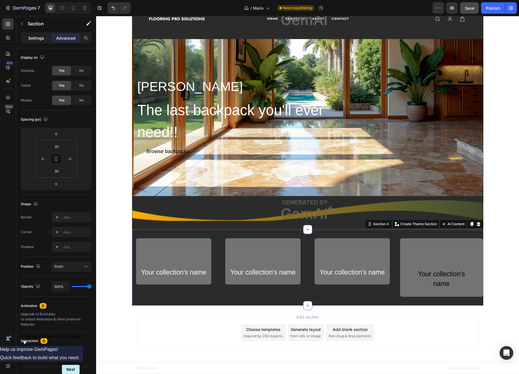
click at [37, 39] on p "Settings" at bounding box center [36, 38] width 16 height 6
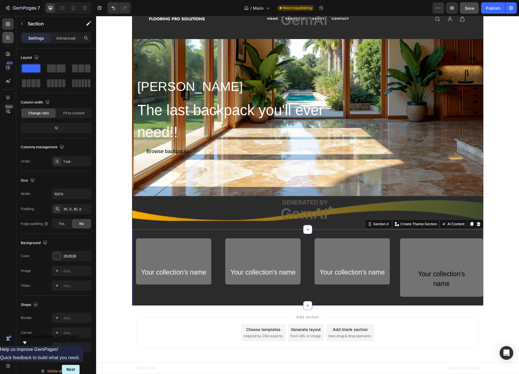
click at [3, 39] on div at bounding box center [7, 37] width 11 height 11
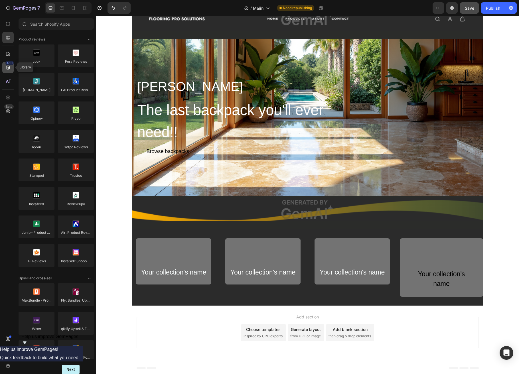
click at [8, 66] on icon at bounding box center [8, 68] width 4 height 4
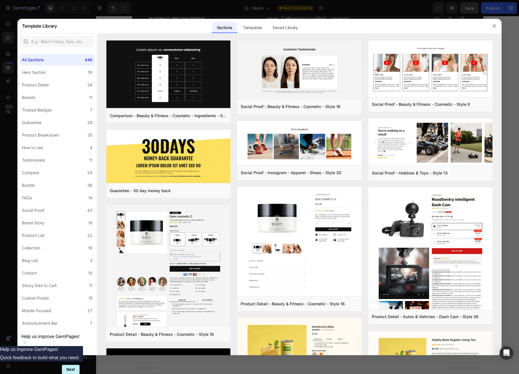
click at [7, 47] on div at bounding box center [259, 187] width 519 height 374
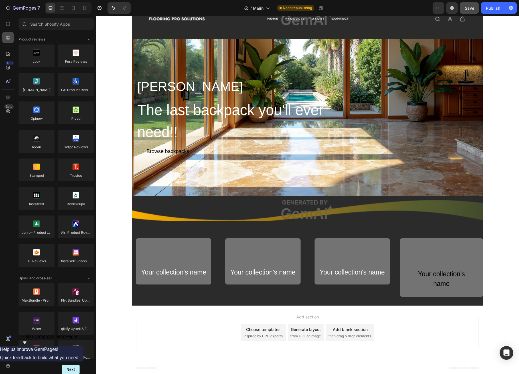
click at [7, 37] on icon at bounding box center [8, 38] width 6 height 6
click at [7, 26] on icon at bounding box center [8, 24] width 6 height 6
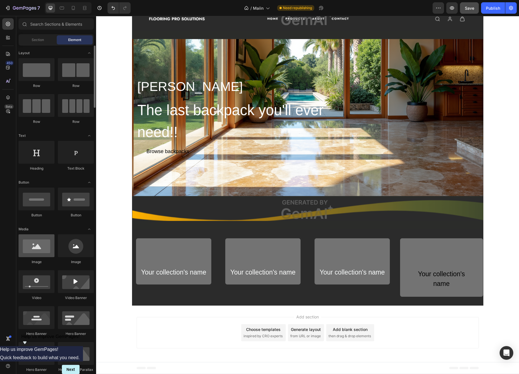
click at [42, 252] on div at bounding box center [37, 246] width 36 height 23
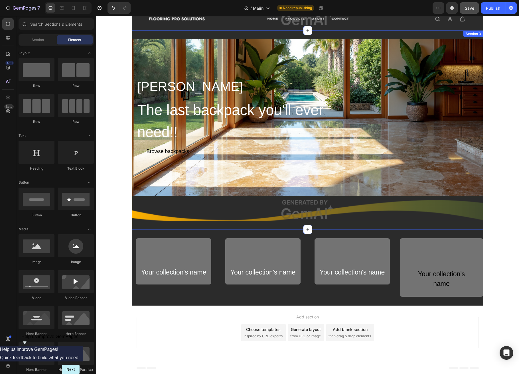
click at [150, 229] on div "SAVOTTA JAAKARI Heading The last backpack you'll ever need!! Heading Browse bac…" at bounding box center [308, 130] width 352 height 199
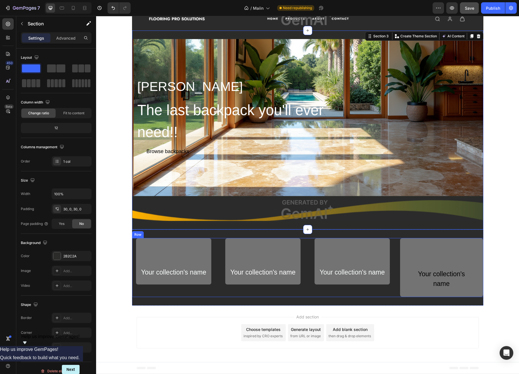
click at [213, 266] on div "Your collection's name Text Block Row" at bounding box center [174, 267] width 84 height 59
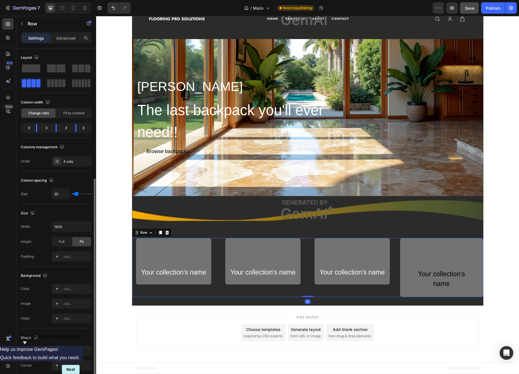
scroll to position [71, 0]
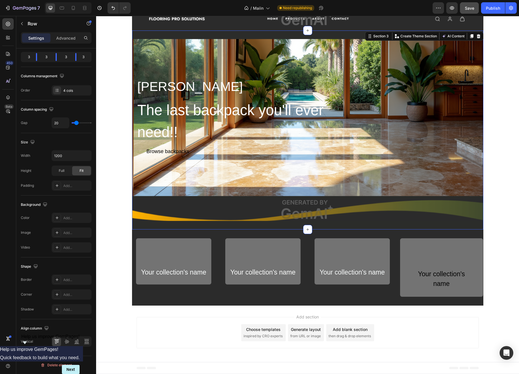
click at [468, 228] on div "SAVOTTA JAAKARI Heading The last backpack you'll ever need!! Heading Browse bac…" at bounding box center [308, 130] width 352 height 199
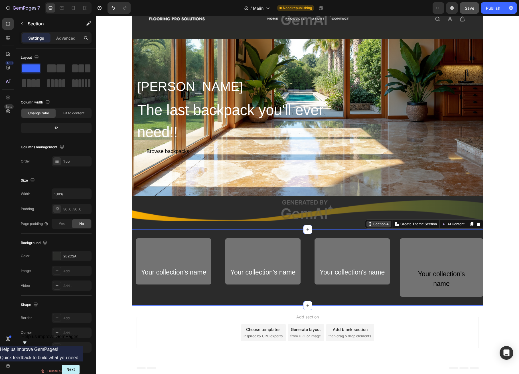
click at [467, 228] on div "Section 4 You can create reusable sections Create Theme Section AI Content Writ…" at bounding box center [424, 224] width 118 height 9
click at [372, 225] on div "Section 4" at bounding box center [381, 224] width 18 height 5
click at [60, 271] on div at bounding box center [57, 271] width 8 height 8
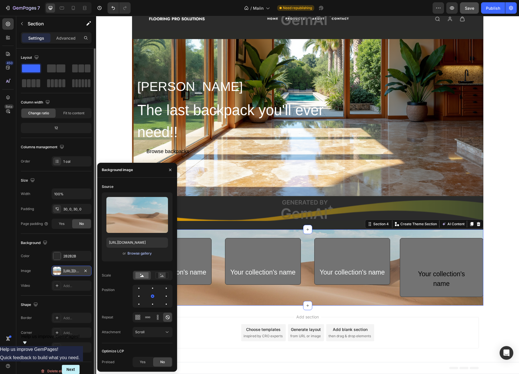
click at [137, 255] on div "Browse gallery" at bounding box center [140, 253] width 24 height 5
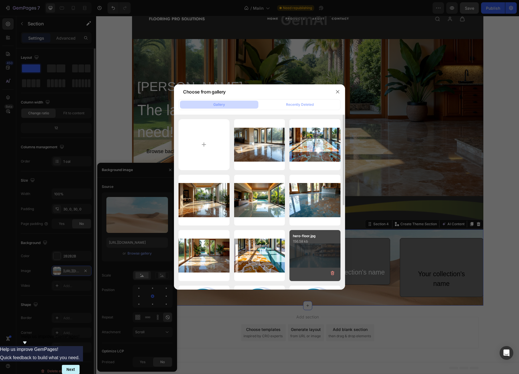
click at [306, 257] on div "hero-floor.jpg 156.58 kb" at bounding box center [315, 255] width 51 height 51
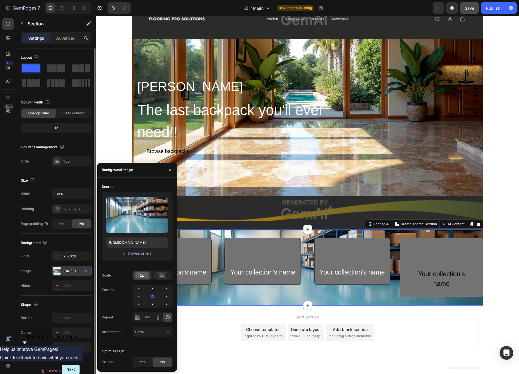
click at [140, 253] on div "Browse gallery" at bounding box center [140, 253] width 24 height 5
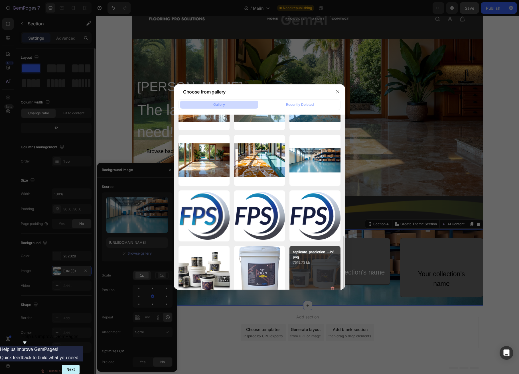
scroll to position [163, 0]
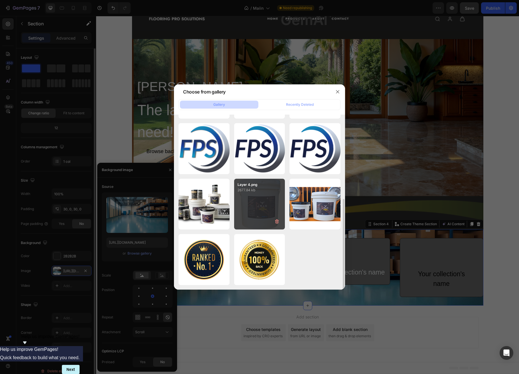
click at [265, 207] on div "Layer 4.png 2677.84 kb" at bounding box center [259, 204] width 51 height 51
type input "https://cdn.shopify.com/s/files/1/0634/4871/1230/files/gempages_586077117087744…"
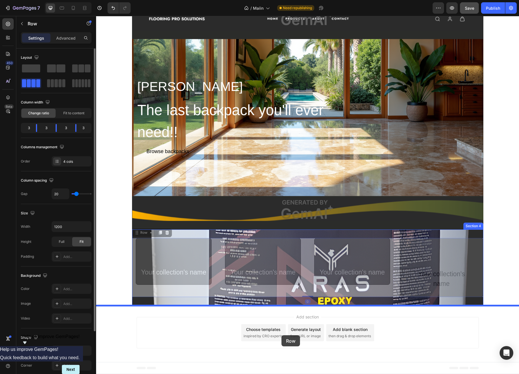
drag, startPoint x: 277, startPoint y: 296, endPoint x: 282, endPoint y: 336, distance: 40.5
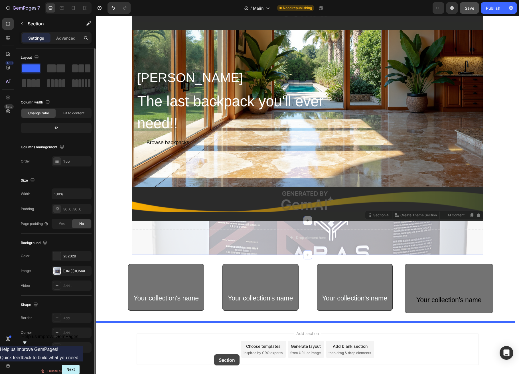
drag, startPoint x: 204, startPoint y: 263, endPoint x: 215, endPoint y: 355, distance: 92.2
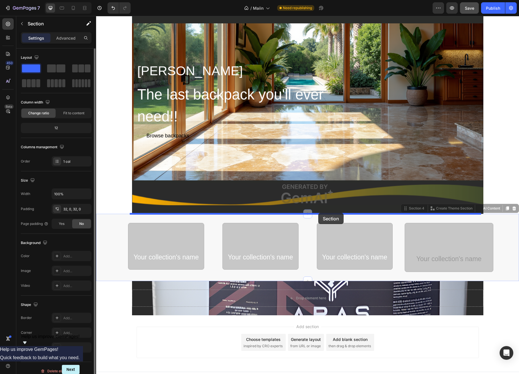
drag, startPoint x: 327, startPoint y: 280, endPoint x: 319, endPoint y: 211, distance: 68.7
click at [319, 212] on div "Header SAVOTTA JAAKARI Heading The last backpack you'll ever need!! Heading Bro…" at bounding box center [307, 161] width 423 height 446
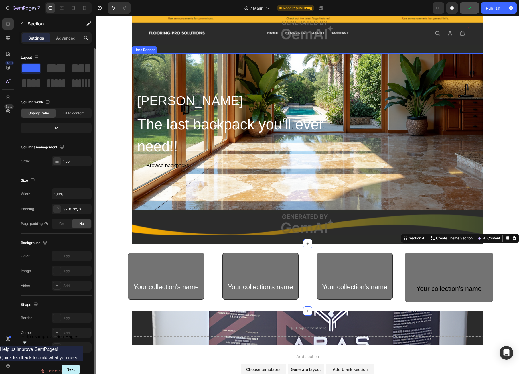
scroll to position [0, 0]
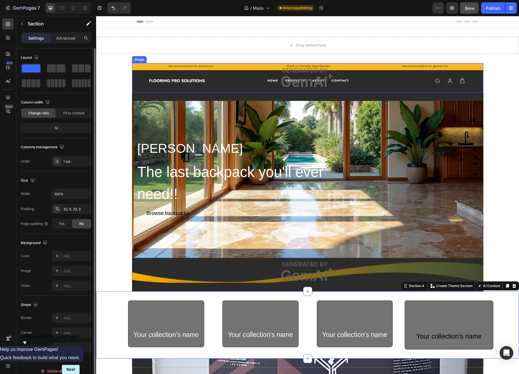
click at [240, 78] on img at bounding box center [308, 77] width 352 height 29
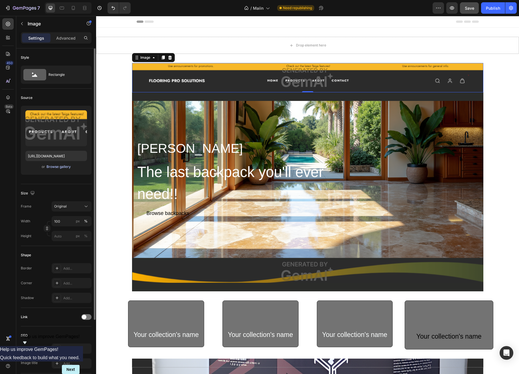
click at [58, 166] on div "Browse gallery" at bounding box center [59, 166] width 24 height 5
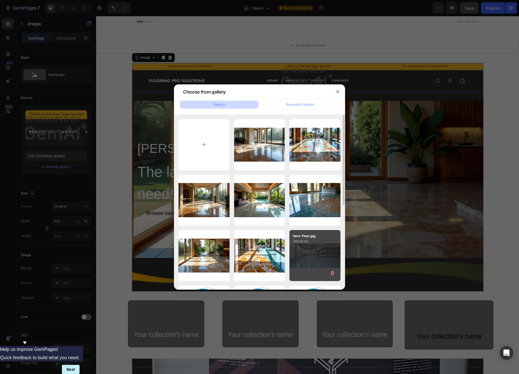
click at [330, 257] on div "hero-floor.jpg 156.58 kb" at bounding box center [315, 255] width 51 height 51
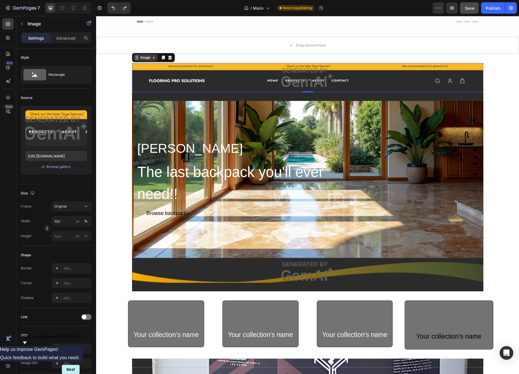
click at [143, 58] on div "Image" at bounding box center [145, 57] width 12 height 5
click at [52, 165] on div "Browse gallery" at bounding box center [59, 166] width 24 height 5
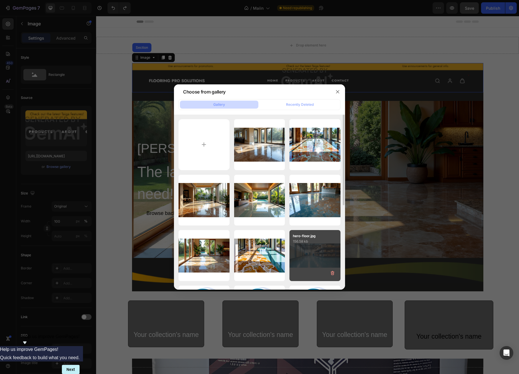
click at [323, 264] on div "hero-floor.jpg 156.58 kb" at bounding box center [315, 255] width 51 height 51
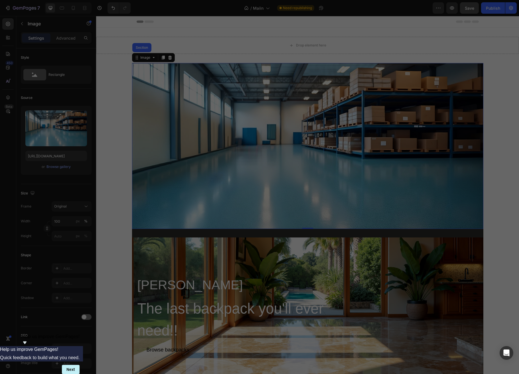
click at [323, 263] on div "hero-floor.jpg 156.58 kb" at bounding box center [315, 255] width 51 height 51
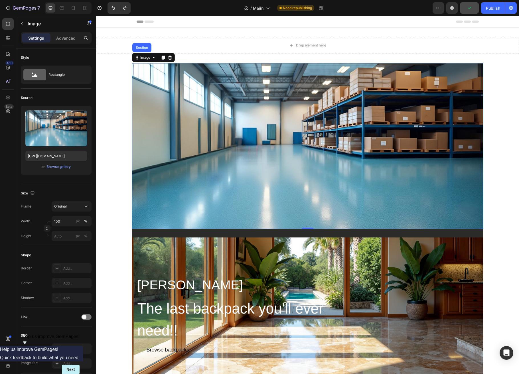
type input "https://image2layout-detection-trainimagebucket-02g83vbxbb2s.s3.amazonaws.com/i…"
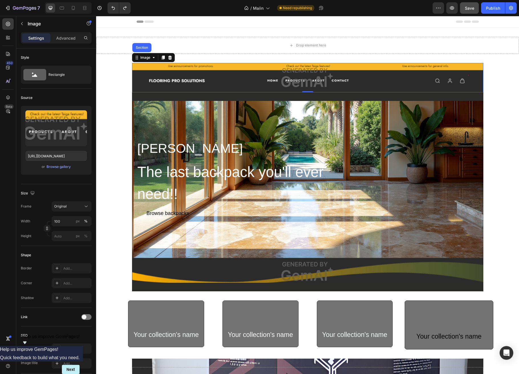
click at [308, 91] on img at bounding box center [308, 77] width 352 height 29
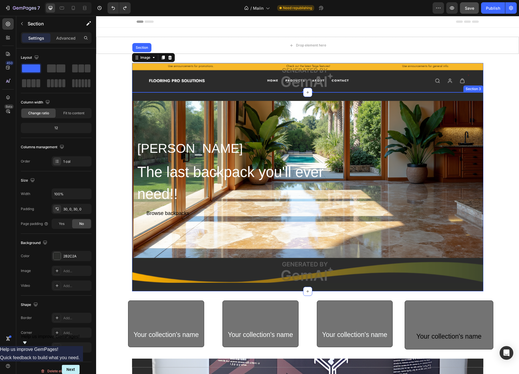
click at [411, 92] on div "SAVOTTA JAAKARI Heading The last backpack you'll ever need!! Heading Browse bac…" at bounding box center [308, 191] width 352 height 199
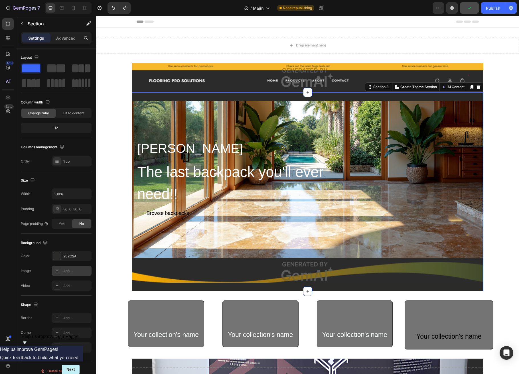
click at [65, 271] on div "Add..." at bounding box center [76, 271] width 27 height 5
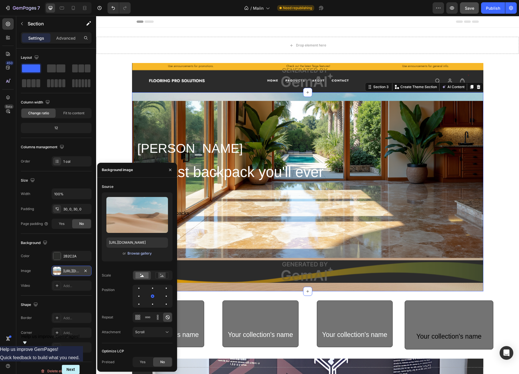
click at [144, 251] on div "Browse gallery" at bounding box center [140, 253] width 24 height 5
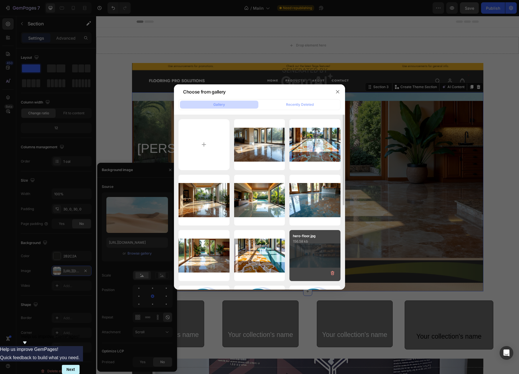
click at [323, 254] on div "hero-floor.jpg 156.58 kb" at bounding box center [315, 255] width 51 height 51
type input "[URL][DOMAIN_NAME]"
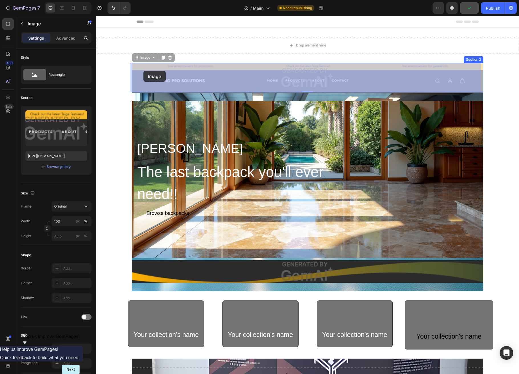
drag, startPoint x: 139, startPoint y: 61, endPoint x: 144, endPoint y: 71, distance: 10.3
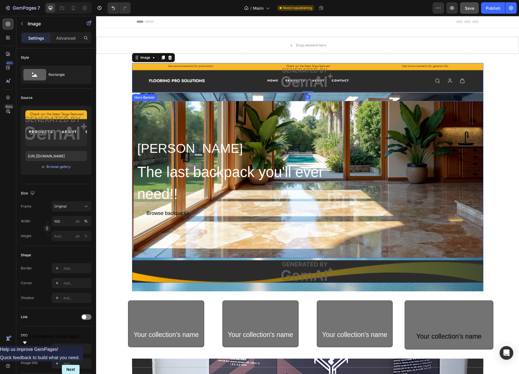
click at [145, 95] on div "Hero Banner" at bounding box center [144, 97] width 23 height 5
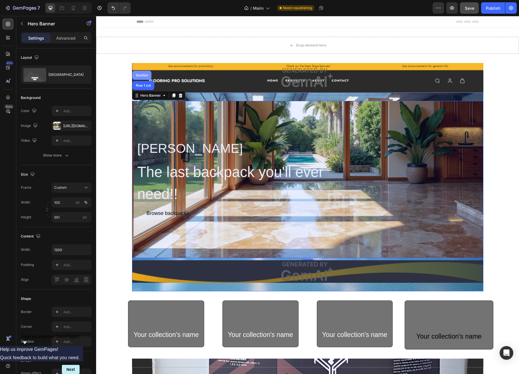
click at [144, 75] on div "Section" at bounding box center [142, 75] width 15 height 3
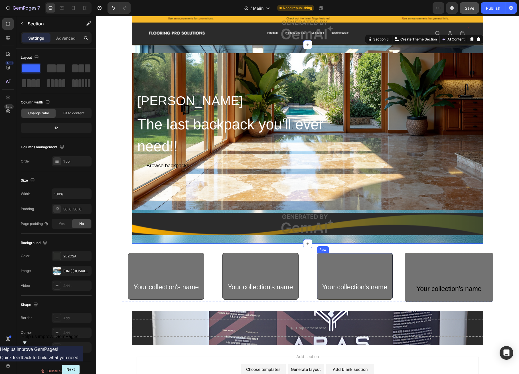
scroll to position [88, 0]
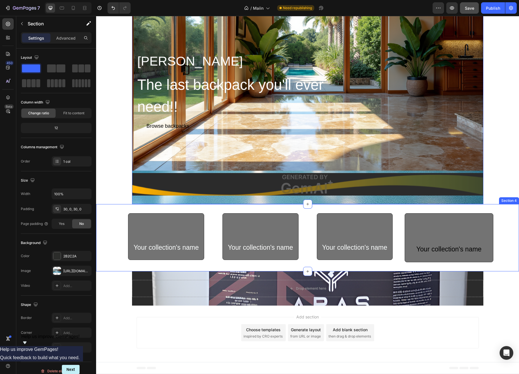
click at [483, 209] on div "Your collection's name Text Block Row Your collection's name Text Block Row You…" at bounding box center [307, 238] width 423 height 68
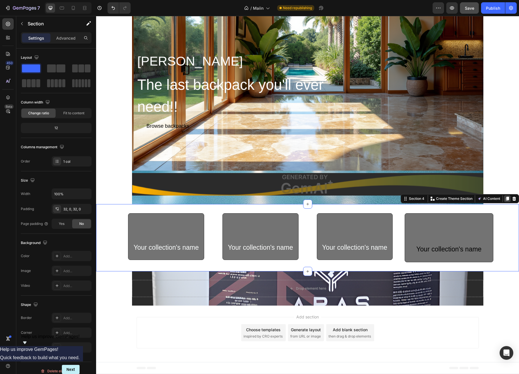
click at [483, 199] on icon at bounding box center [507, 199] width 3 height 4
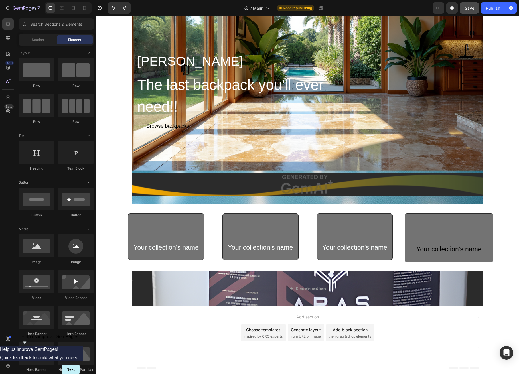
click at [483, 204] on div "Your collection's name Text Block Row Your collection's name Text Block Row You…" at bounding box center [307, 238] width 423 height 68
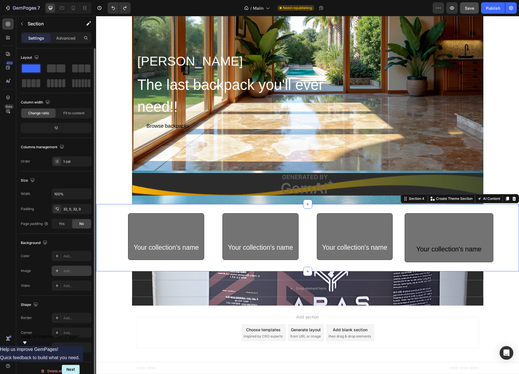
click at [59, 270] on icon at bounding box center [57, 271] width 5 height 5
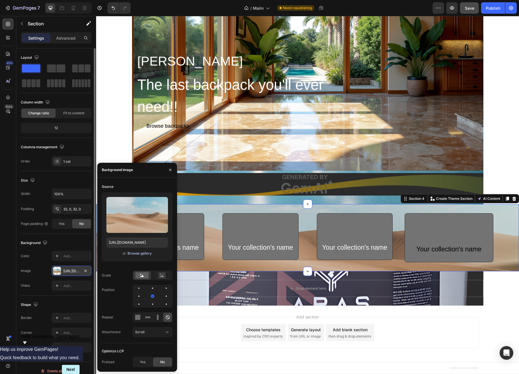
click at [140, 253] on div "Browse gallery" at bounding box center [140, 253] width 24 height 5
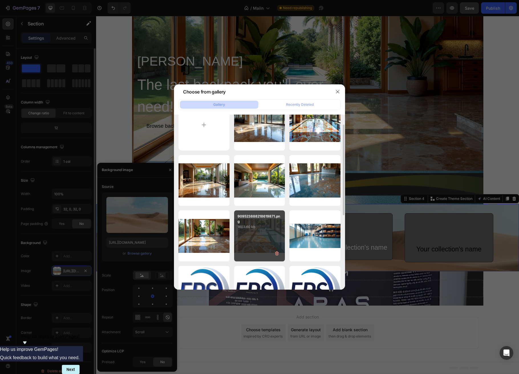
scroll to position [0, 0]
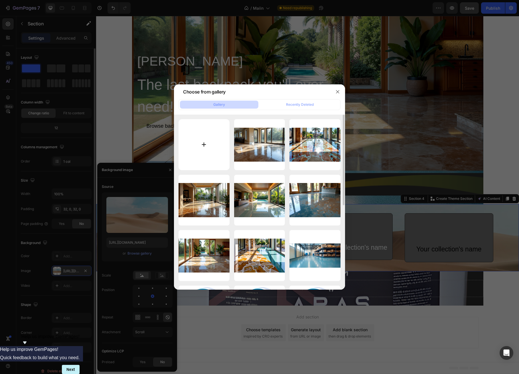
click at [207, 140] on input "file" at bounding box center [204, 144] width 51 height 51
type input "C:\fakepath\909162556914969525.png"
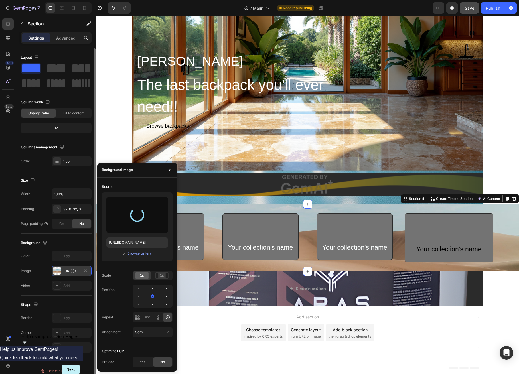
type input "https://cdn.shopify.com/s/files/1/0634/4871/1230/files/gempages_586077117087744…"
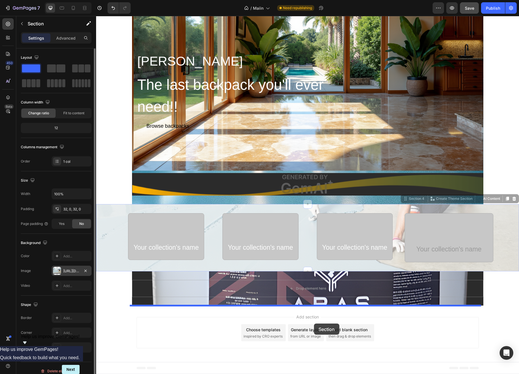
drag, startPoint x: 300, startPoint y: 207, endPoint x: 314, endPoint y: 324, distance: 117.9
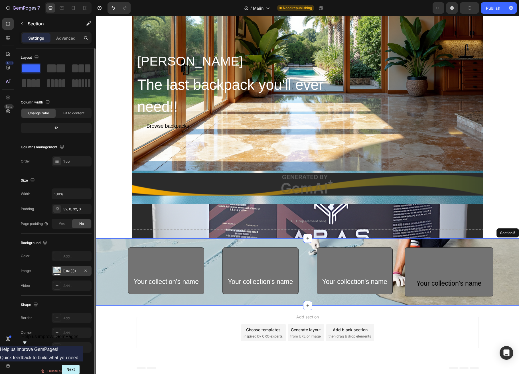
click at [382, 293] on div "Your collection's name Text Block Row Your collection's name Text Block Row You…" at bounding box center [307, 273] width 423 height 68
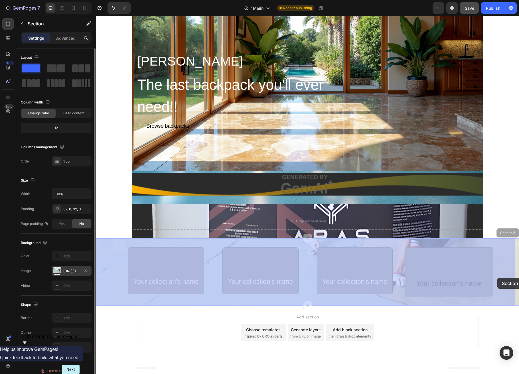
drag, startPoint x: 501, startPoint y: 236, endPoint x: 496, endPoint y: 288, distance: 51.9
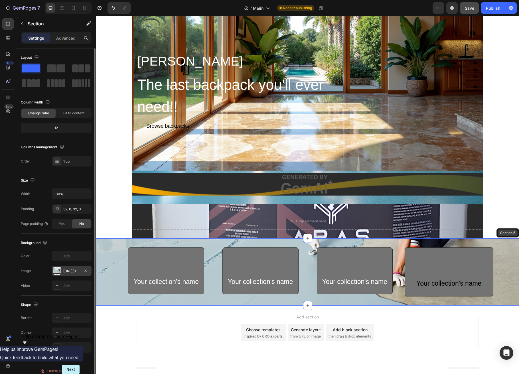
click at [483, 231] on div "Section 5" at bounding box center [507, 233] width 17 height 5
click at [483, 261] on div "Your collection's name Text Block Row Your collection's name Text Block Row You…" at bounding box center [307, 272] width 423 height 49
click at [71, 115] on span "Fit to content" at bounding box center [73, 113] width 21 height 5
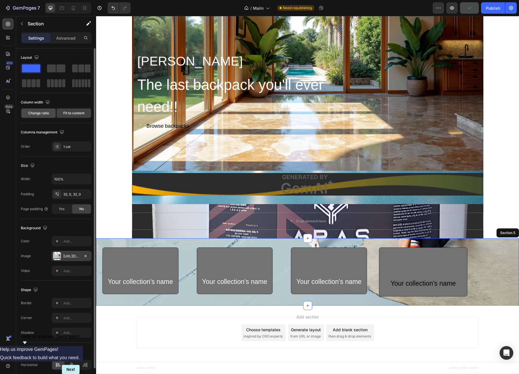
click at [43, 114] on span "Change ratio" at bounding box center [38, 113] width 21 height 5
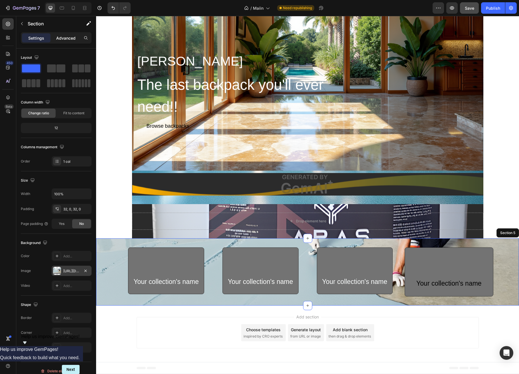
click at [69, 37] on p "Advanced" at bounding box center [65, 38] width 19 height 6
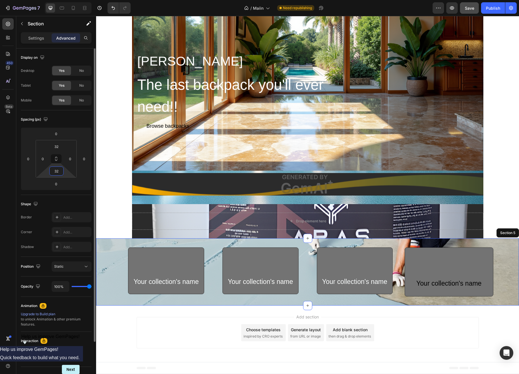
click at [56, 174] on input "32" at bounding box center [56, 171] width 11 height 9
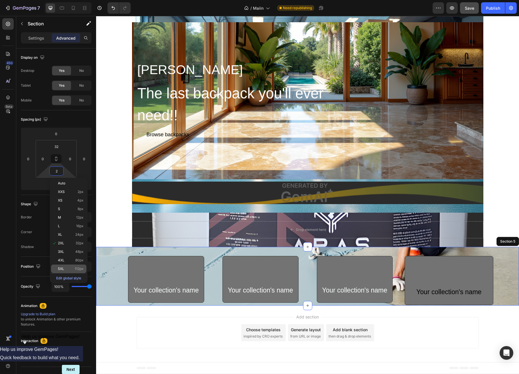
click at [75, 266] on div "5XL 112px" at bounding box center [68, 269] width 35 height 9
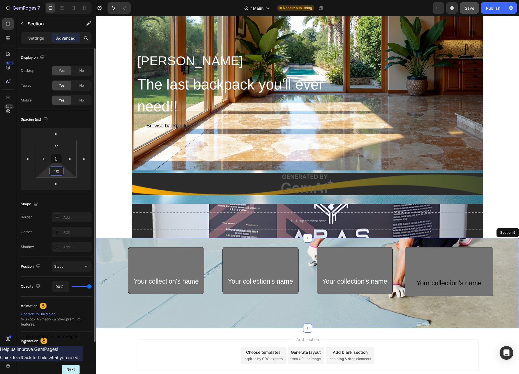
click at [58, 172] on input "112" at bounding box center [56, 171] width 11 height 9
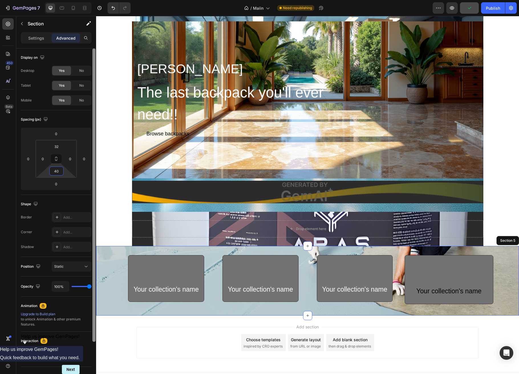
scroll to position [88, 0]
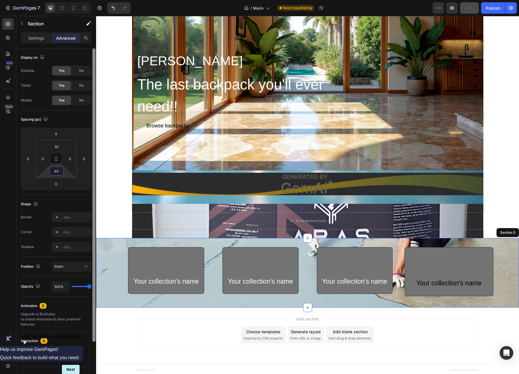
type input "400"
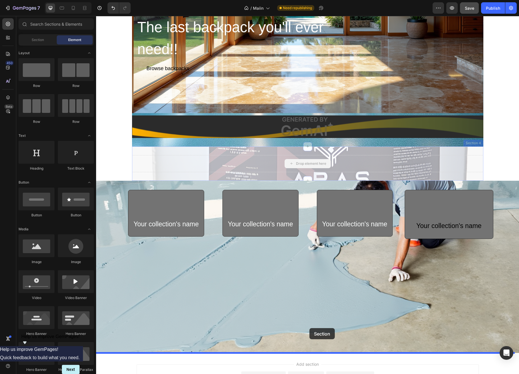
scroll to position [193, 0]
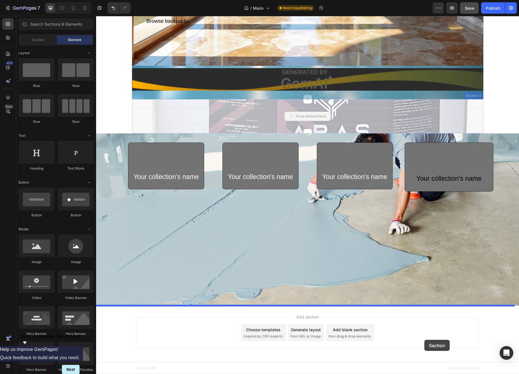
drag, startPoint x: 305, startPoint y: 161, endPoint x: 424, endPoint y: 340, distance: 215.8
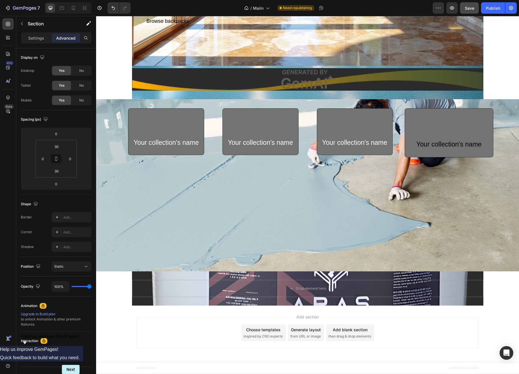
click at [342, 293] on div "Drop element here Section 5" at bounding box center [308, 289] width 352 height 34
click at [71, 267] on div "Static" at bounding box center [68, 266] width 29 height 5
click at [74, 289] on div "Relative" at bounding box center [66, 291] width 47 height 11
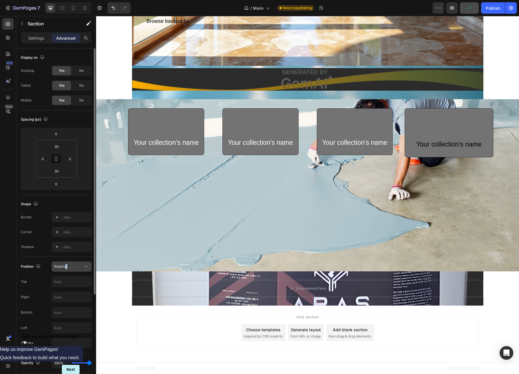
click at [66, 272] on div "Position Relative Top Right Bottom Left Z-Index" at bounding box center [56, 305] width 71 height 87
click at [66, 269] on span "Relative" at bounding box center [60, 266] width 13 height 5
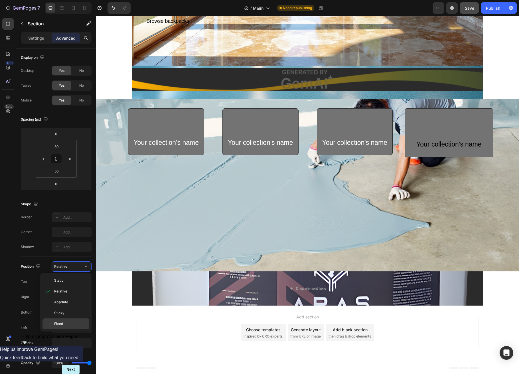
click at [62, 293] on span "Fixed" at bounding box center [58, 324] width 9 height 5
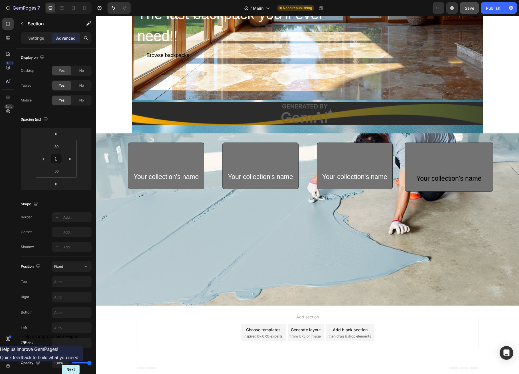
scroll to position [158, 0]
click at [70, 268] on div "Fixed" at bounding box center [68, 266] width 29 height 5
click at [70, 281] on p "Static" at bounding box center [70, 280] width 33 height 5
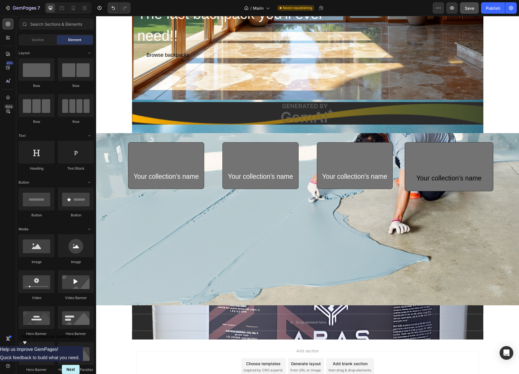
click at [129, 293] on div "SAVOTTA JAAKARI Heading The last backpack you'll ever need!! Heading Browse bac…" at bounding box center [307, 104] width 423 height 471
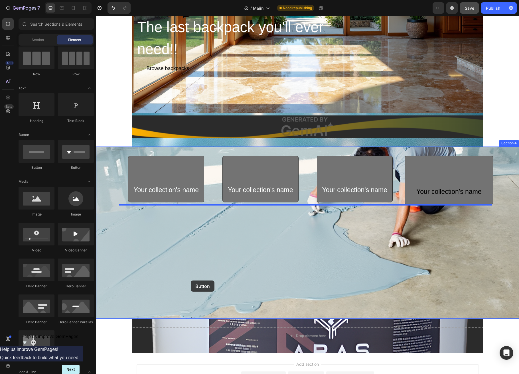
scroll to position [193, 0]
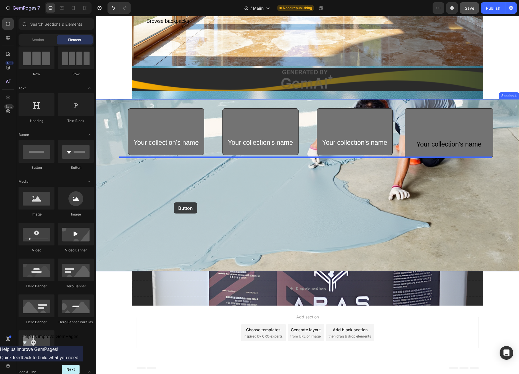
drag, startPoint x: 174, startPoint y: 171, endPoint x: 253, endPoint y: 230, distance: 99.0
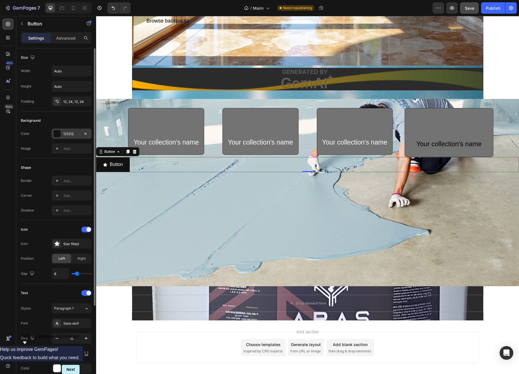
click at [59, 134] on div at bounding box center [56, 133] width 7 height 7
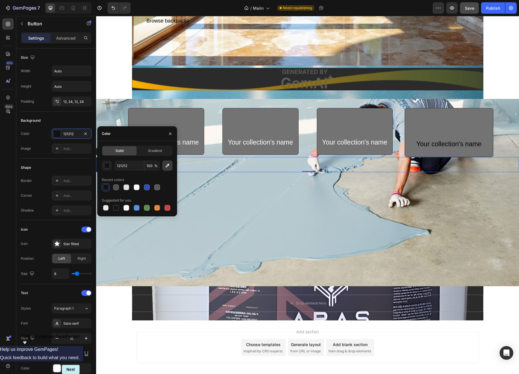
click at [167, 165] on icon "button" at bounding box center [168, 166] width 6 height 6
type input "F7B829"
click at [169, 134] on icon "button" at bounding box center [170, 134] width 5 height 5
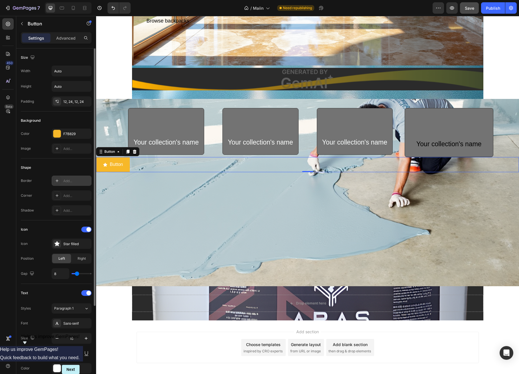
click at [56, 181] on icon at bounding box center [57, 181] width 5 height 5
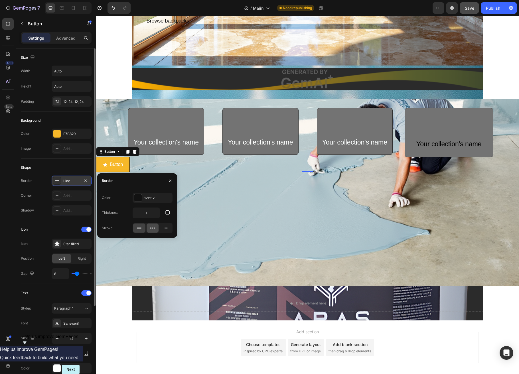
click at [150, 229] on icon at bounding box center [153, 228] width 6 height 6
drag, startPoint x: 140, startPoint y: 229, endPoint x: 141, endPoint y: 226, distance: 2.9
click at [140, 229] on rect at bounding box center [139, 228] width 5 height 1
click at [148, 213] on input "1" at bounding box center [146, 213] width 27 height 10
click at [166, 213] on icon "button" at bounding box center [168, 213] width 6 height 6
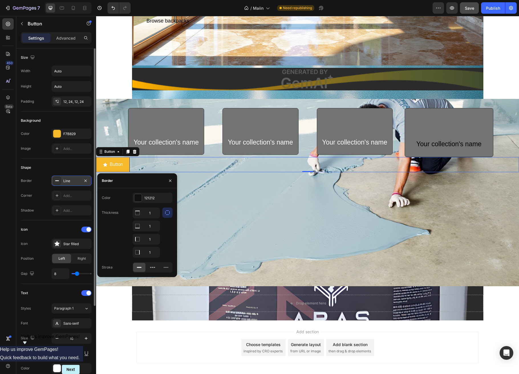
click at [173, 214] on div "Color 121212 Thickness 1 1 1 1 Stroke" at bounding box center [137, 233] width 80 height 80
click at [170, 215] on icon "button" at bounding box center [168, 213] width 6 height 6
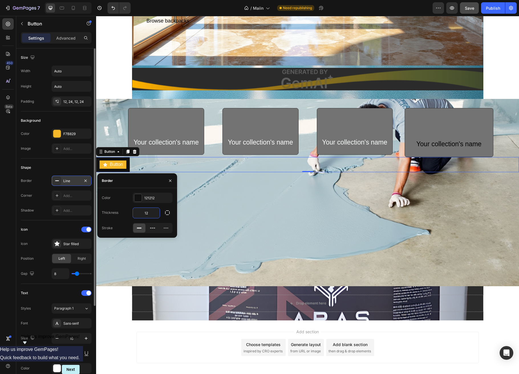
drag, startPoint x: 148, startPoint y: 214, endPoint x: 143, endPoint y: 214, distance: 5.7
click at [142, 214] on input "12" at bounding box center [146, 213] width 27 height 10
drag, startPoint x: 147, startPoint y: 213, endPoint x: 144, endPoint y: 213, distance: 3.1
click at [144, 213] on input "4" at bounding box center [146, 213] width 27 height 10
drag, startPoint x: 149, startPoint y: 213, endPoint x: 144, endPoint y: 215, distance: 4.4
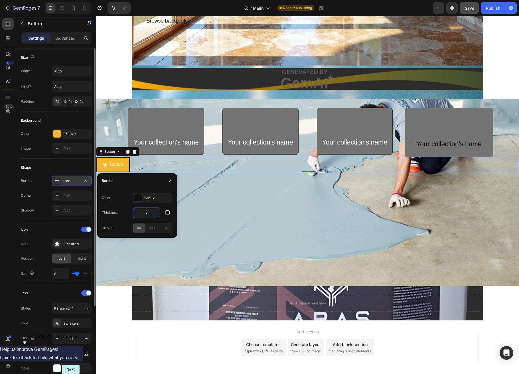
click at [144, 215] on input "2" at bounding box center [146, 213] width 27 height 10
type input "1"
click at [140, 199] on div at bounding box center [137, 197] width 7 height 7
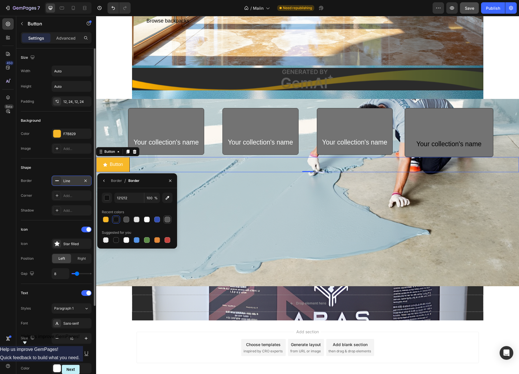
click at [167, 219] on div at bounding box center [168, 220] width 6 height 6
type input "575757"
click at [170, 182] on icon "button" at bounding box center [170, 181] width 5 height 5
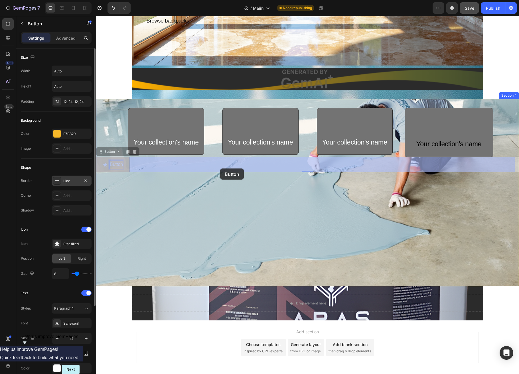
drag, startPoint x: 120, startPoint y: 166, endPoint x: 244, endPoint y: 174, distance: 124.1
click at [244, 174] on div "Header SAVOTTA JAAKARI Heading The last backpack you'll ever need!! Heading Bro…" at bounding box center [307, 106] width 423 height 566
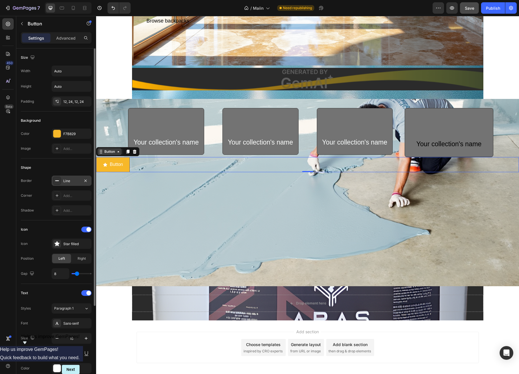
click at [118, 152] on icon at bounding box center [118, 152] width 5 height 5
click at [83, 258] on span "Right" at bounding box center [82, 258] width 8 height 5
click at [58, 260] on div "Left" at bounding box center [61, 258] width 19 height 9
type input "16"
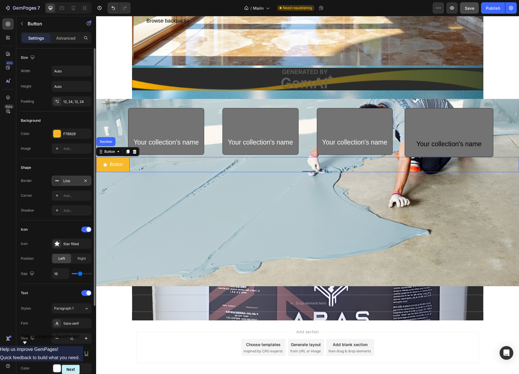
type input "19"
drag, startPoint x: 77, startPoint y: 274, endPoint x: 82, endPoint y: 274, distance: 5.2
type input "19"
click at [81, 274] on input "range" at bounding box center [82, 273] width 20 height 1
type input "27"
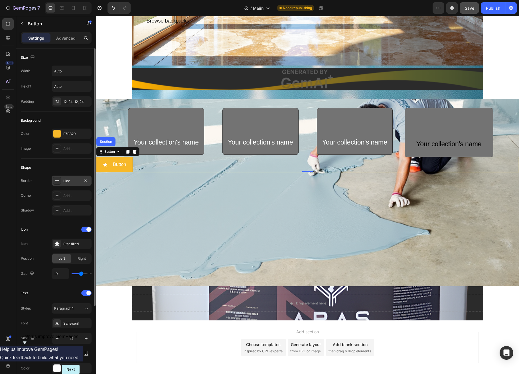
type input "27"
type input "31"
type input "33"
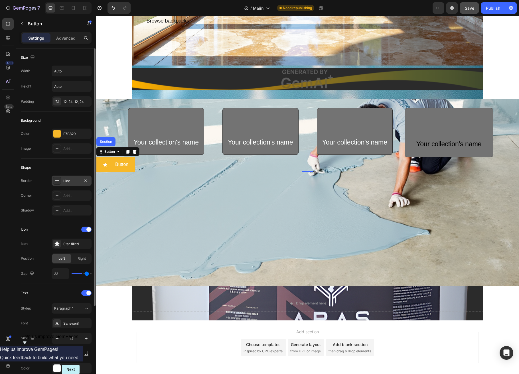
type input "34"
type input "36"
type input "37"
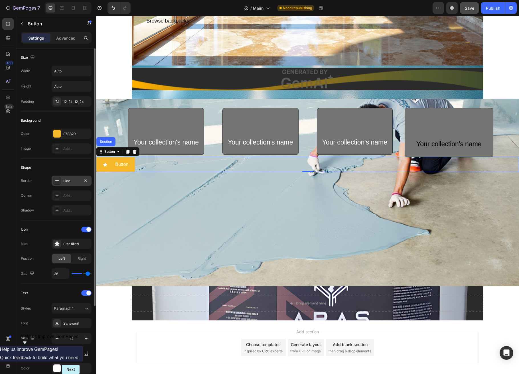
type input "37"
type input "39"
type input "40"
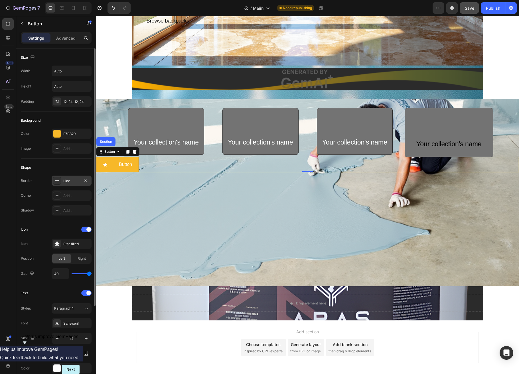
type input "30"
type input "24"
click at [83, 273] on input "range" at bounding box center [82, 273] width 20 height 1
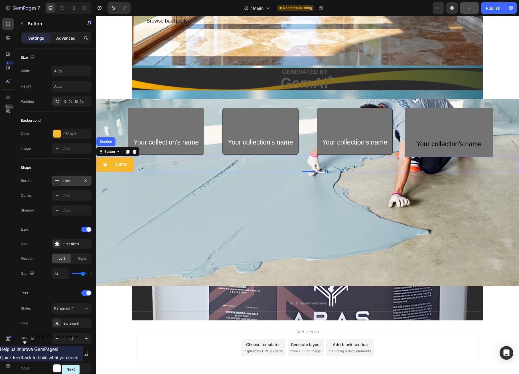
click at [70, 37] on p "Advanced" at bounding box center [65, 38] width 19 height 6
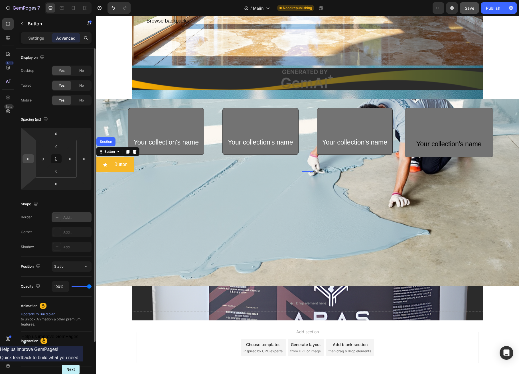
click at [30, 159] on input "0" at bounding box center [28, 159] width 9 height 9
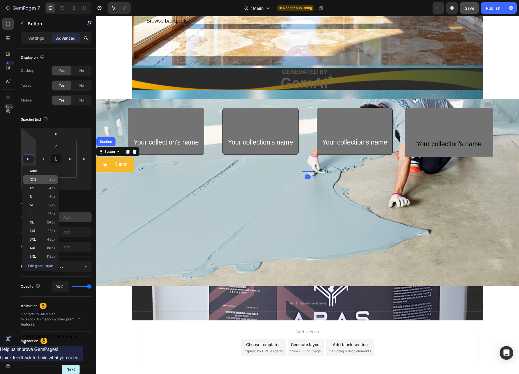
click at [39, 178] on div "XXS 2px" at bounding box center [40, 180] width 35 height 9
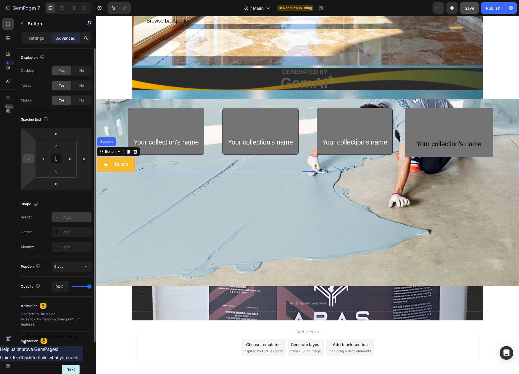
click at [30, 160] on input "2" at bounding box center [28, 159] width 9 height 9
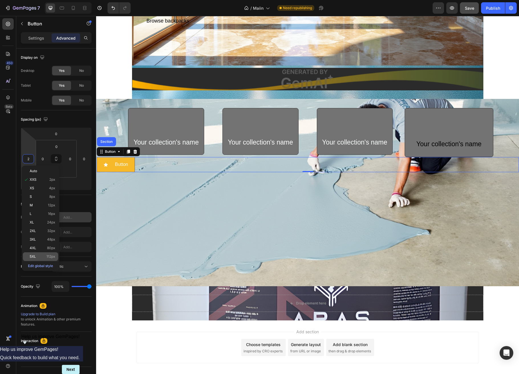
click at [49, 254] on div "5XL 112px" at bounding box center [40, 257] width 35 height 9
type input "112"
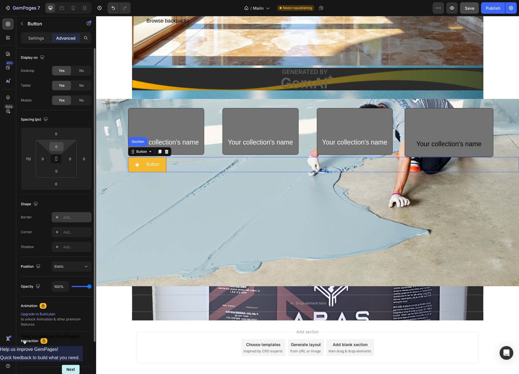
click at [57, 147] on input "0" at bounding box center [56, 146] width 11 height 9
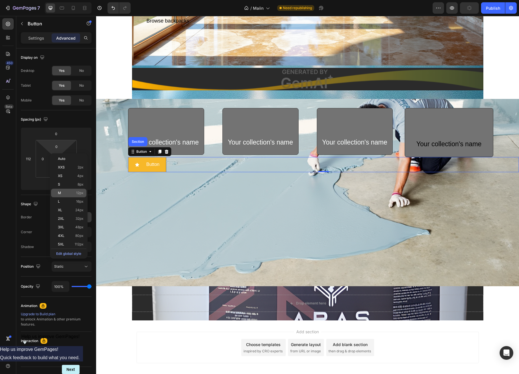
click at [71, 192] on div "M 12px" at bounding box center [68, 193] width 35 height 9
type input "12"
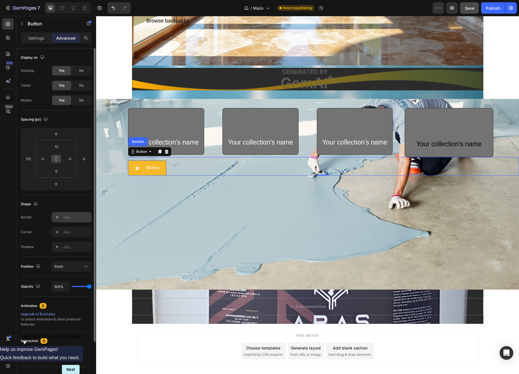
click at [57, 162] on button at bounding box center [56, 158] width 11 height 9
click at [55, 147] on input "12" at bounding box center [56, 146] width 11 height 9
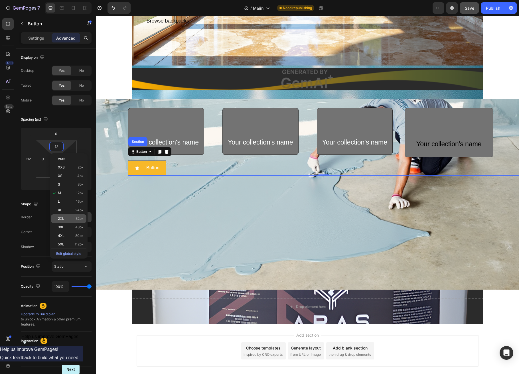
type input "12"
click at [66, 217] on div "2XL 32px" at bounding box center [68, 219] width 35 height 9
type input "32"
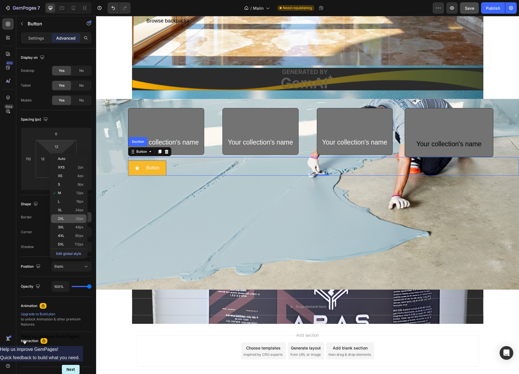
type input "32"
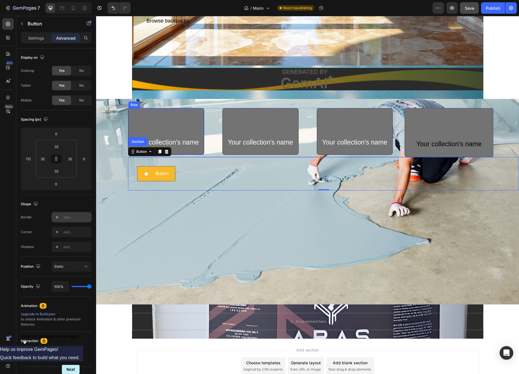
click at [175, 126] on div "Your collection's name Text Block Row" at bounding box center [166, 131] width 76 height 47
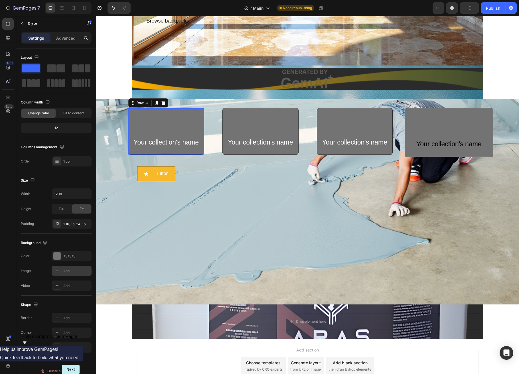
click at [59, 271] on icon at bounding box center [57, 271] width 5 height 5
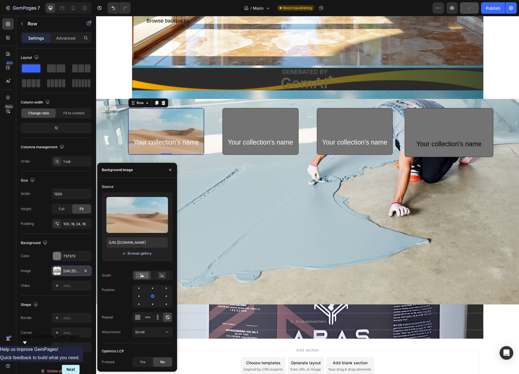
click at [135, 254] on div "Browse gallery" at bounding box center [140, 253] width 24 height 5
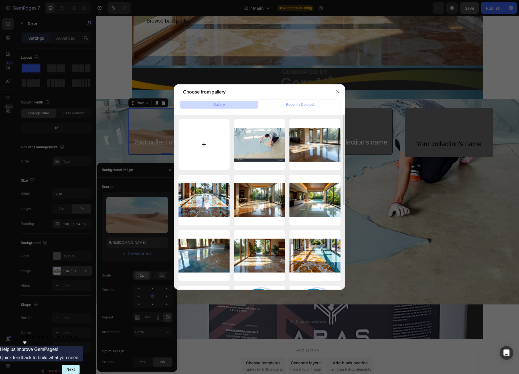
click at [193, 151] on input "file" at bounding box center [204, 144] width 51 height 51
type input "C:\fakepath\Screenshot 2025-09-10 040558.png"
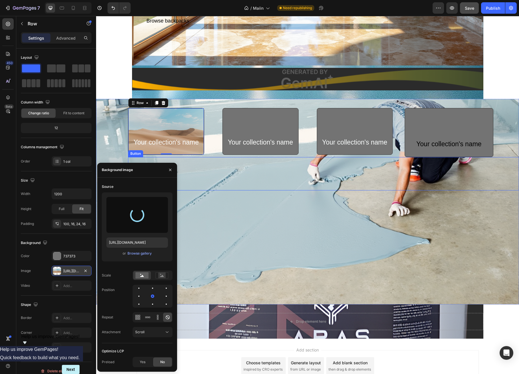
type input "https://cdn.shopify.com/s/files/1/0634/4871/1230/files/gempages_586077117087744…"
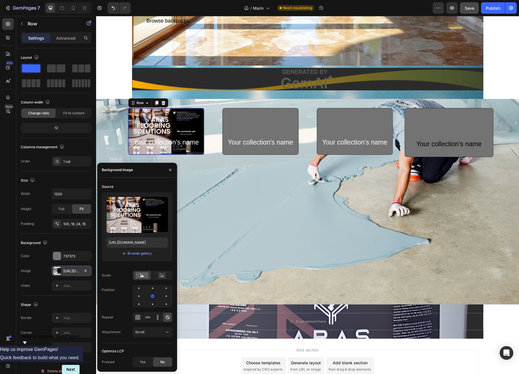
scroll to position [226, 0]
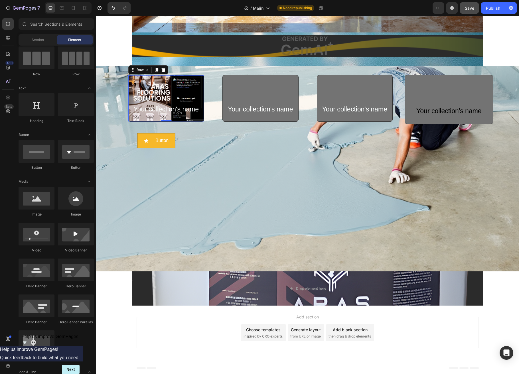
click at [354, 293] on div "Add blank section" at bounding box center [350, 330] width 35 height 6
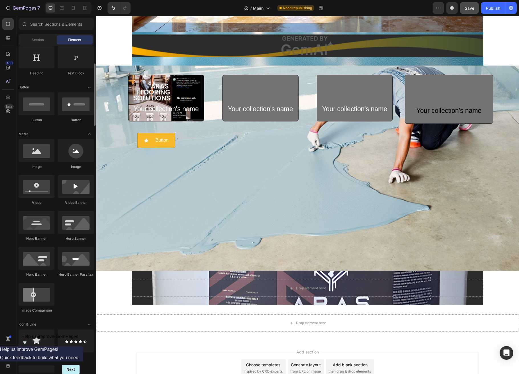
scroll to position [0, 0]
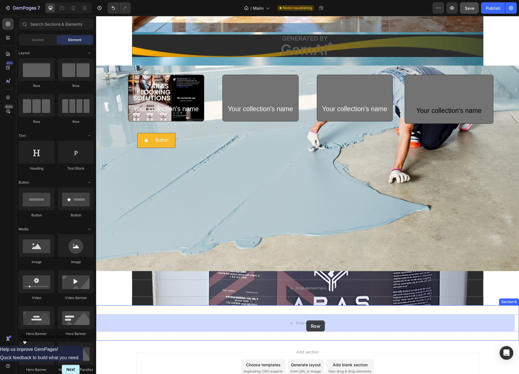
drag, startPoint x: 133, startPoint y: 88, endPoint x: 307, endPoint y: 321, distance: 290.7
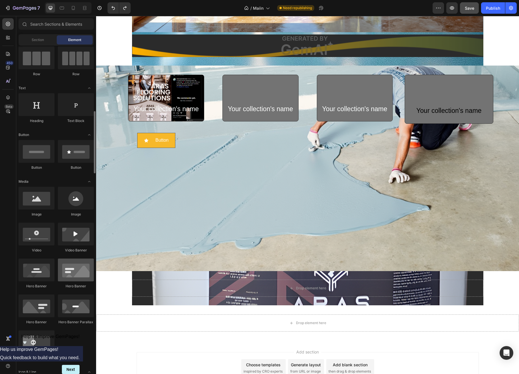
scroll to position [95, 0]
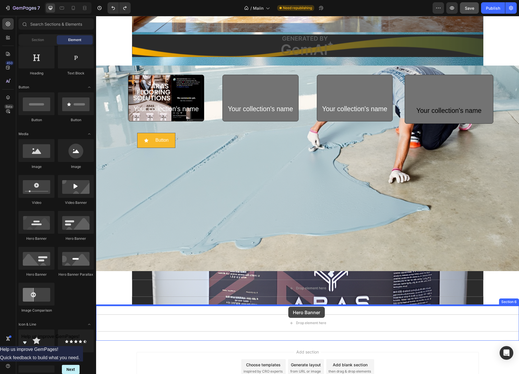
drag, startPoint x: 173, startPoint y: 245, endPoint x: 289, endPoint y: 307, distance: 131.1
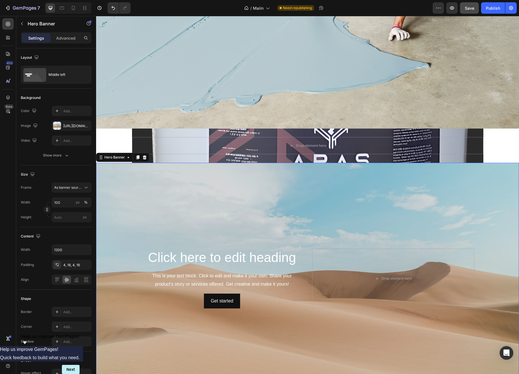
scroll to position [464, 0]
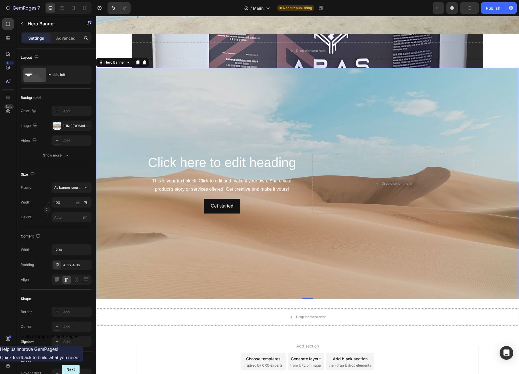
click at [150, 214] on div "Background Image" at bounding box center [307, 184] width 423 height 232
click at [152, 237] on div "Background Image" at bounding box center [307, 184] width 423 height 232
click at [65, 125] on div "https://cdn.shopify.com/s/files/1/2005/9307/files/background_settings.jpg" at bounding box center [71, 126] width 17 height 5
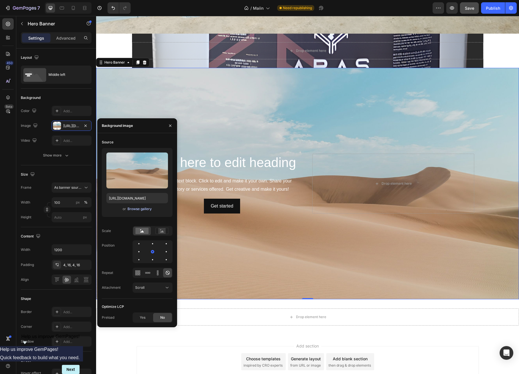
click at [132, 208] on div "Browse gallery" at bounding box center [140, 209] width 24 height 5
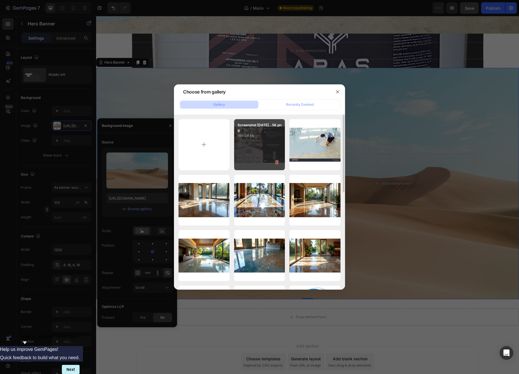
click at [255, 141] on div "Screenshot 2025-09-10...58.png 999.04 kb" at bounding box center [259, 144] width 51 height 51
type input "https://cdn.shopify.com/s/files/1/0634/4871/1230/files/gempages_586077117087744…"
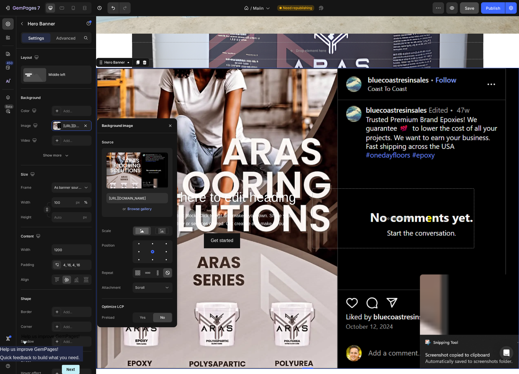
click at [137, 205] on div "Upload Image https://cdn.shopify.com/s/files/1/0634/4871/1230/files/gempages_58…" at bounding box center [137, 182] width 71 height 69
click at [138, 210] on div "Browse gallery" at bounding box center [140, 209] width 24 height 5
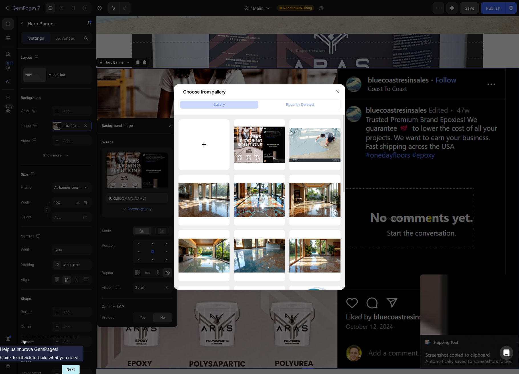
click at [205, 148] on input "file" at bounding box center [204, 144] width 51 height 51
type input "C:\fakepath\Screenshot 2025-09-10 040558.png"
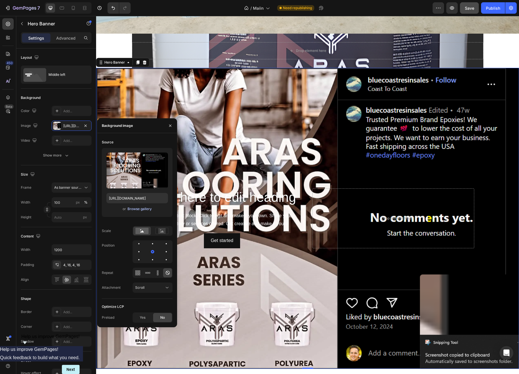
click at [145, 209] on div "Browse gallery" at bounding box center [140, 209] width 24 height 5
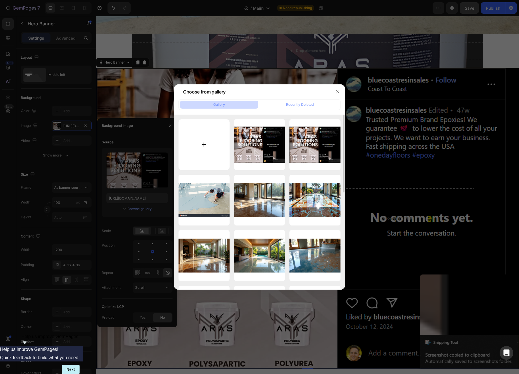
click at [201, 138] on input "file" at bounding box center [204, 144] width 51 height 51
type input "C:\fakepath\replicate-prediction-67h5jtbhsdrg80cs6vbb1vk4h8.png"
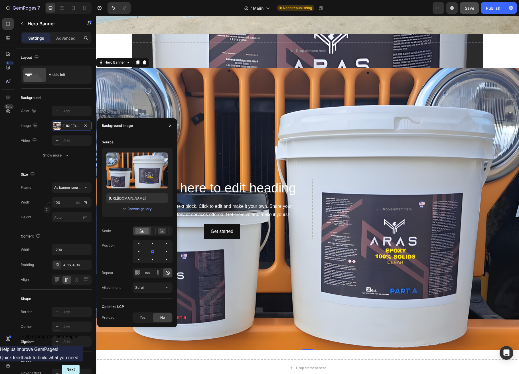
scroll to position [541, 0]
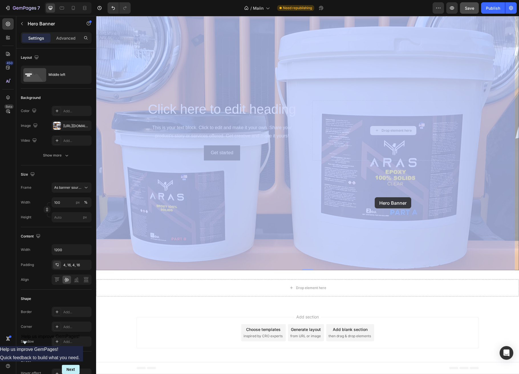
drag, startPoint x: 354, startPoint y: 111, endPoint x: 375, endPoint y: 197, distance: 89.1
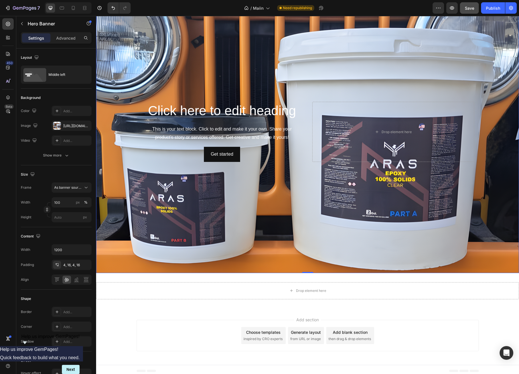
scroll to position [446, 0]
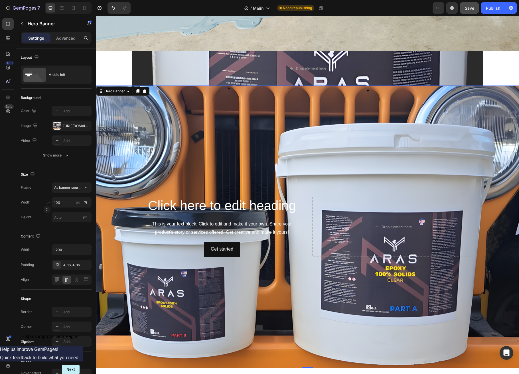
click at [222, 134] on div "Background Image" at bounding box center [307, 227] width 423 height 283
click at [60, 127] on div at bounding box center [57, 126] width 8 height 8
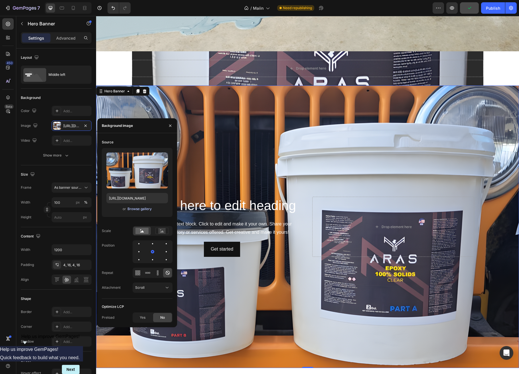
click at [147, 208] on div "Browse gallery" at bounding box center [140, 209] width 24 height 5
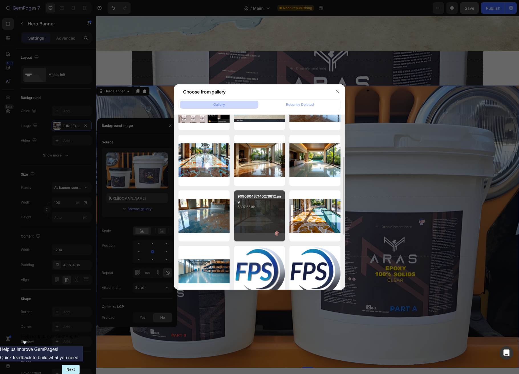
scroll to position [191, 0]
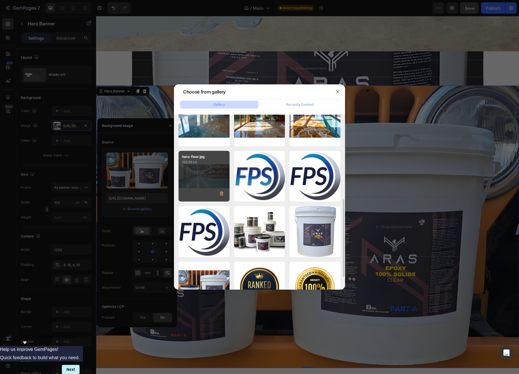
click at [212, 167] on div "hero-floor.jpg 156.58 kb" at bounding box center [204, 176] width 51 height 51
type input "[URL][DOMAIN_NAME]"
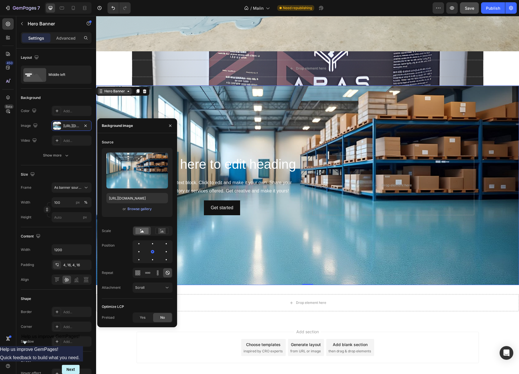
click at [118, 92] on div "Hero Banner" at bounding box center [114, 91] width 23 height 5
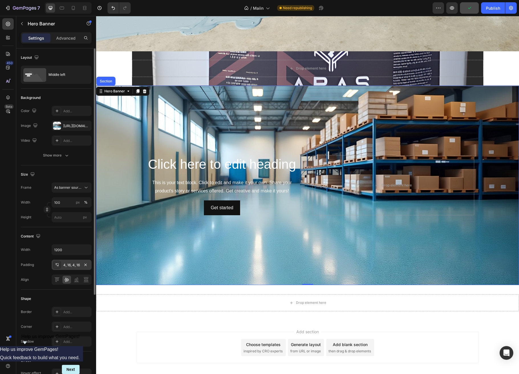
click at [58, 264] on icon at bounding box center [57, 265] width 5 height 5
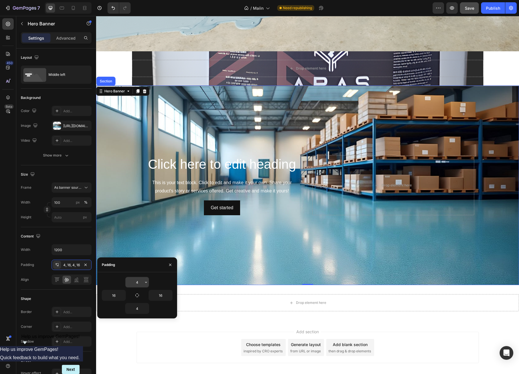
click at [134, 280] on input "4" at bounding box center [137, 282] width 23 height 10
click at [144, 282] on icon "button" at bounding box center [146, 282] width 5 height 5
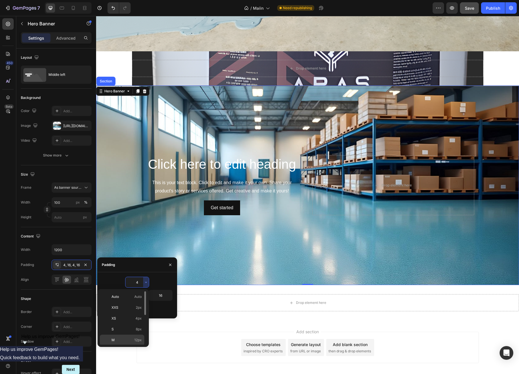
click at [130, 293] on p "M 12px" at bounding box center [127, 340] width 30 height 5
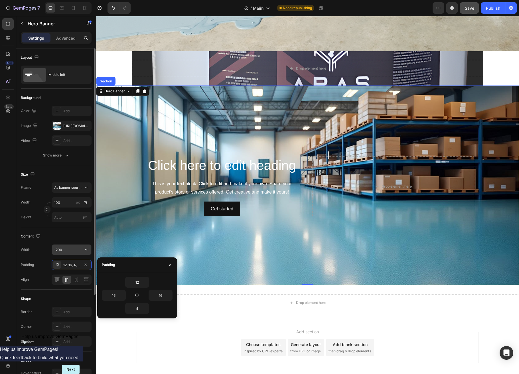
type input "4"
click at [50, 77] on div "Middle left" at bounding box center [66, 74] width 35 height 13
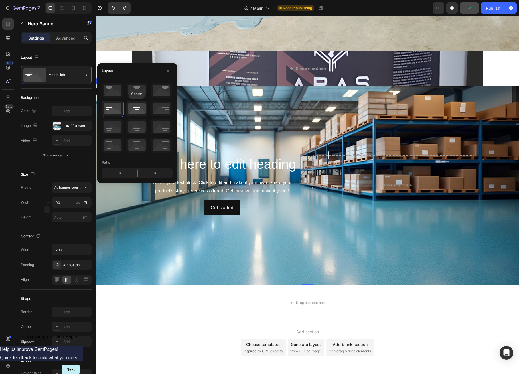
click at [135, 109] on icon at bounding box center [136, 108] width 21 height 15
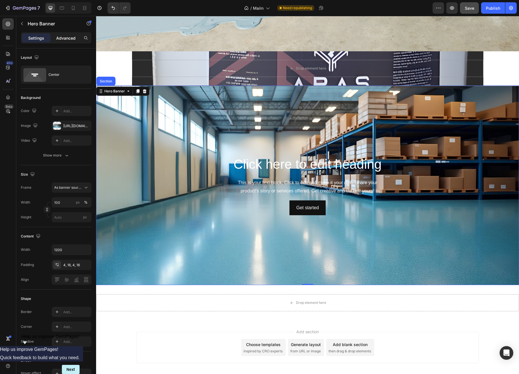
click at [70, 39] on p "Advanced" at bounding box center [65, 38] width 19 height 6
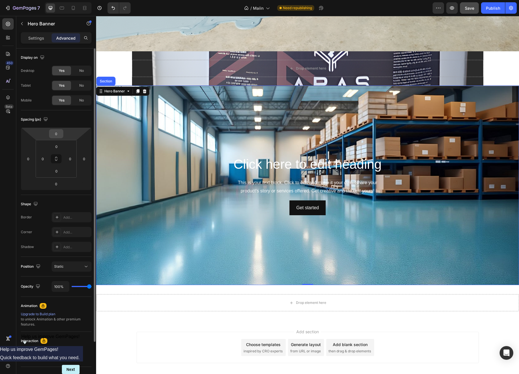
click at [53, 136] on input "0" at bounding box center [56, 134] width 11 height 9
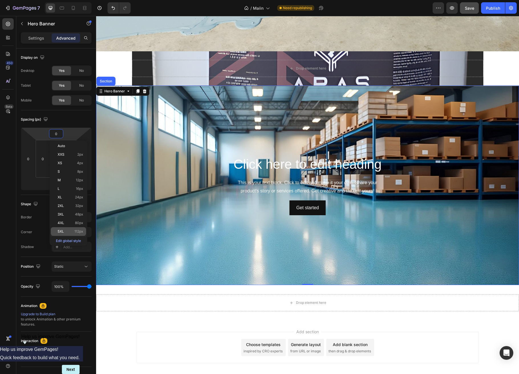
click at [69, 234] on div "5XL 112px" at bounding box center [68, 231] width 35 height 9
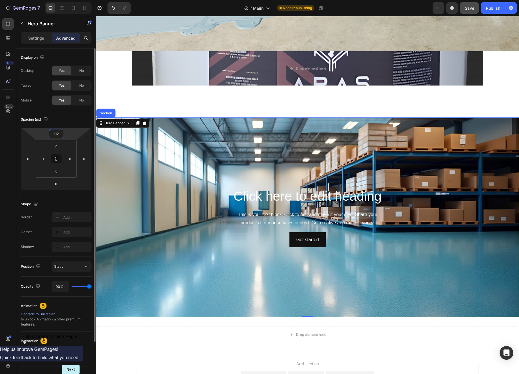
click at [55, 135] on input "112" at bounding box center [56, 134] width 11 height 9
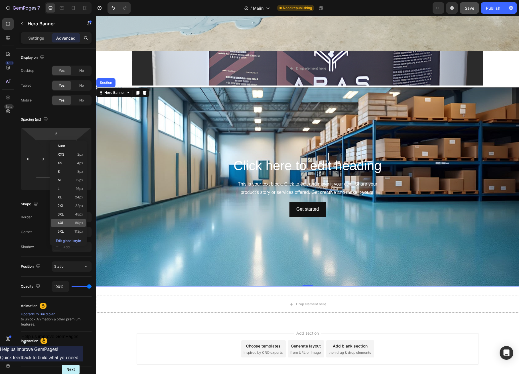
click at [69, 221] on div "4XL 80px" at bounding box center [68, 223] width 35 height 9
type input "80"
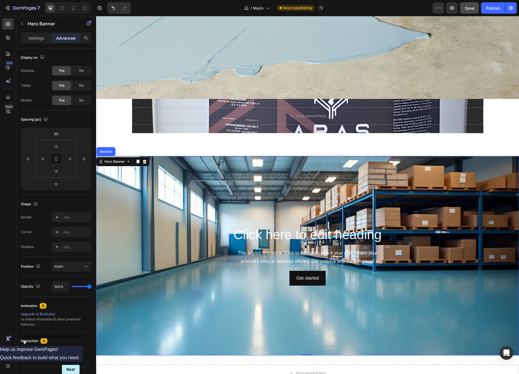
scroll to position [351, 0]
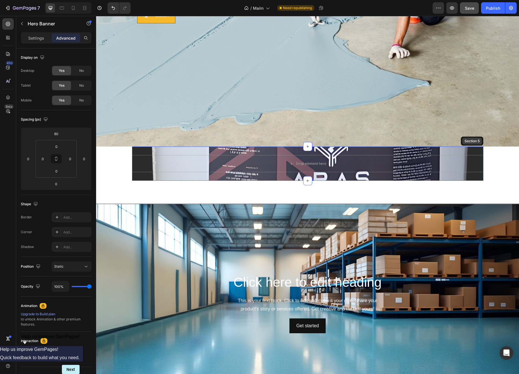
click at [470, 146] on div "Section 5" at bounding box center [472, 141] width 23 height 9
click at [479, 142] on div at bounding box center [478, 141] width 7 height 7
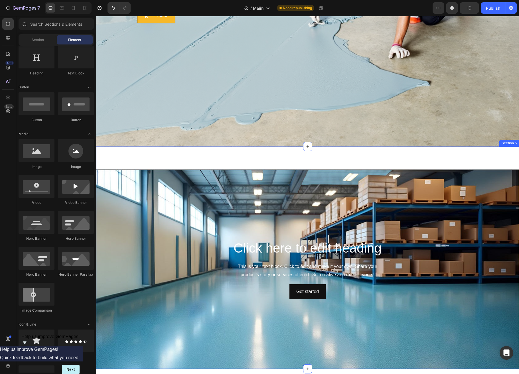
click at [278, 156] on div "Click here to edit heading Heading This is your text block. Click to edit and m…" at bounding box center [307, 258] width 423 height 223
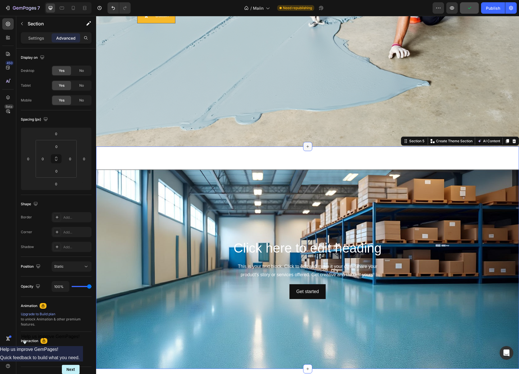
click at [307, 146] on icon at bounding box center [308, 146] width 5 height 5
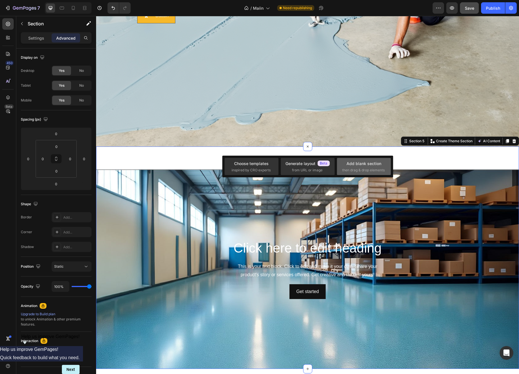
click at [366, 163] on div "Add blank section" at bounding box center [364, 164] width 35 height 6
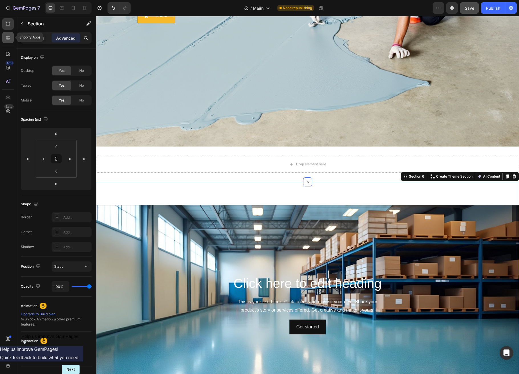
click at [9, 37] on icon at bounding box center [8, 38] width 6 height 6
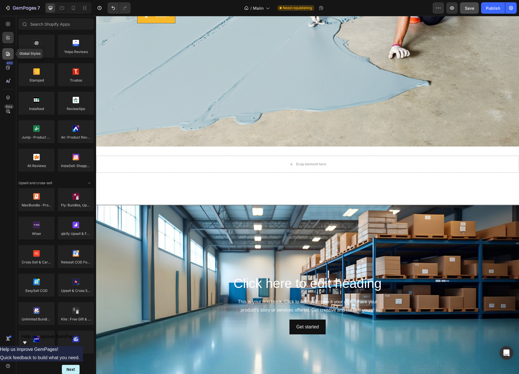
click at [6, 53] on icon at bounding box center [8, 54] width 6 height 6
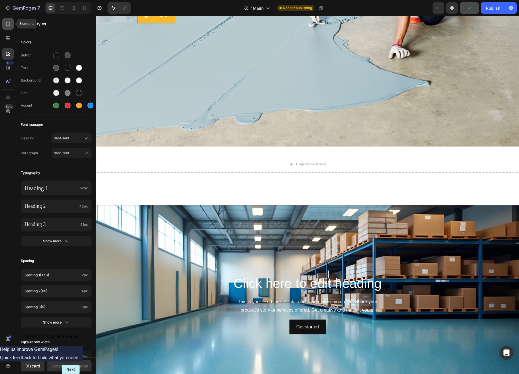
click at [6, 23] on icon at bounding box center [8, 24] width 6 height 6
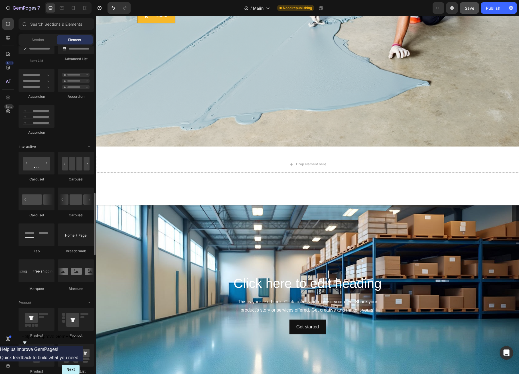
scroll to position [572, 0]
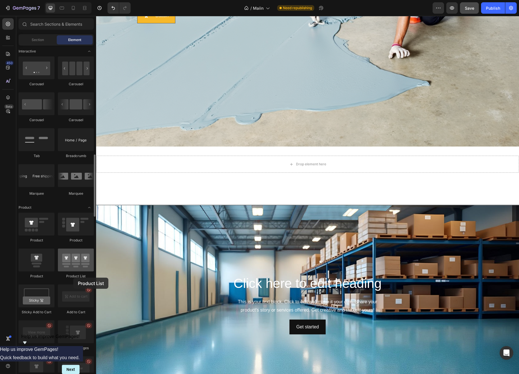
click at [73, 272] on div at bounding box center [76, 260] width 36 height 23
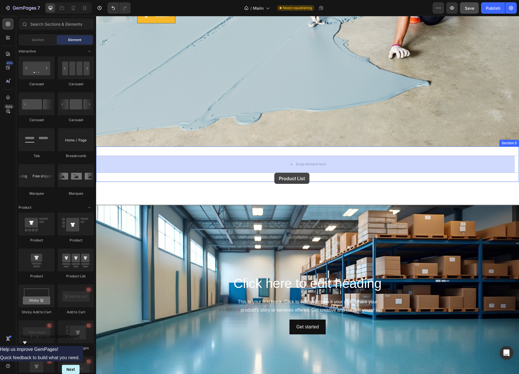
drag, startPoint x: 172, startPoint y: 295, endPoint x: 275, endPoint y: 173, distance: 159.0
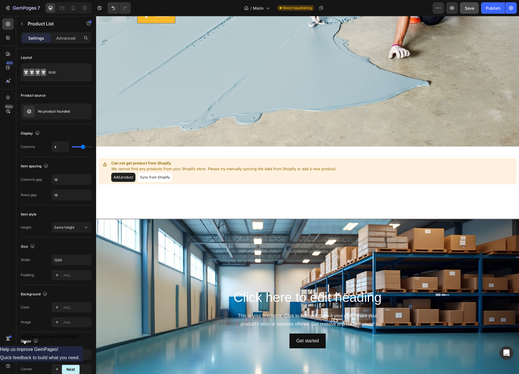
click at [122, 176] on button "Add product" at bounding box center [123, 177] width 24 height 9
click at [158, 177] on button "Sync from Shopify" at bounding box center [155, 177] width 35 height 9
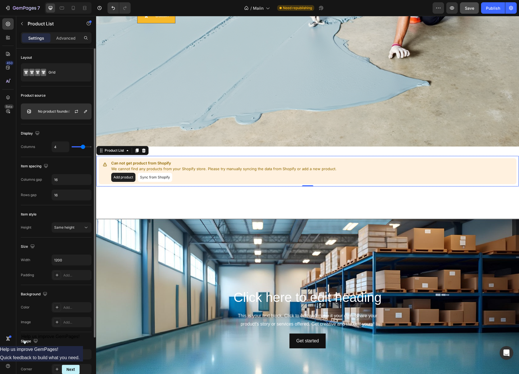
click at [55, 111] on p "No product founded" at bounding box center [54, 112] width 32 height 4
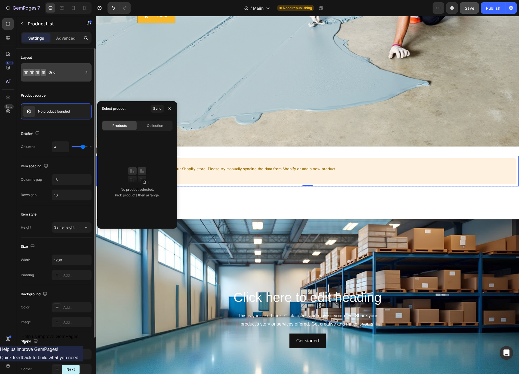
click at [35, 75] on icon at bounding box center [37, 72] width 5 height 7
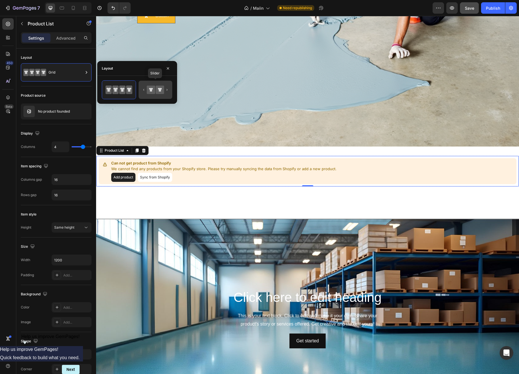
click at [154, 87] on icon at bounding box center [151, 90] width 8 height 8
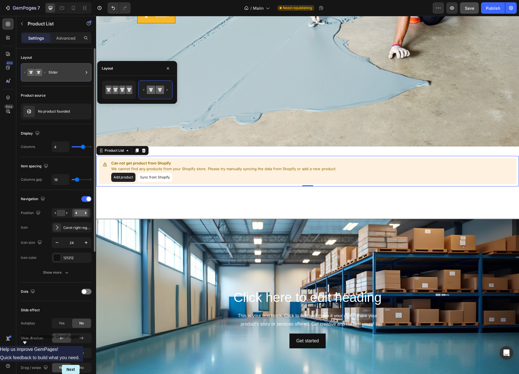
click at [43, 74] on icon at bounding box center [34, 72] width 23 height 13
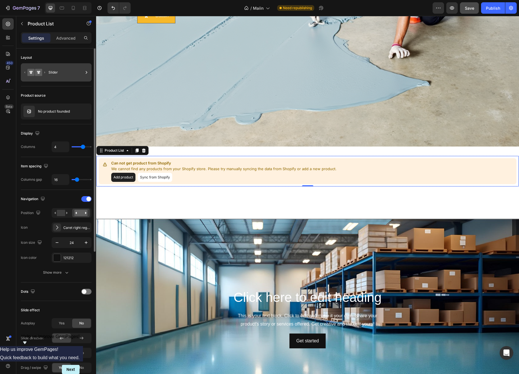
click at [46, 72] on icon at bounding box center [34, 72] width 23 height 13
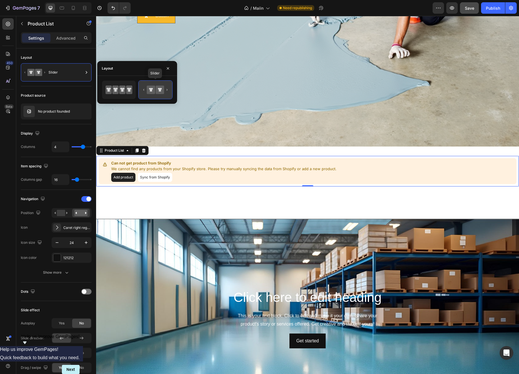
click at [167, 91] on icon at bounding box center [155, 89] width 27 height 11
click at [56, 112] on p "No product founded" at bounding box center [54, 112] width 32 height 4
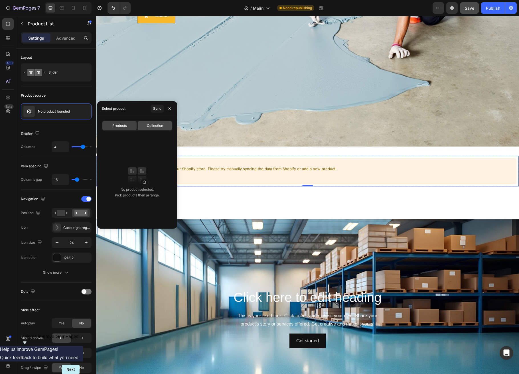
click at [150, 123] on span "Collection" at bounding box center [155, 125] width 16 height 5
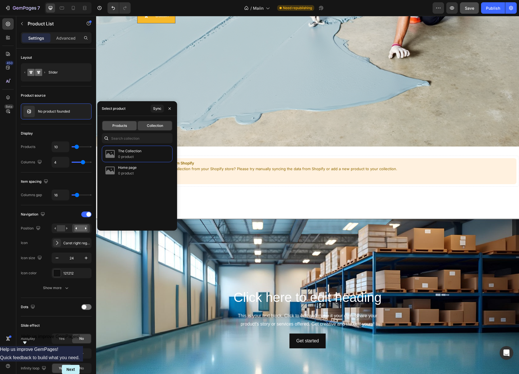
click at [126, 126] on span "Products" at bounding box center [119, 125] width 15 height 5
type input "4"
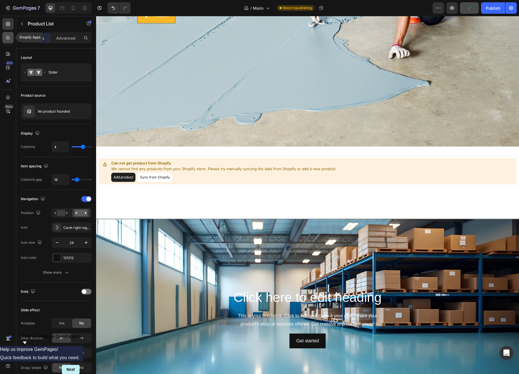
click at [4, 37] on div at bounding box center [7, 37] width 11 height 11
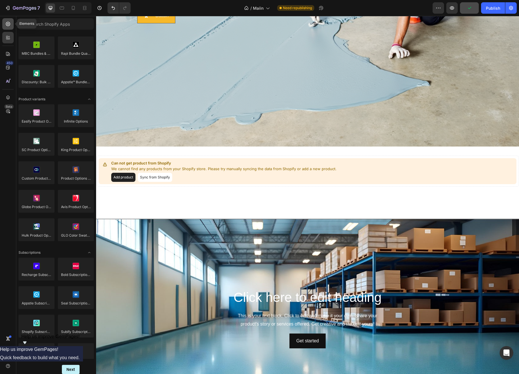
click at [5, 22] on div at bounding box center [7, 23] width 11 height 11
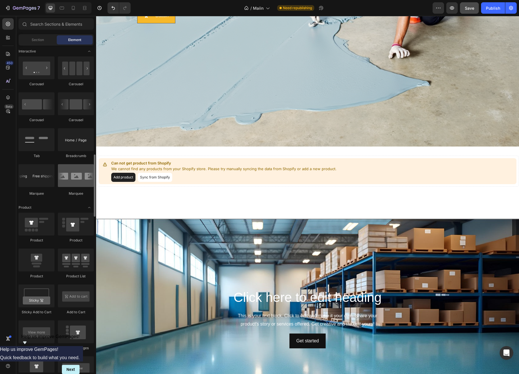
click at [74, 185] on div at bounding box center [76, 175] width 36 height 23
drag, startPoint x: 74, startPoint y: 185, endPoint x: 70, endPoint y: 186, distance: 4.6
click at [70, 186] on div at bounding box center [76, 175] width 36 height 23
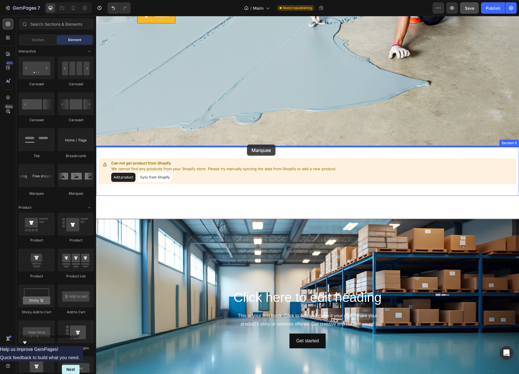
drag, startPoint x: 166, startPoint y: 204, endPoint x: 247, endPoint y: 145, distance: 100.8
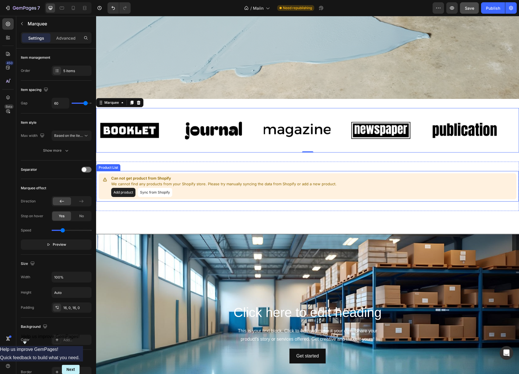
scroll to position [446, 0]
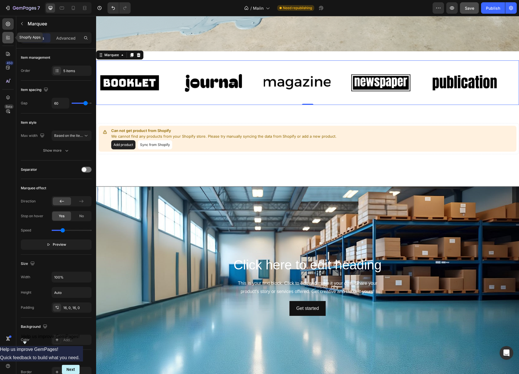
click at [11, 38] on div at bounding box center [7, 37] width 11 height 11
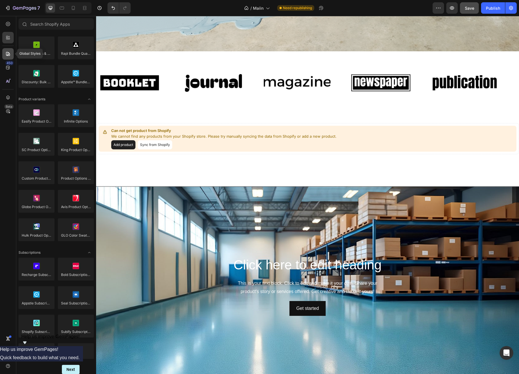
click at [8, 53] on icon at bounding box center [8, 54] width 4 height 4
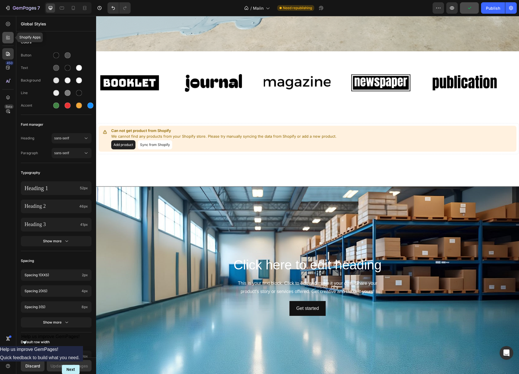
click at [9, 39] on icon at bounding box center [9, 39] width 2 height 2
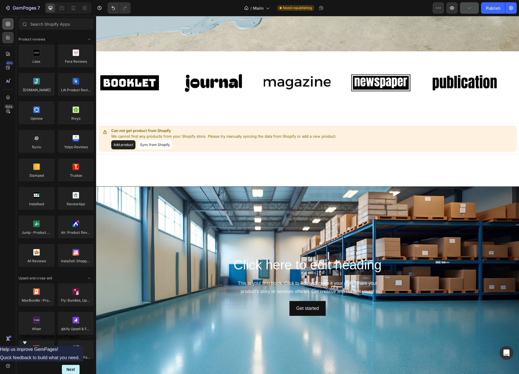
scroll to position [572, 0]
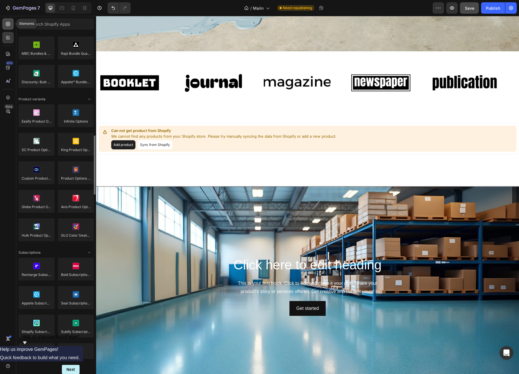
click at [8, 25] on icon at bounding box center [8, 24] width 2 height 2
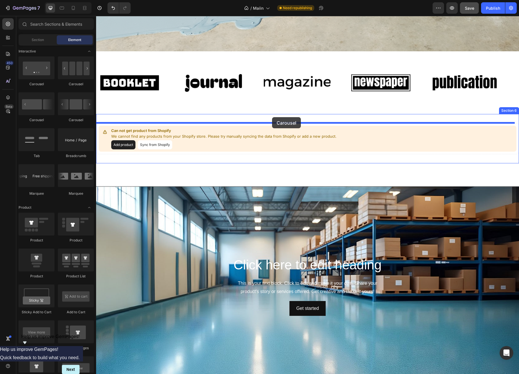
drag, startPoint x: 182, startPoint y: 104, endPoint x: 272, endPoint y: 117, distance: 91.5
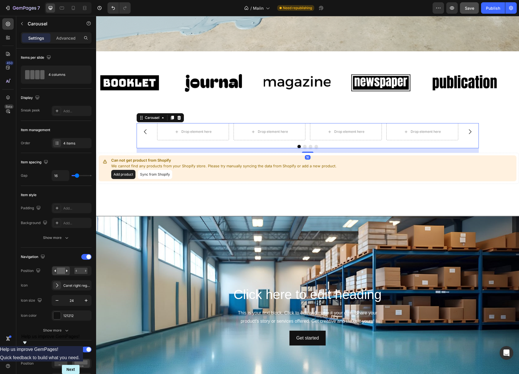
scroll to position [398, 0]
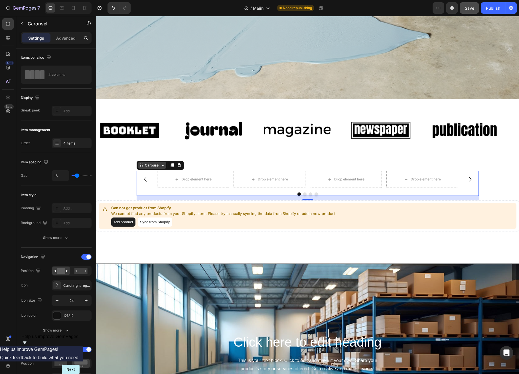
click at [162, 165] on icon at bounding box center [163, 165] width 2 height 1
click at [66, 46] on div "Settings Advanced" at bounding box center [56, 40] width 80 height 16
click at [66, 39] on p "Advanced" at bounding box center [65, 38] width 19 height 6
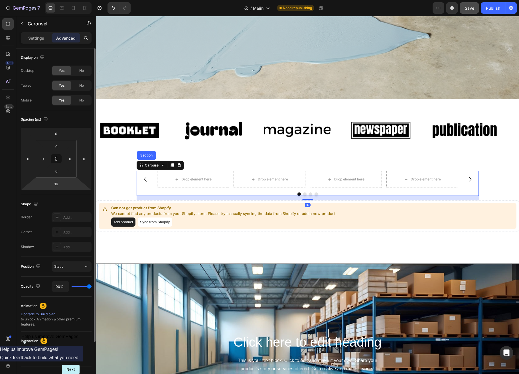
drag, startPoint x: 71, startPoint y: 182, endPoint x: 61, endPoint y: 305, distance: 123.7
click at [62, 293] on div "Animation" at bounding box center [56, 306] width 71 height 9
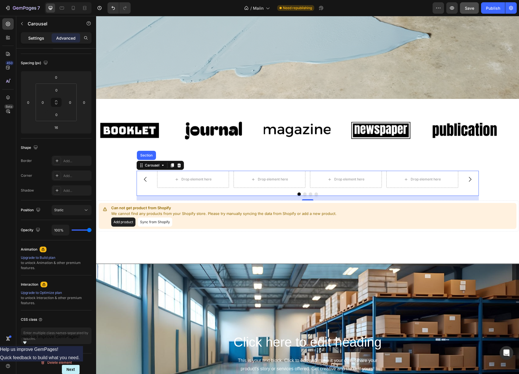
click at [37, 36] on p "Settings" at bounding box center [36, 38] width 16 height 6
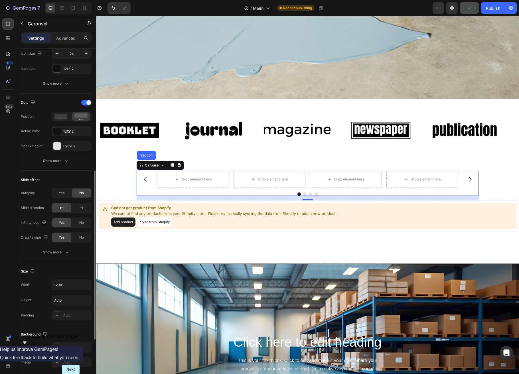
scroll to position [342, 0]
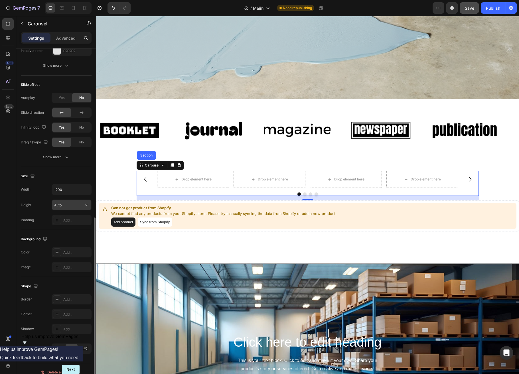
click at [63, 206] on input "Auto" at bounding box center [71, 205] width 39 height 10
click at [86, 205] on icon "button" at bounding box center [86, 205] width 6 height 6
click at [70, 219] on span "Fit content" at bounding box center [62, 219] width 17 height 5
click at [84, 205] on icon "button" at bounding box center [86, 205] width 6 height 6
click at [83, 218] on span "Auto" at bounding box center [82, 219] width 7 height 5
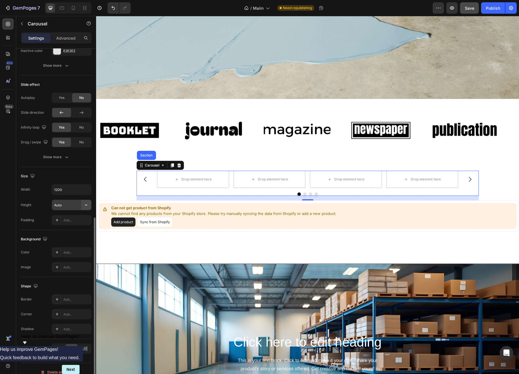
click at [82, 204] on button "button" at bounding box center [86, 205] width 10 height 10
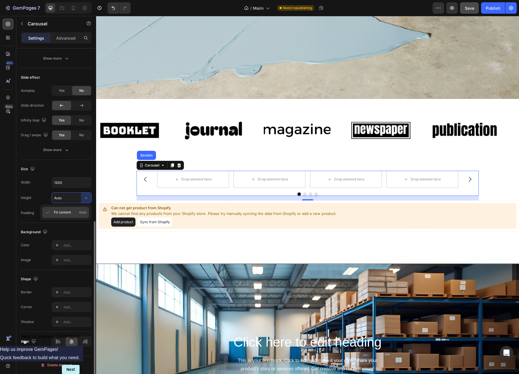
click at [50, 212] on icon at bounding box center [48, 213] width 6 height 6
click at [66, 211] on div "Add..." at bounding box center [76, 213] width 27 height 5
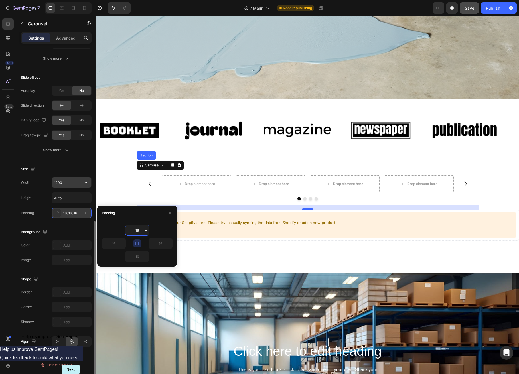
click at [61, 184] on input "1200" at bounding box center [71, 183] width 39 height 10
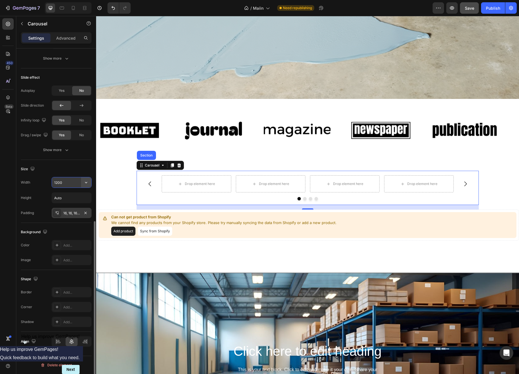
click at [87, 184] on icon "button" at bounding box center [86, 183] width 6 height 6
click at [61, 208] on p "Full 100%" at bounding box center [70, 207] width 33 height 5
type input "100%"
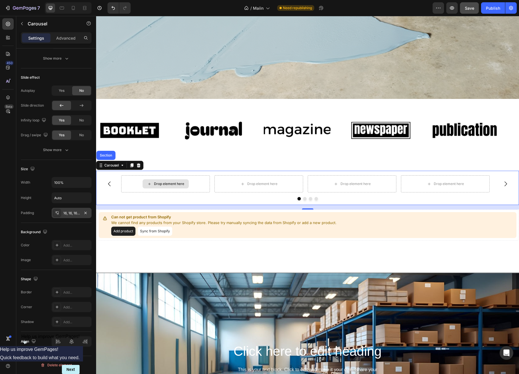
click at [140, 184] on div "Drop element here" at bounding box center [165, 184] width 89 height 17
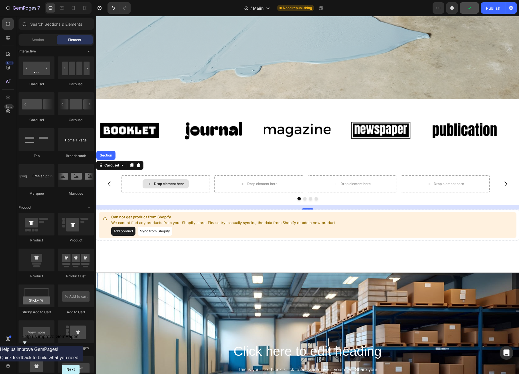
click at [150, 184] on icon at bounding box center [149, 184] width 5 height 5
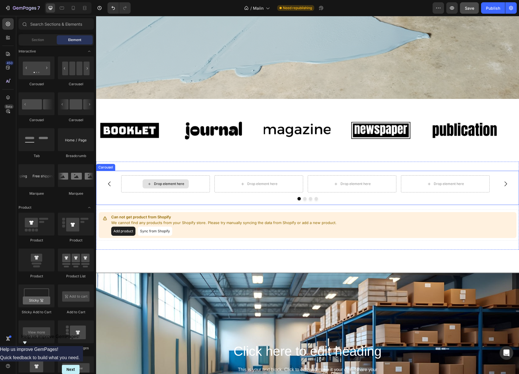
click at [150, 184] on icon at bounding box center [149, 184] width 5 height 5
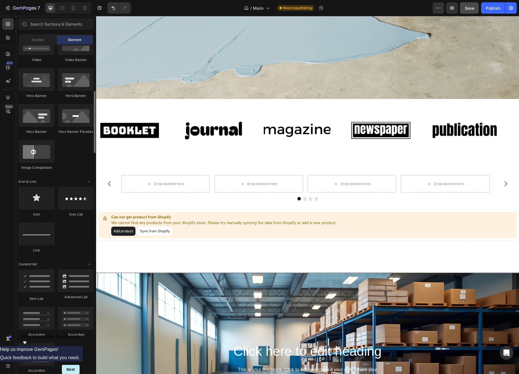
scroll to position [95, 0]
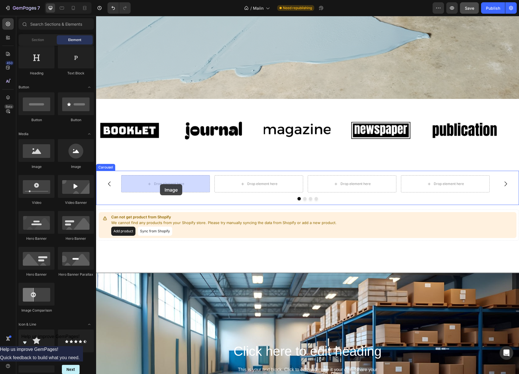
drag, startPoint x: 172, startPoint y: 170, endPoint x: 160, endPoint y: 184, distance: 18.4
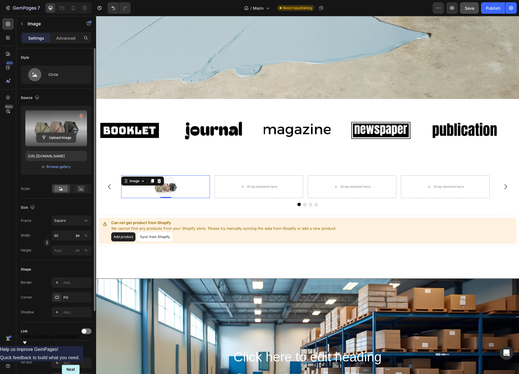
click at [55, 135] on input "file" at bounding box center [56, 138] width 39 height 10
type input "https://cdn.shopify.com/s/files/1/0634/4871/1230/files/gempages_586077117087744…"
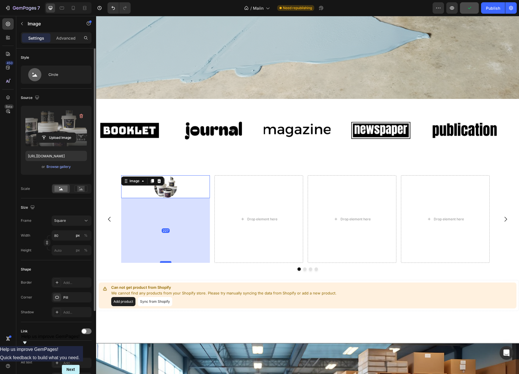
drag, startPoint x: 165, startPoint y: 197, endPoint x: 163, endPoint y: 262, distance: 64.8
click at [163, 262] on div at bounding box center [165, 262] width 11 height 2
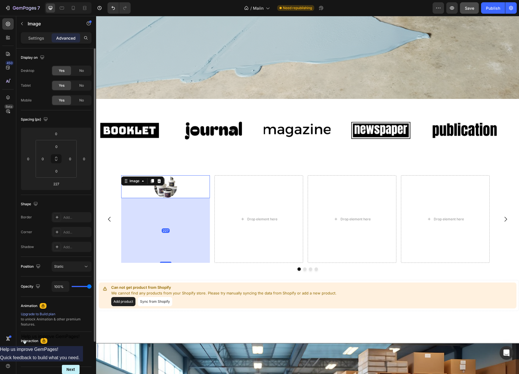
click at [160, 193] on img at bounding box center [165, 187] width 23 height 23
click at [186, 235] on div "227" at bounding box center [165, 230] width 89 height 65
click at [180, 190] on div at bounding box center [165, 187] width 89 height 23
click at [145, 183] on div "Image" at bounding box center [135, 181] width 24 height 7
click at [173, 181] on img at bounding box center [165, 187] width 23 height 23
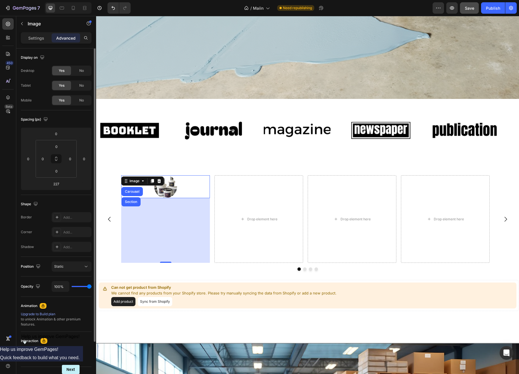
click at [181, 218] on div "227" at bounding box center [165, 230] width 89 height 65
click at [184, 191] on div at bounding box center [165, 187] width 89 height 23
click at [57, 174] on input "0" at bounding box center [56, 171] width 11 height 9
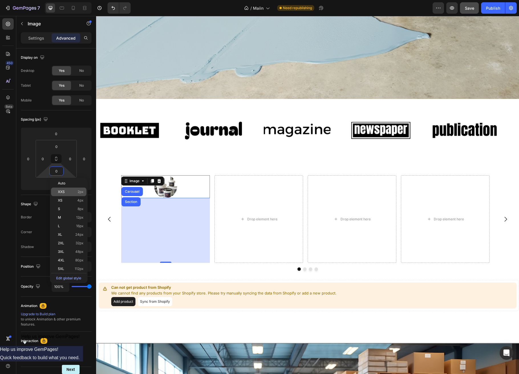
click at [57, 194] on div "XXS 2px" at bounding box center [68, 192] width 35 height 9
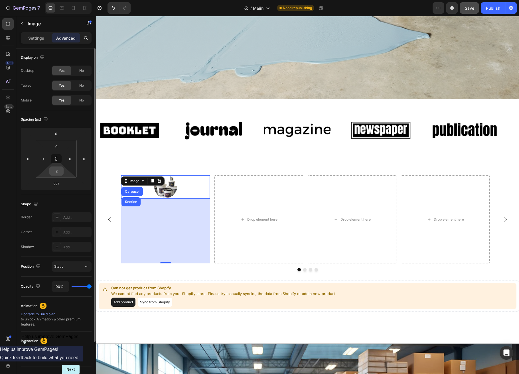
click at [55, 172] on input "2" at bounding box center [56, 171] width 11 height 9
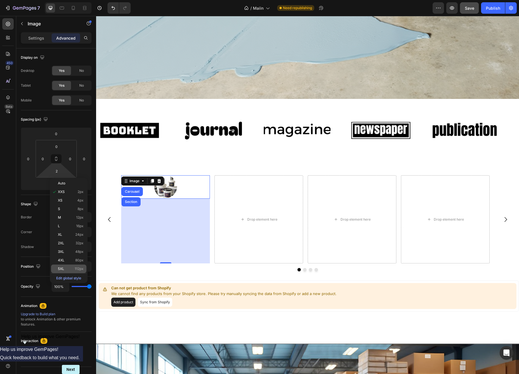
click at [72, 268] on p "5XL 112px" at bounding box center [71, 269] width 26 height 4
type input "112"
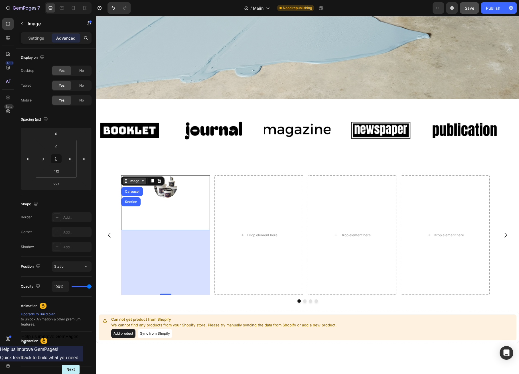
click at [131, 184] on div "Image" at bounding box center [134, 181] width 12 height 5
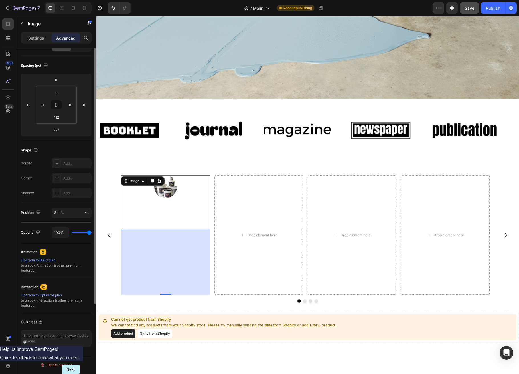
scroll to position [0, 0]
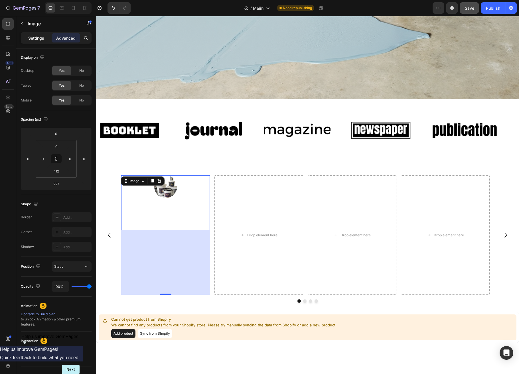
click at [38, 35] on p "Settings" at bounding box center [36, 38] width 16 height 6
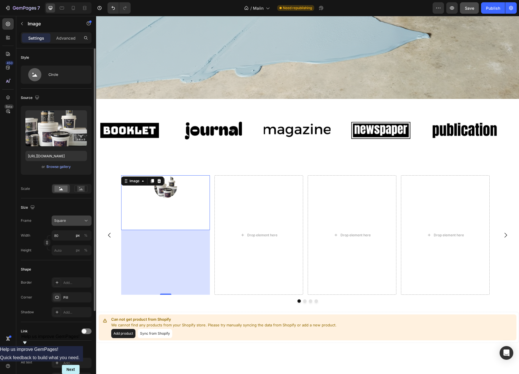
click at [80, 222] on div "Square" at bounding box center [68, 220] width 28 height 5
click at [84, 255] on icon at bounding box center [84, 257] width 5 height 4
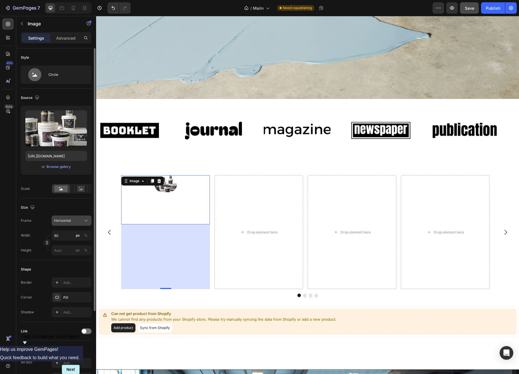
click at [83, 222] on icon at bounding box center [86, 221] width 6 height 6
click at [84, 246] on icon at bounding box center [84, 246] width 6 height 6
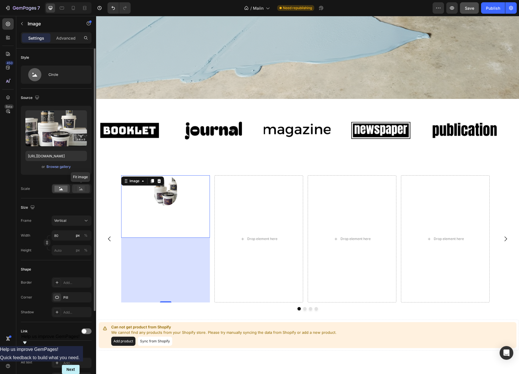
click at [80, 191] on rect at bounding box center [80, 189] width 7 height 6
click at [61, 190] on icon at bounding box center [61, 189] width 4 height 2
click at [48, 72] on div "Circle" at bounding box center [56, 75] width 71 height 18
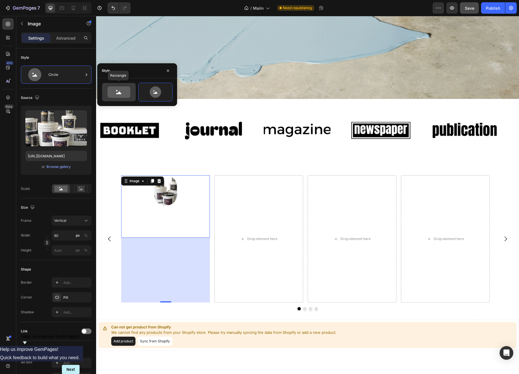
click at [117, 96] on icon at bounding box center [119, 91] width 23 height 11
type input "100"
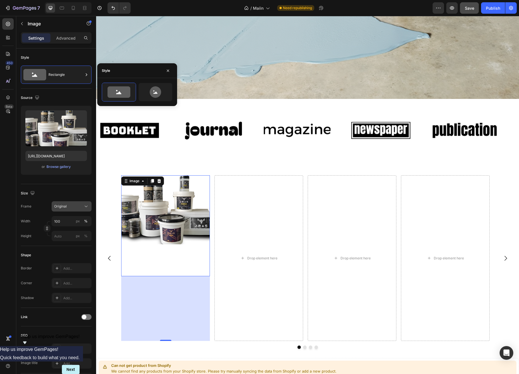
click at [74, 209] on div "Original" at bounding box center [68, 206] width 28 height 5
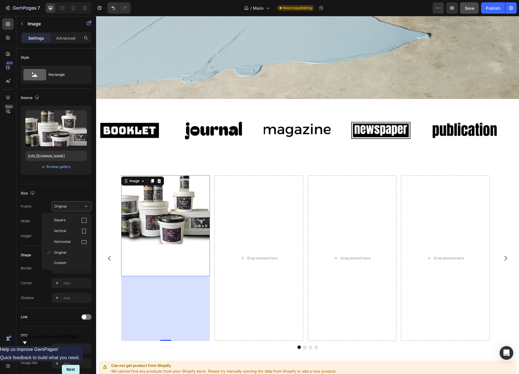
click at [84, 230] on icon at bounding box center [84, 232] width 6 height 6
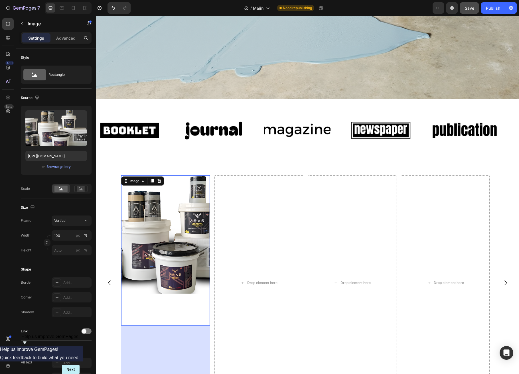
scroll to position [446, 0]
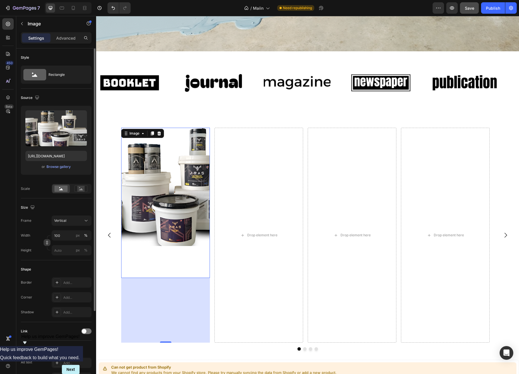
click at [48, 243] on icon "button" at bounding box center [47, 243] width 4 height 4
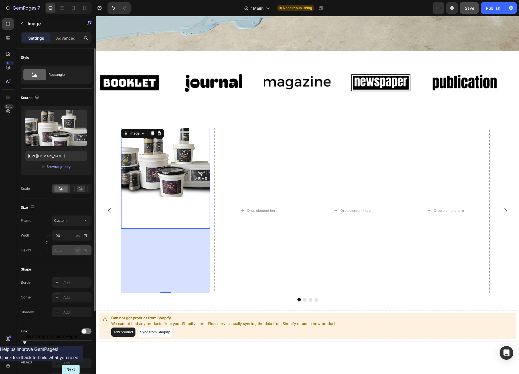
click at [80, 252] on div "px" at bounding box center [78, 250] width 4 height 5
click at [66, 251] on input "px %" at bounding box center [72, 250] width 40 height 10
click at [60, 265] on span "Full" at bounding box center [57, 264] width 6 height 5
type input "100"
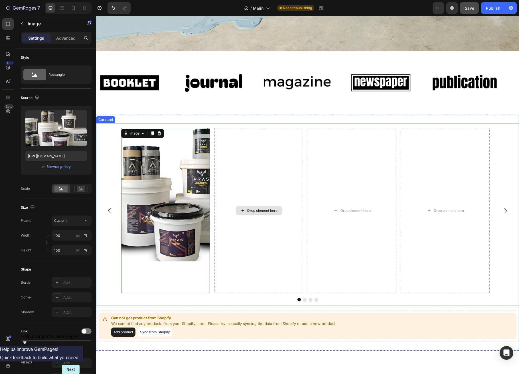
click at [245, 210] on div "Drop element here" at bounding box center [259, 210] width 46 height 9
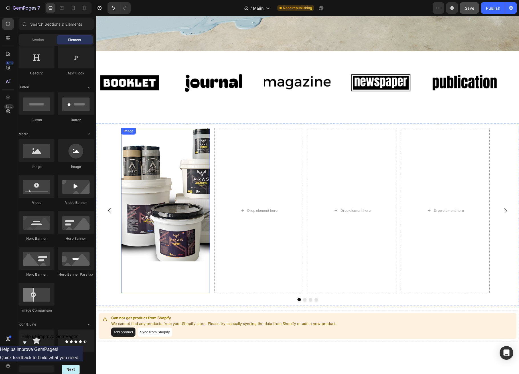
click at [149, 164] on img at bounding box center [165, 195] width 89 height 134
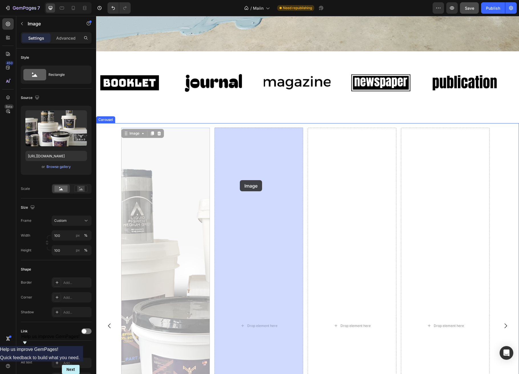
drag, startPoint x: 154, startPoint y: 172, endPoint x: 240, endPoint y: 180, distance: 86.8
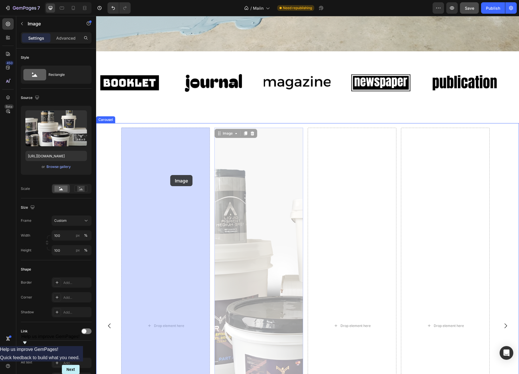
drag, startPoint x: 243, startPoint y: 177, endPoint x: 170, endPoint y: 175, distance: 72.2
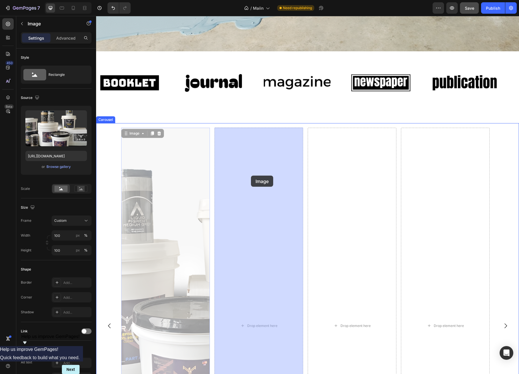
drag, startPoint x: 173, startPoint y: 174, endPoint x: 249, endPoint y: 176, distance: 76.5
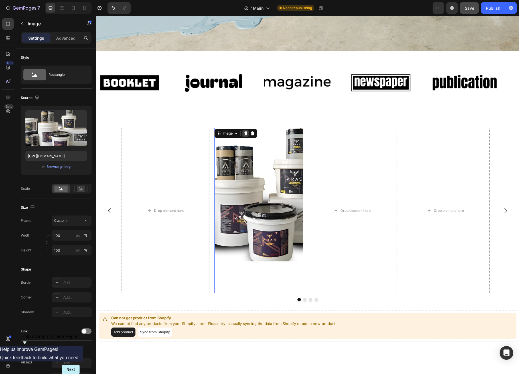
click at [247, 134] on icon at bounding box center [245, 134] width 3 height 4
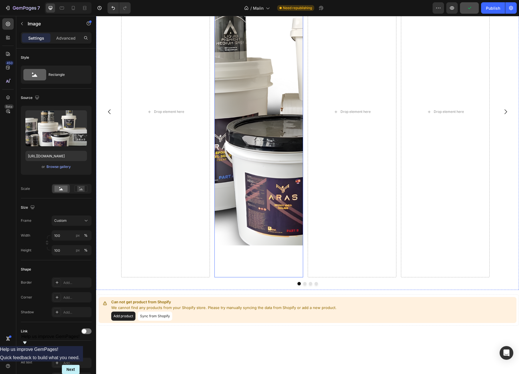
scroll to position [532, 0]
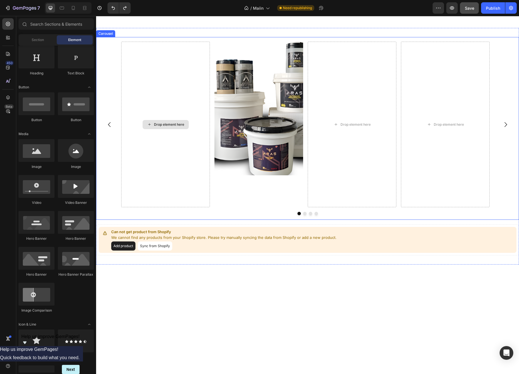
click at [181, 95] on div "Drop element here" at bounding box center [165, 125] width 89 height 166
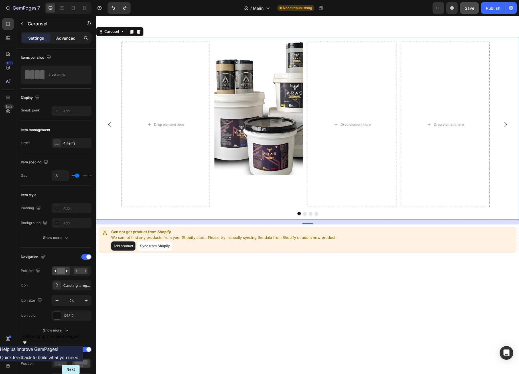
click at [62, 37] on p "Advanced" at bounding box center [65, 38] width 19 height 6
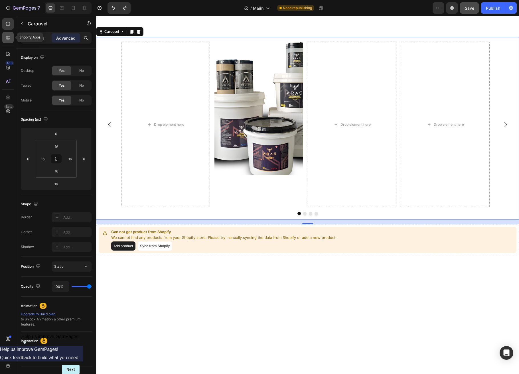
click at [7, 37] on icon at bounding box center [7, 37] width 2 height 2
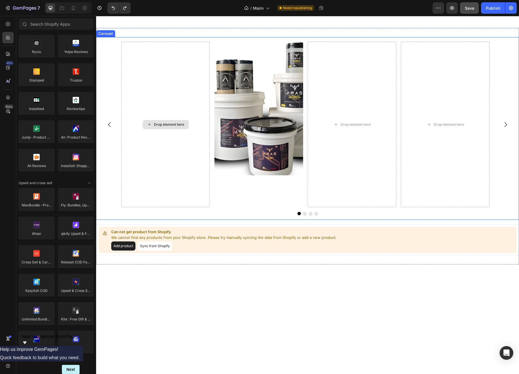
click at [140, 109] on div "Drop element here" at bounding box center [165, 125] width 89 height 166
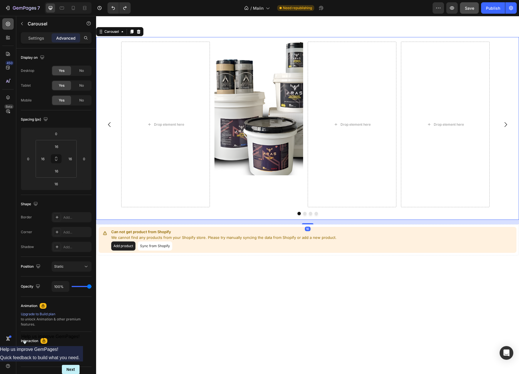
click at [8, 23] on icon at bounding box center [8, 24] width 2 height 2
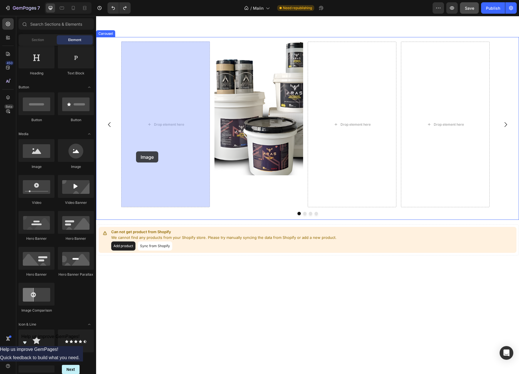
drag, startPoint x: 132, startPoint y: 172, endPoint x: 140, endPoint y: 151, distance: 21.9
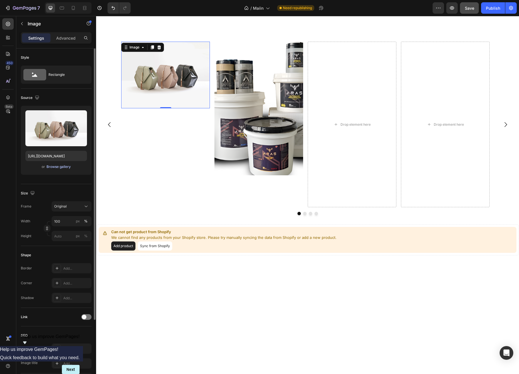
click at [56, 166] on div "Browse gallery" at bounding box center [59, 166] width 24 height 5
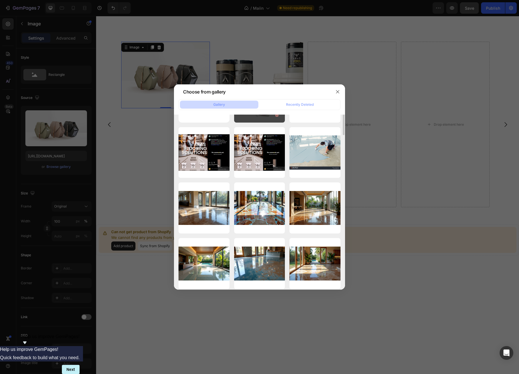
scroll to position [0, 0]
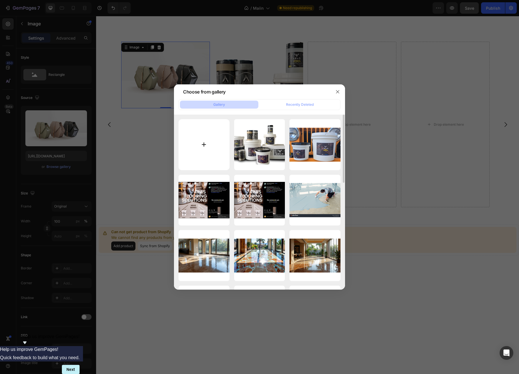
click at [204, 147] on input "file" at bounding box center [204, 144] width 51 height 51
type input "C:\fakepath\replicate-prediction-db0zdz7nfnrgc0cs6vda10zs54 (1).png"
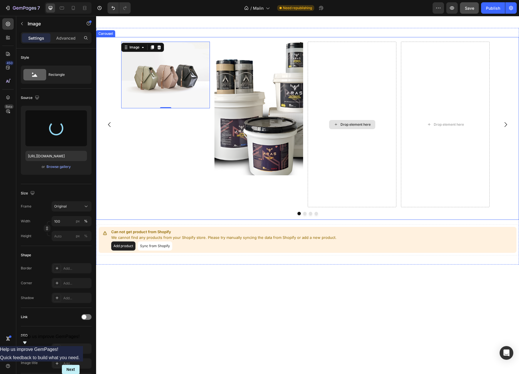
type input "https://cdn.shopify.com/s/files/1/0634/4871/1230/files/gempages_586077117087744…"
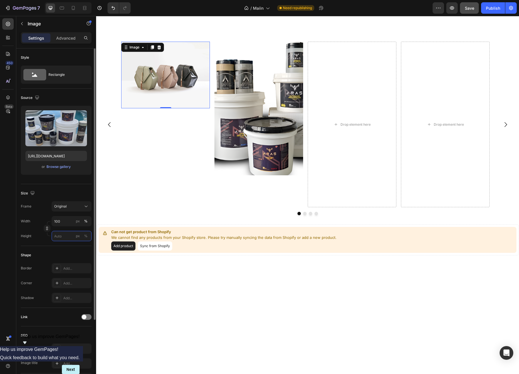
click at [63, 237] on input "px %" at bounding box center [72, 236] width 40 height 10
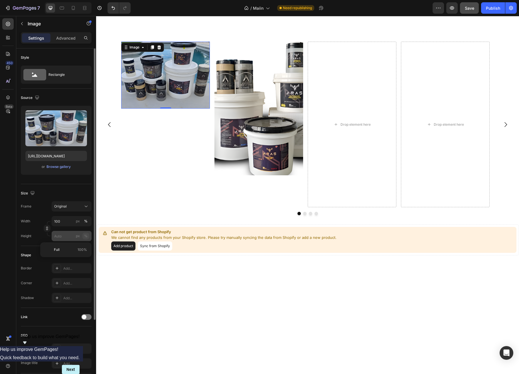
click at [83, 235] on button "%" at bounding box center [85, 236] width 7 height 7
click at [83, 236] on button "%" at bounding box center [85, 236] width 7 height 7
click at [59, 237] on input "px %" at bounding box center [72, 236] width 40 height 10
click at [62, 250] on p "Full 100%" at bounding box center [70, 249] width 33 height 5
type input "100"
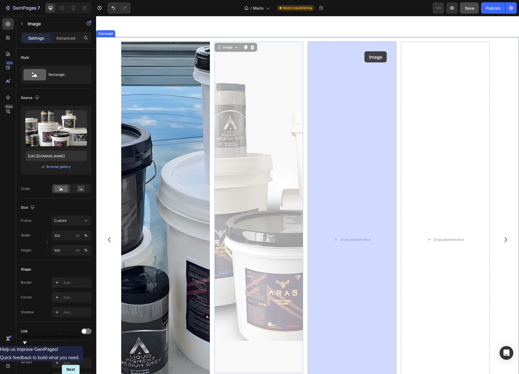
drag, startPoint x: 223, startPoint y: 45, endPoint x: 365, endPoint y: 51, distance: 142.3
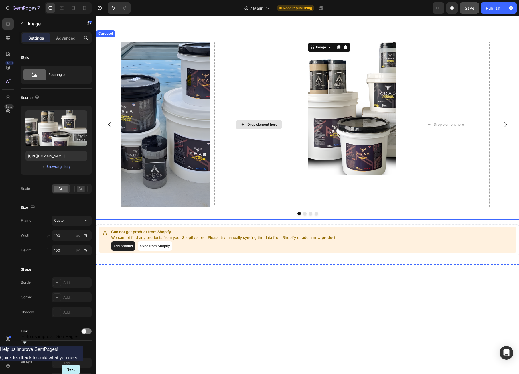
click at [255, 122] on div "Drop element here" at bounding box center [259, 124] width 46 height 9
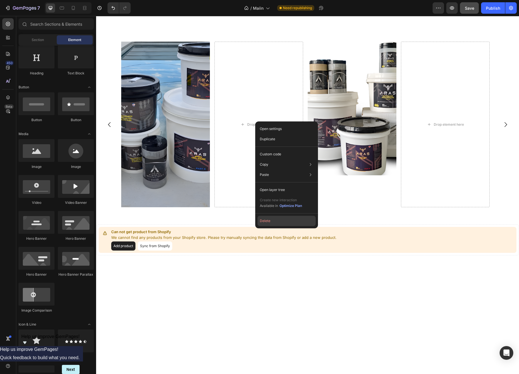
click at [273, 222] on button "Delete" at bounding box center [287, 221] width 58 height 10
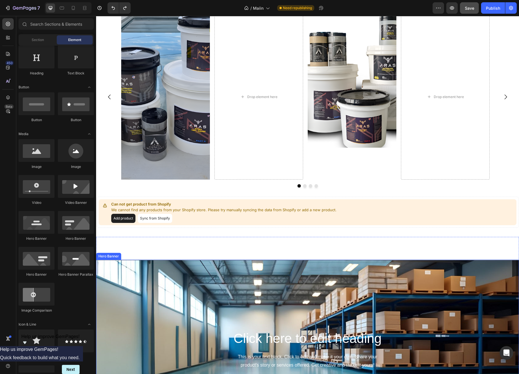
scroll to position [747, 0]
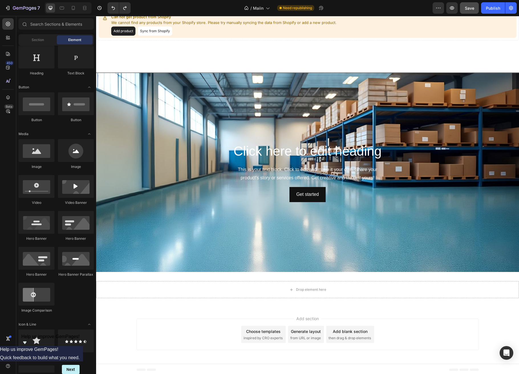
click at [227, 293] on div "Add section Choose templates inspired by CRO experts Generate layout from URL o…" at bounding box center [307, 336] width 423 height 57
click at [114, 10] on icon "Undo/Redo" at bounding box center [113, 8] width 3 height 4
click at [113, 8] on icon "Undo/Redo" at bounding box center [113, 8] width 6 height 6
click at [116, 6] on icon "Undo/Redo" at bounding box center [113, 8] width 6 height 6
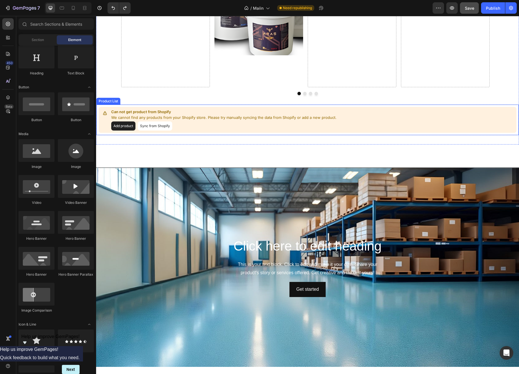
click at [476, 114] on div "Can not get product from Shopify We cannot find any products from your Shopify …" at bounding box center [308, 120] width 418 height 26
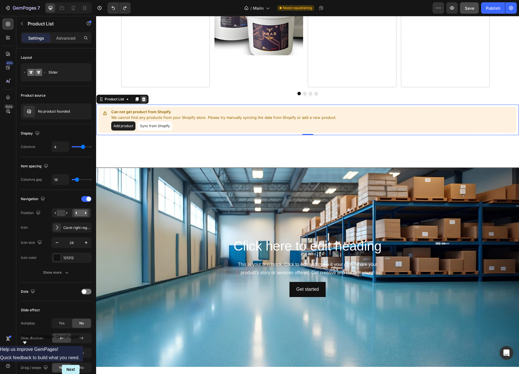
click at [145, 98] on icon at bounding box center [144, 99] width 4 height 4
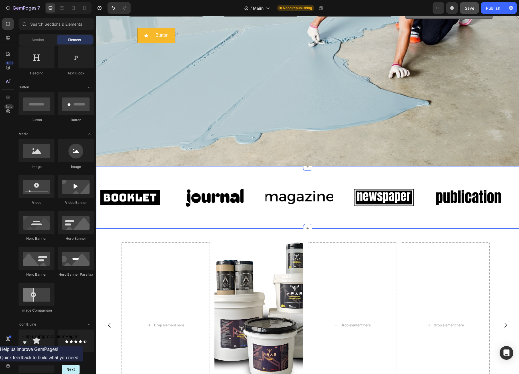
scroll to position [378, 0]
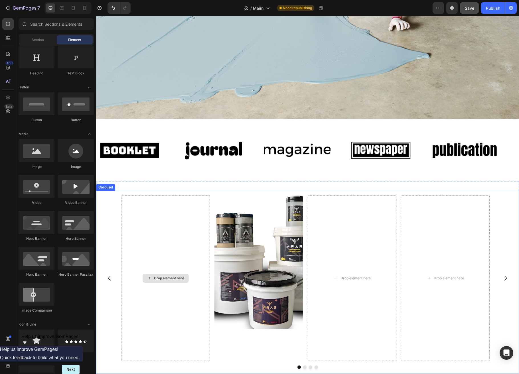
click at [209, 209] on div "Drop element here" at bounding box center [165, 278] width 89 height 166
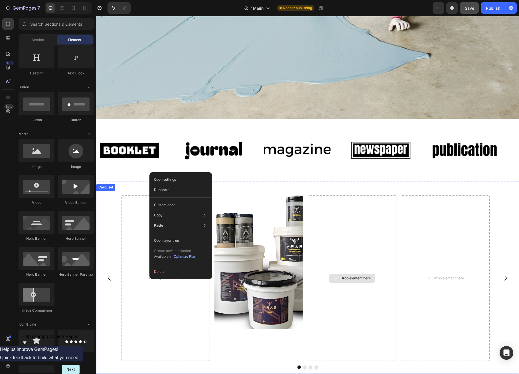
click at [375, 239] on div "Drop element here" at bounding box center [352, 278] width 89 height 166
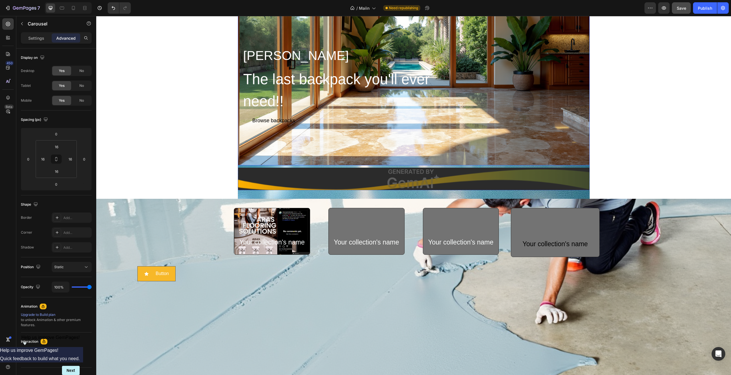
scroll to position [0, 0]
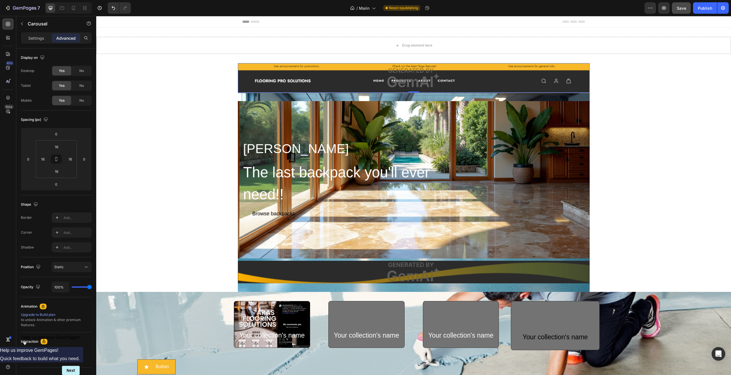
click at [307, 72] on img at bounding box center [414, 77] width 352 height 29
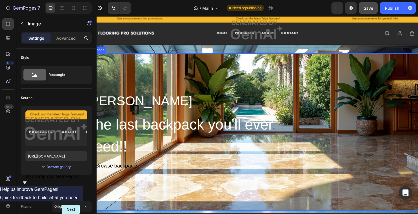
scroll to position [48, 0]
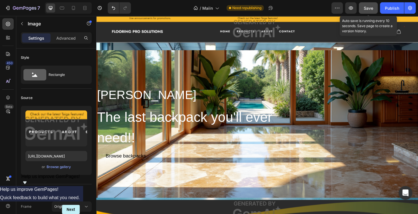
click at [372, 7] on span "Save" at bounding box center [367, 8] width 9 height 5
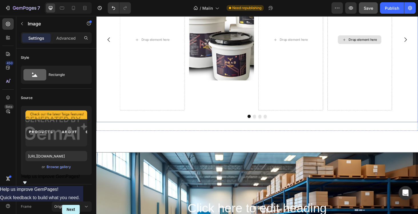
scroll to position [700, 0]
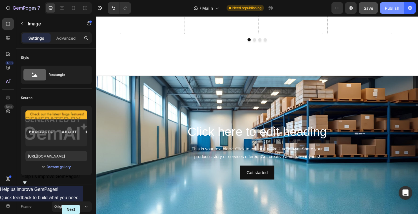
click at [390, 10] on div "Publish" at bounding box center [391, 8] width 14 height 6
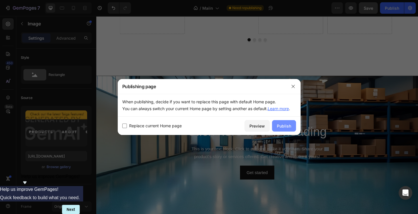
click at [280, 124] on div "Publish" at bounding box center [284, 126] width 14 height 6
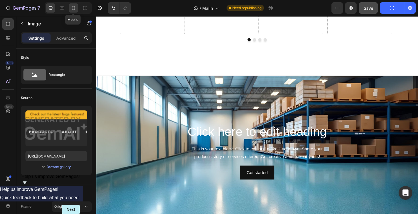
click at [74, 6] on icon at bounding box center [73, 8] width 6 height 6
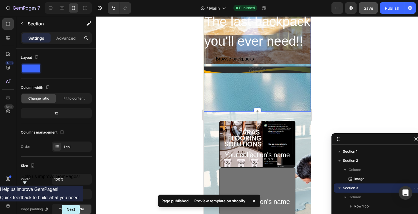
scroll to position [70, 0]
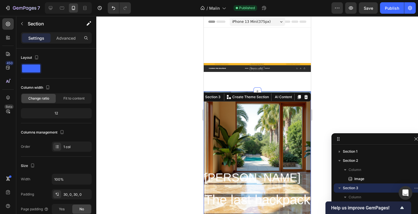
scroll to position [70, 0]
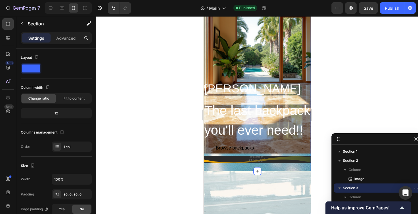
click at [336, 71] on div at bounding box center [256, 115] width 321 height 198
